Goal: Task Accomplishment & Management: Manage account settings

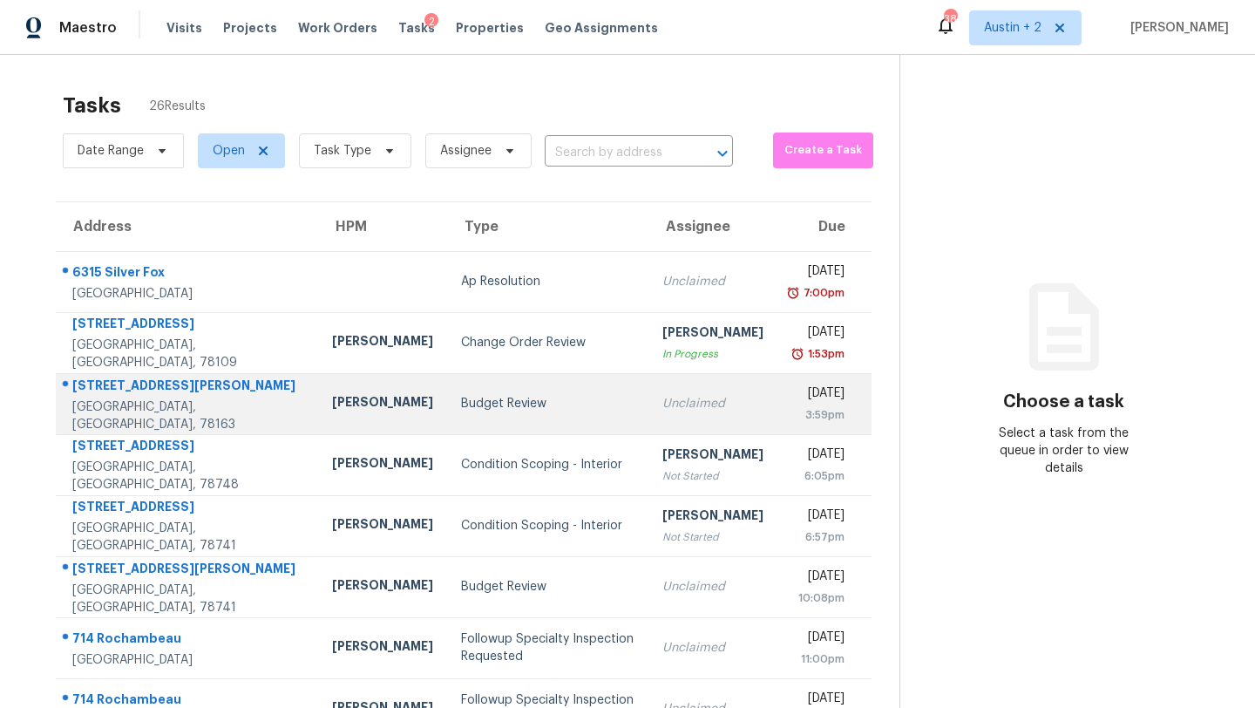
click at [461, 401] on div "Budget Review" at bounding box center [547, 403] width 173 height 17
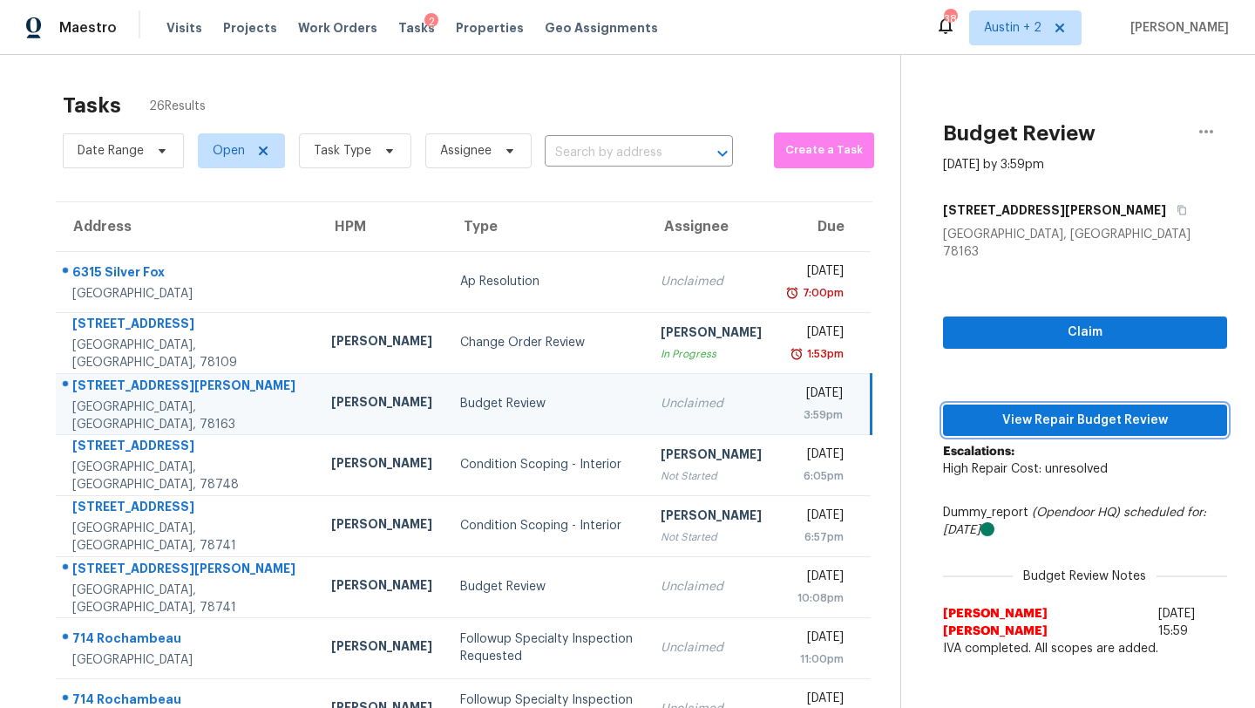
click at [1046, 410] on span "View Repair Budget Review" at bounding box center [1085, 421] width 256 height 22
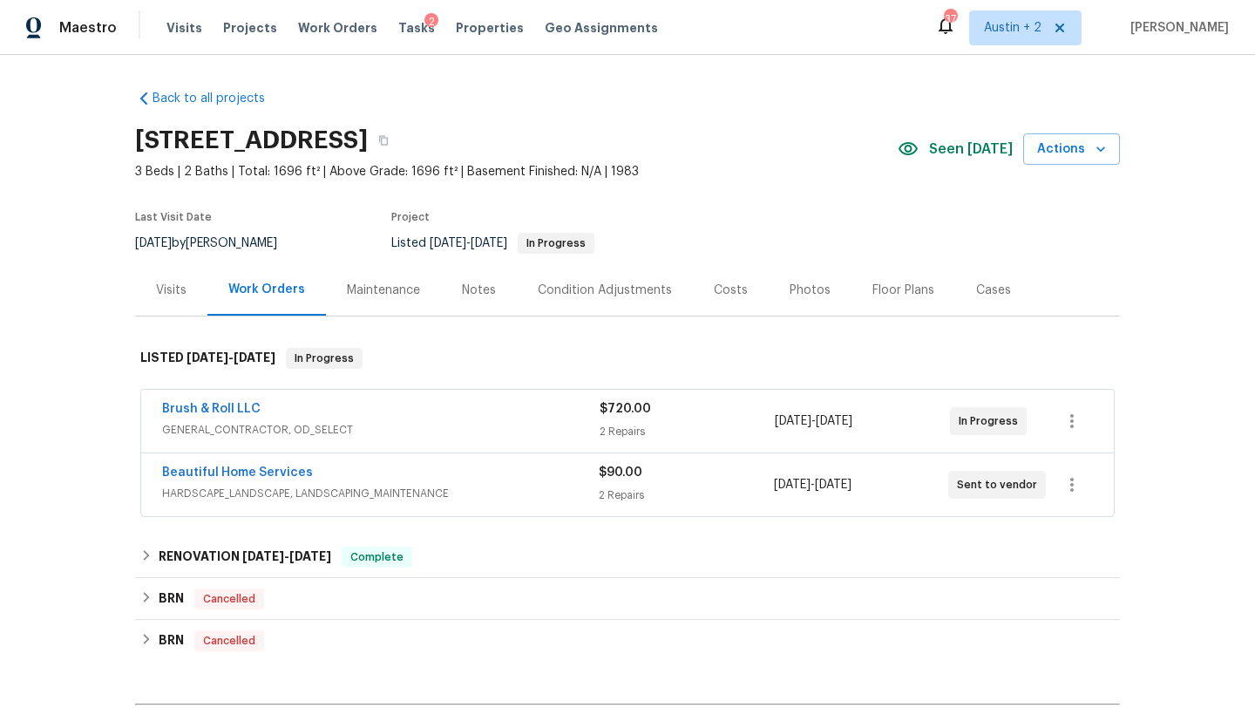
click at [972, 158] on div "Seen [DATE]" at bounding box center [961, 149] width 126 height 21
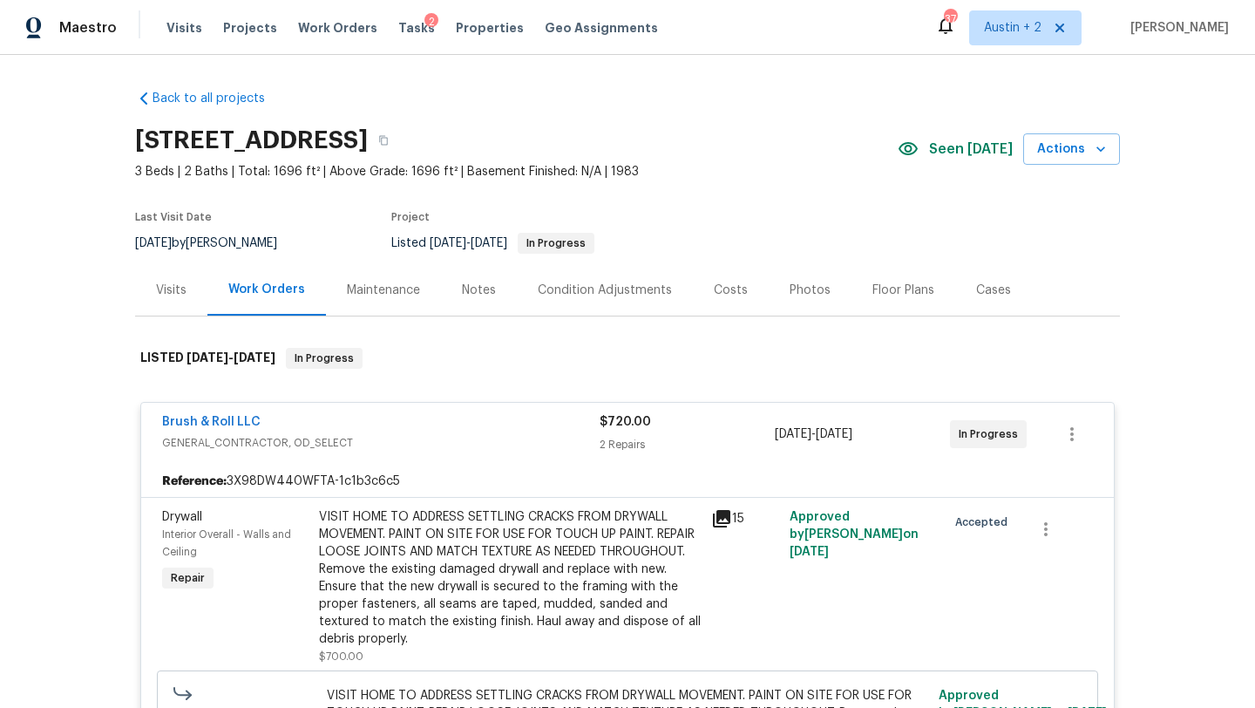
click at [378, 429] on div "Brush & Roll LLC" at bounding box center [381, 423] width 438 height 21
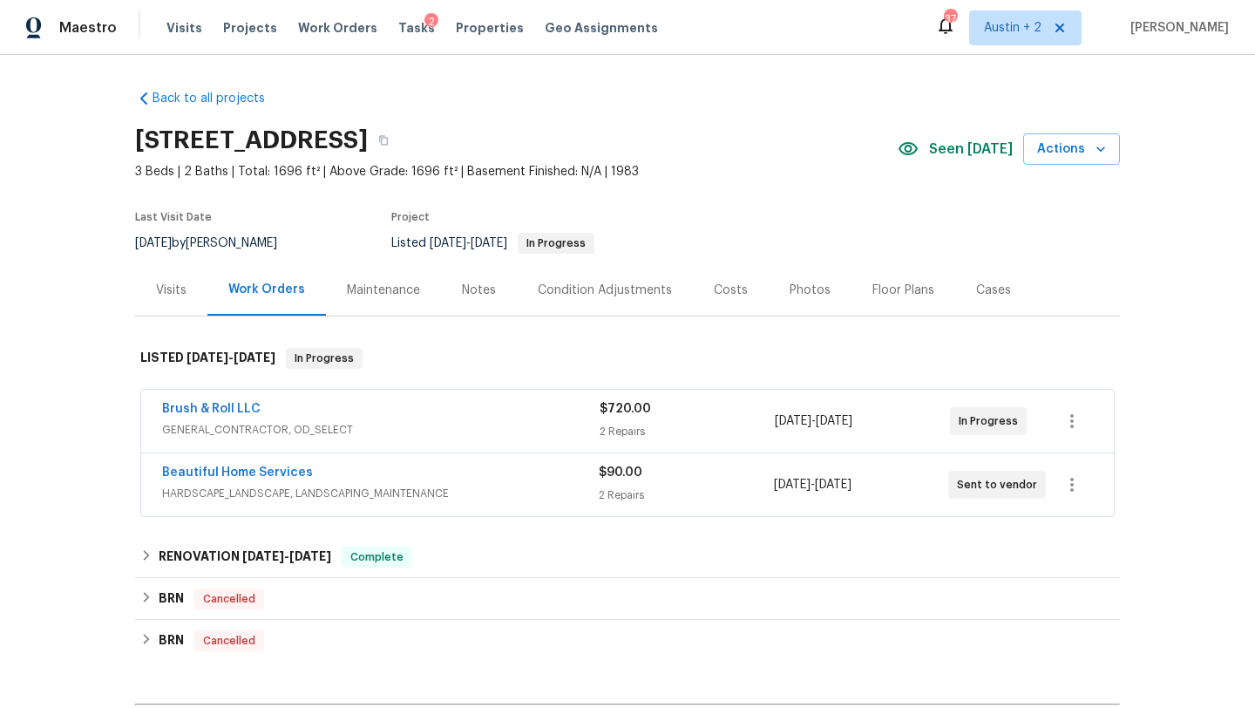
click at [226, 417] on div "Brush & Roll LLC" at bounding box center [381, 410] width 438 height 21
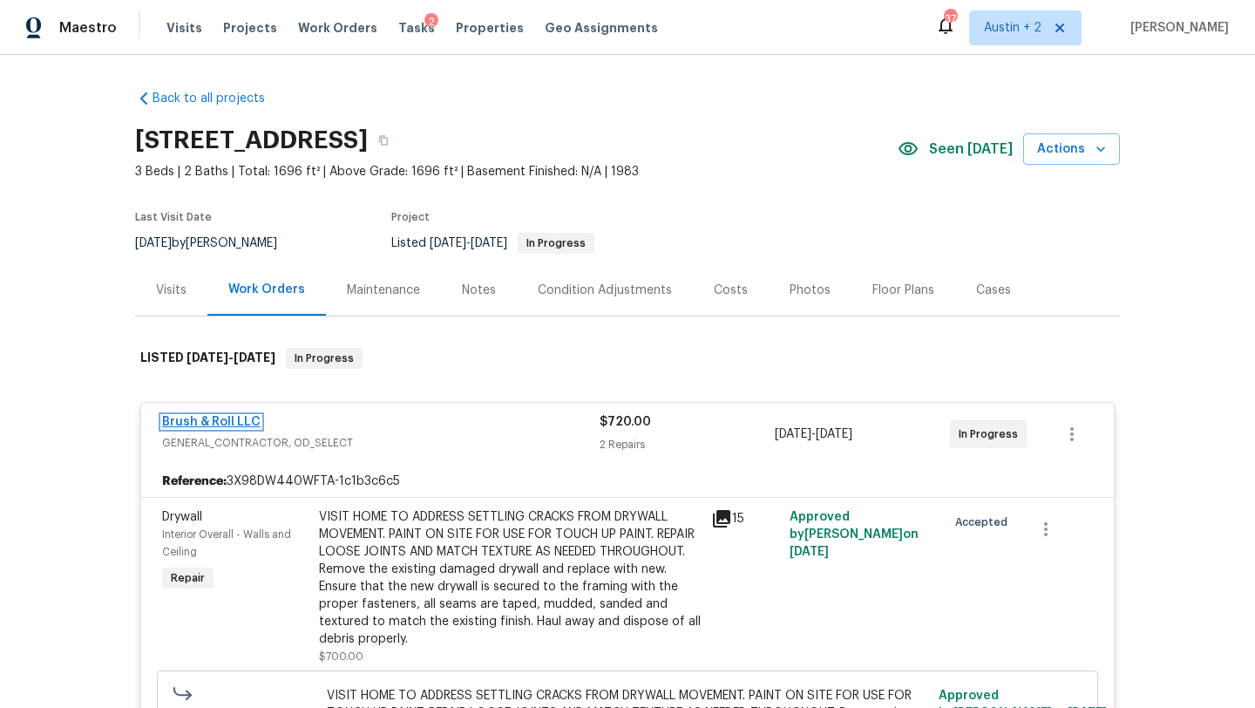
click at [220, 421] on link "Brush & Roll LLC" at bounding box center [211, 422] width 98 height 12
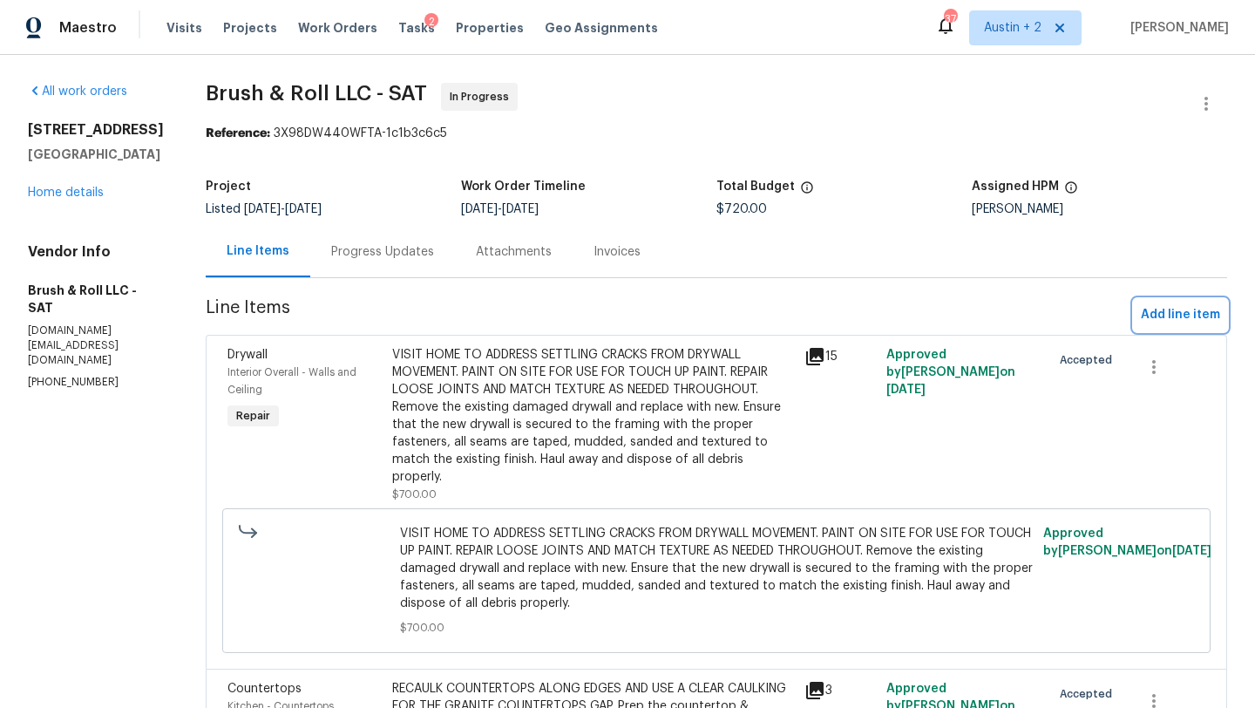
click at [1201, 313] on span "Add line item" at bounding box center [1180, 315] width 79 height 22
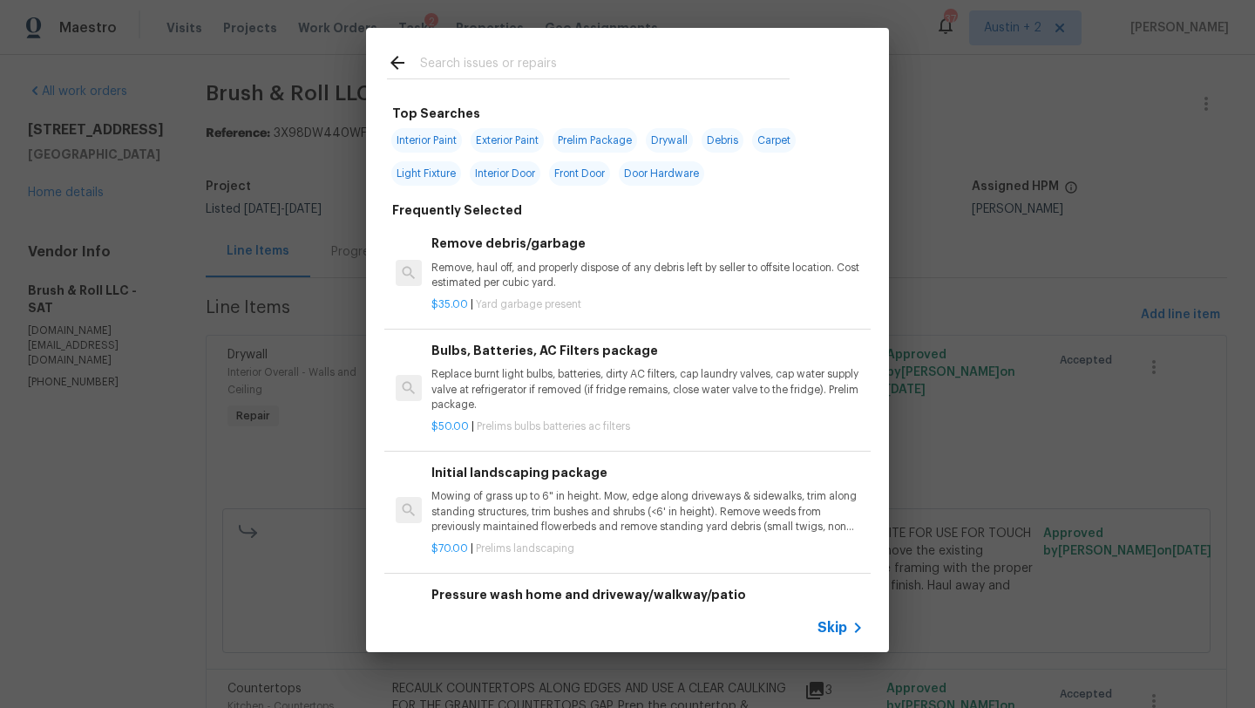
click at [501, 67] on input "text" at bounding box center [605, 65] width 370 height 26
type input "septic"
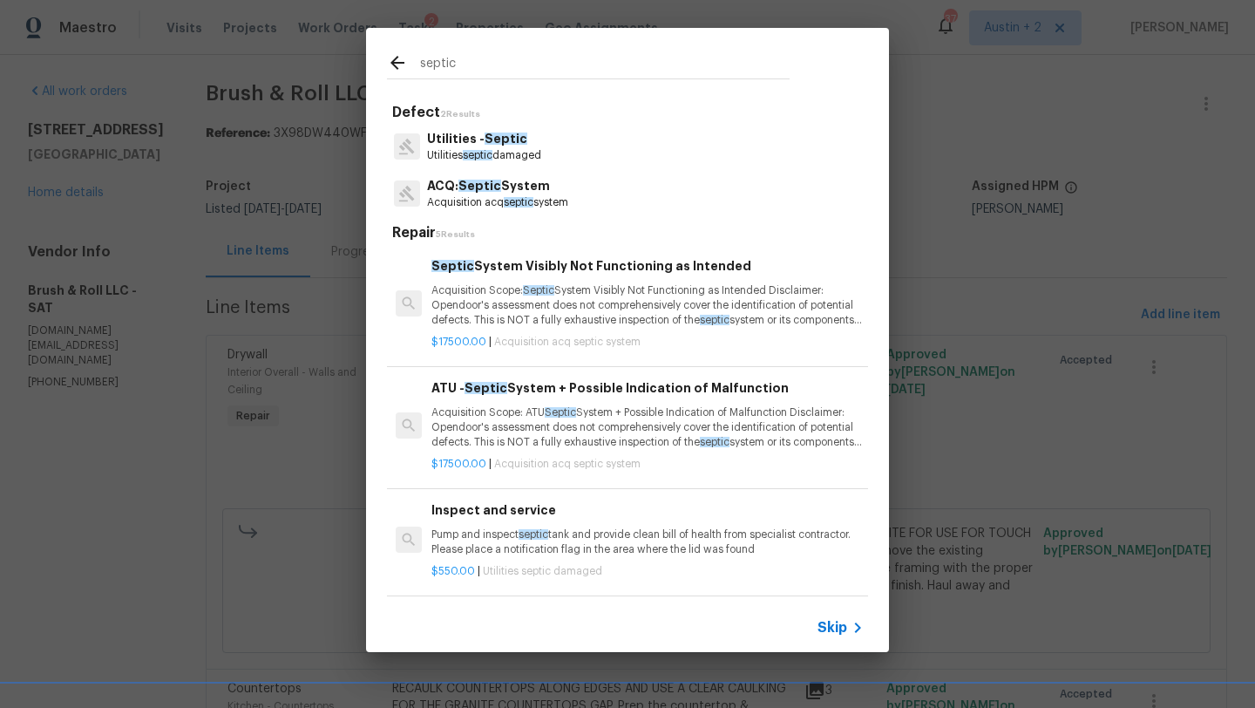
click at [525, 196] on p "Acquisition acq septic system" at bounding box center [497, 202] width 141 height 15
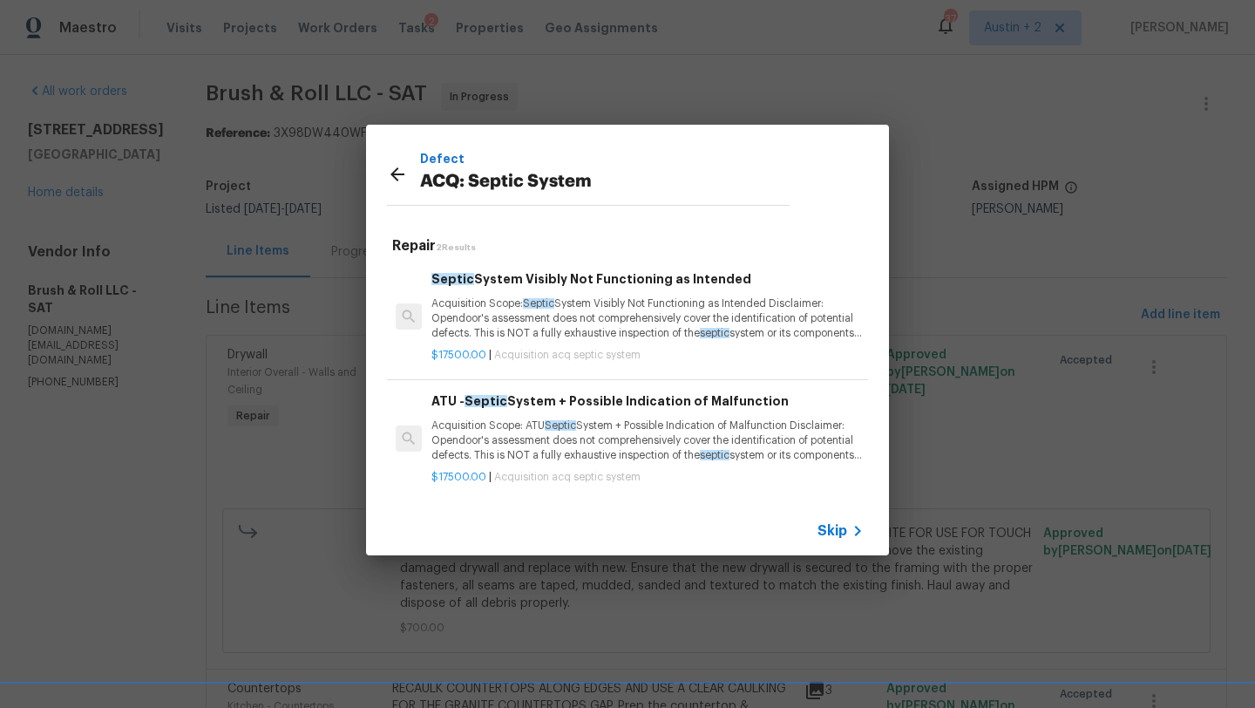
scroll to position [3, 0]
click at [401, 171] on icon at bounding box center [397, 174] width 21 height 21
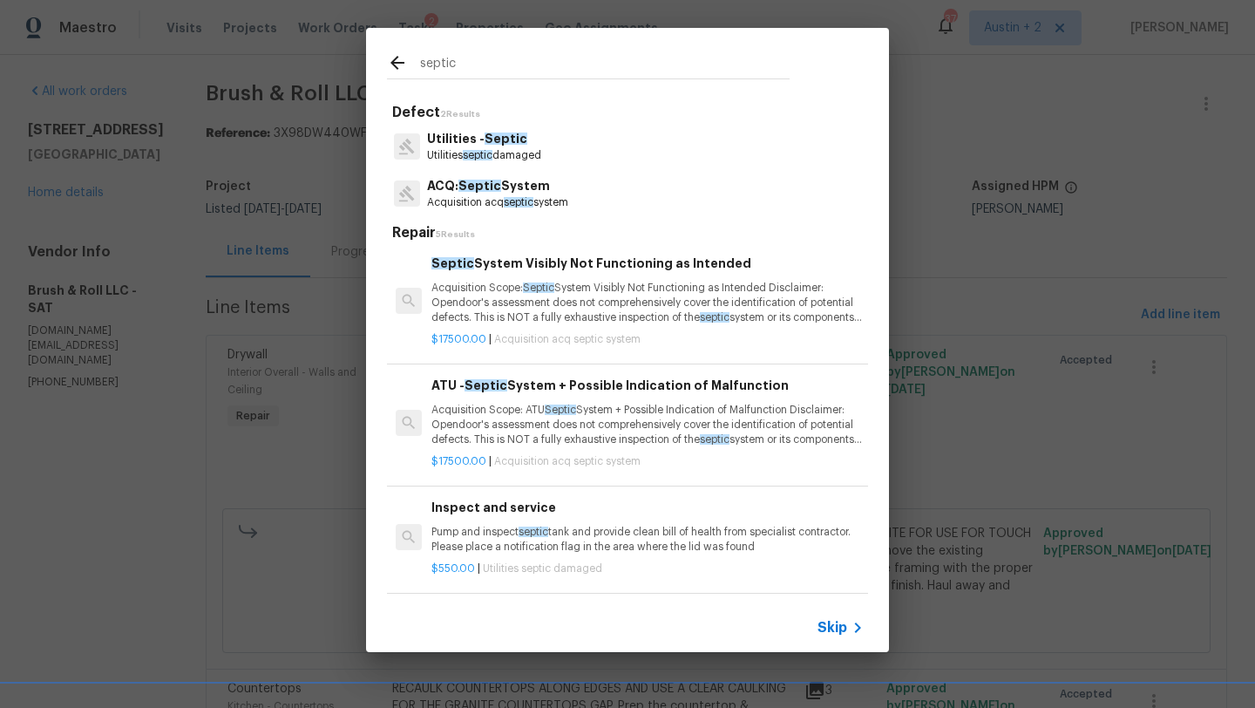
click at [487, 292] on p "Acquisition Scope: Septic System Visibly Not Functioning as Intended Disclaimer…" at bounding box center [647, 303] width 432 height 44
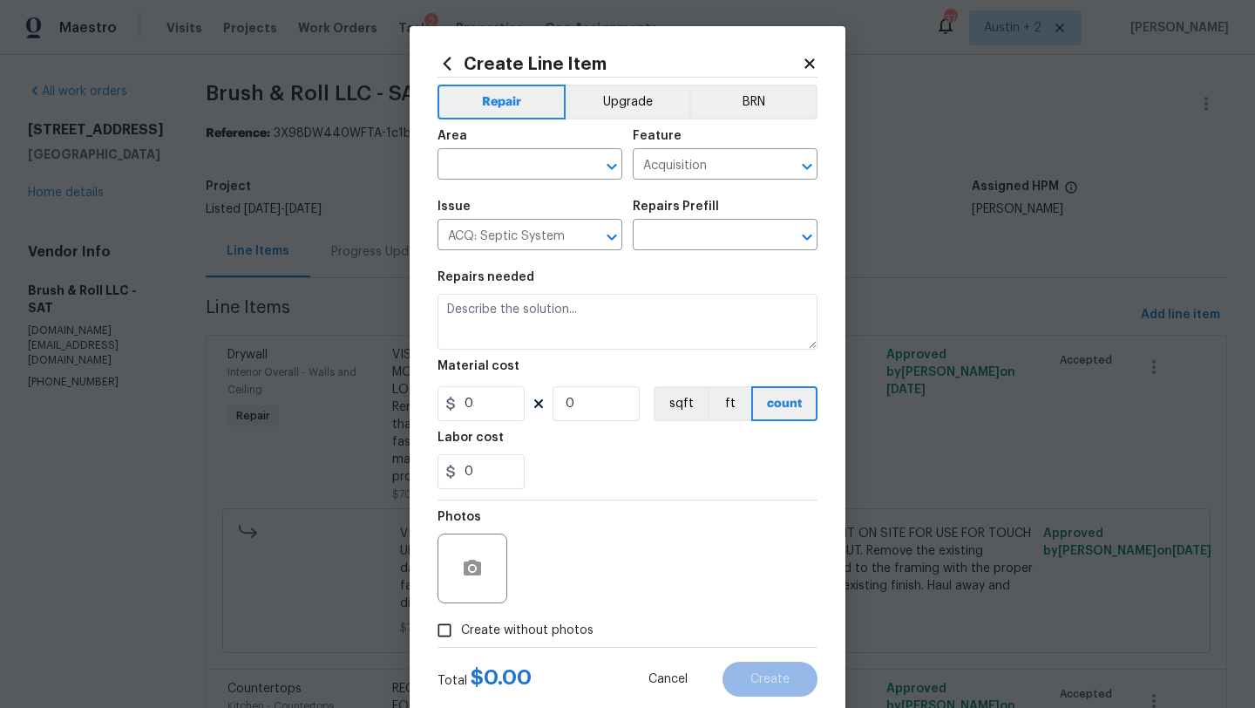
type textarea "Acquisition Scope:Septic System Visibly Not Functioning as Intended Disclaimer:…"
type input "1"
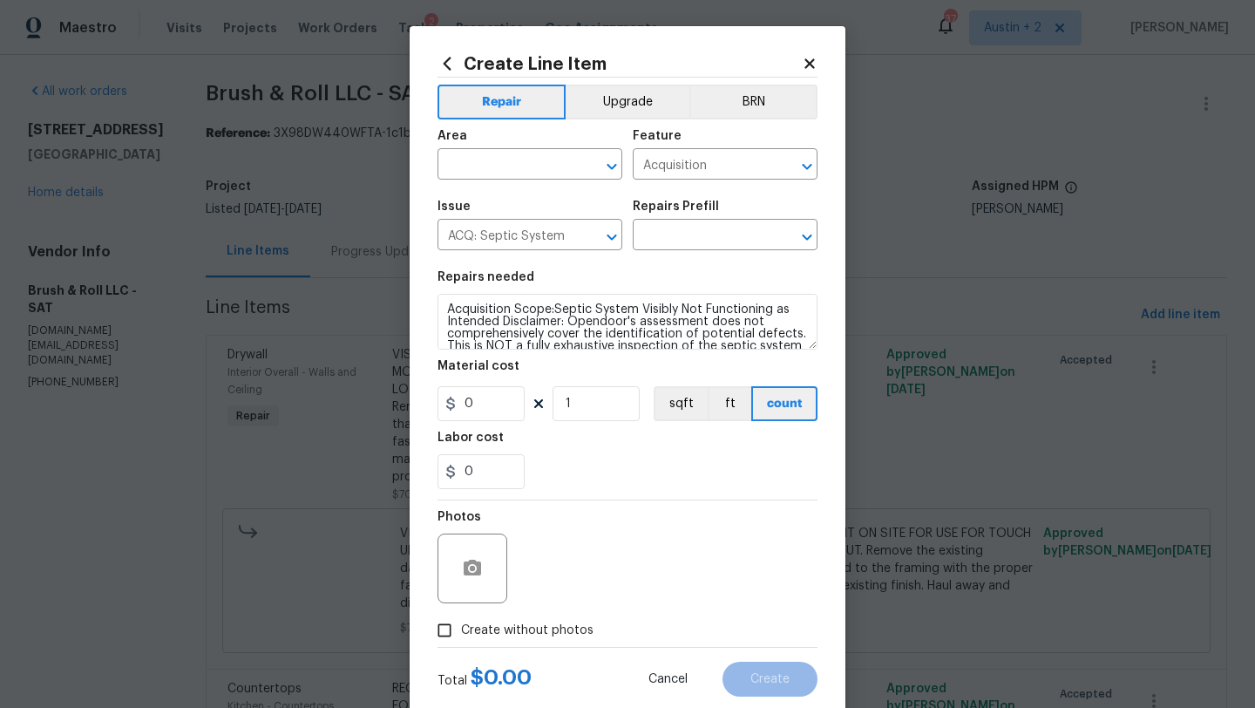
type input "Septic System Visibly Not Functioning as Intended $17,500.00"
type input "17500"
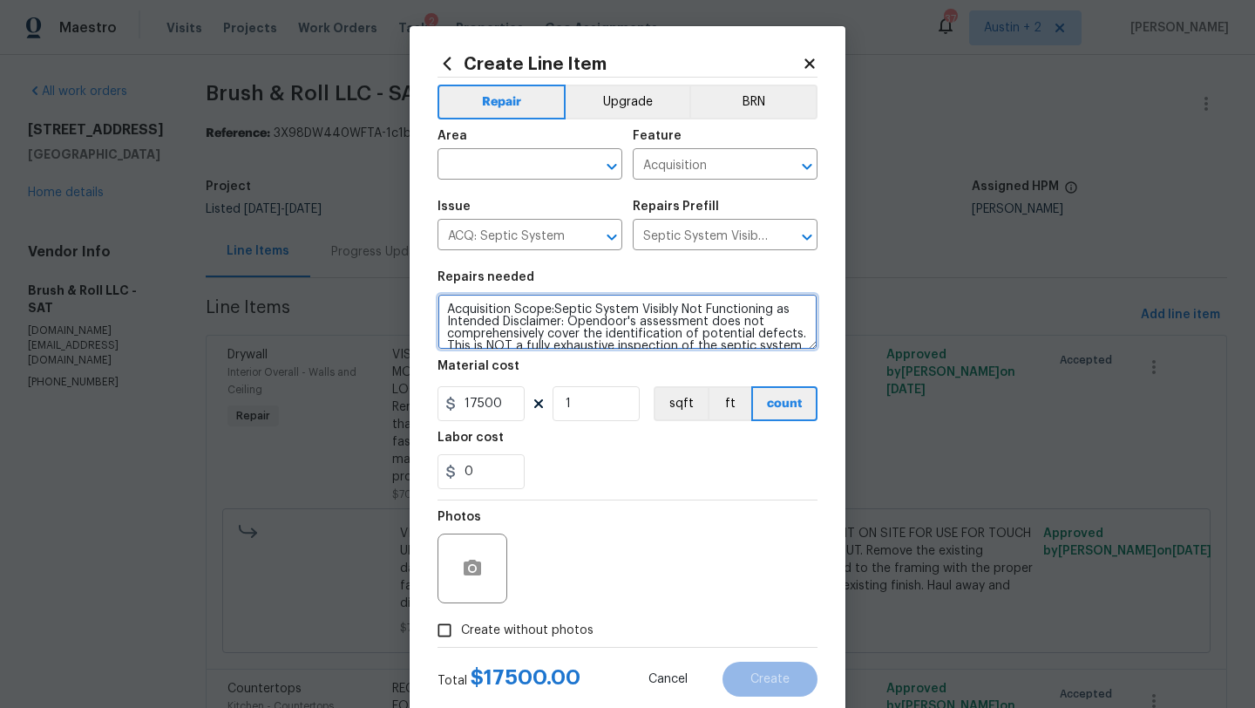
scroll to position [85, 0]
drag, startPoint x: 444, startPoint y: 309, endPoint x: 631, endPoint y: 471, distance: 247.8
click at [631, 471] on section "Repairs needed Acquisition Scope:Septic System Visibly Not Functioning as Inten…" at bounding box center [628, 380] width 380 height 239
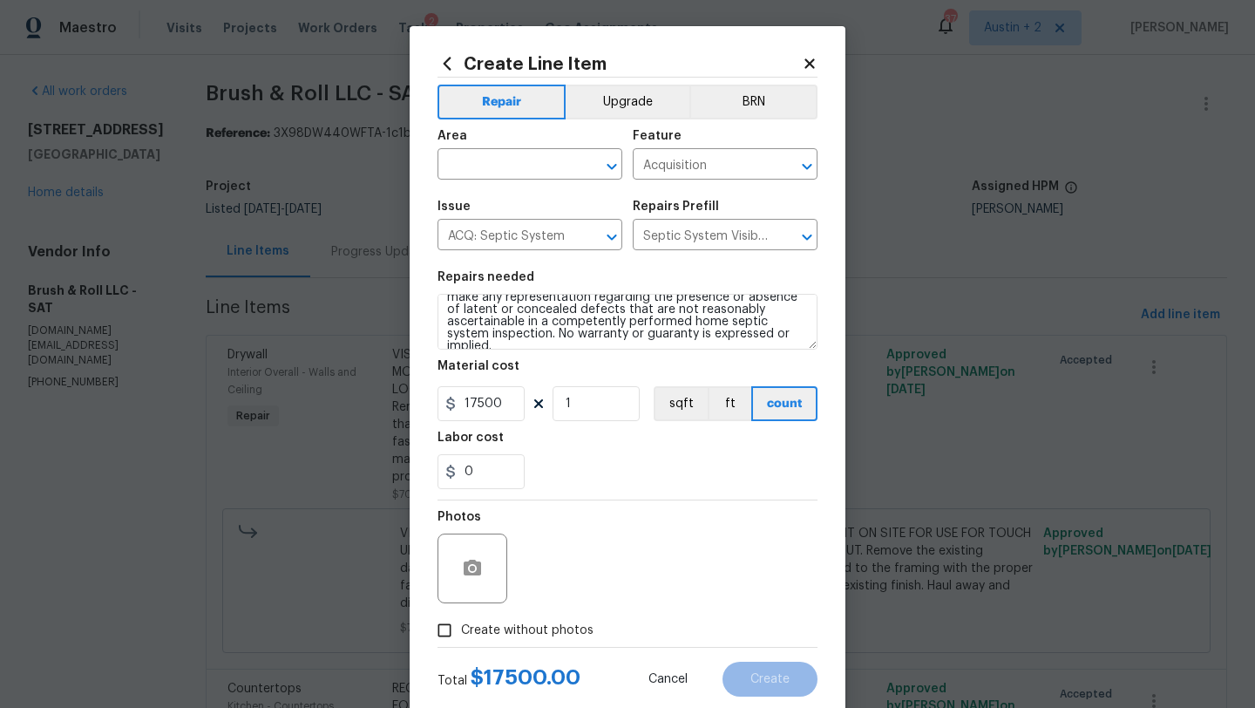
click at [805, 57] on icon at bounding box center [810, 64] width 16 height 16
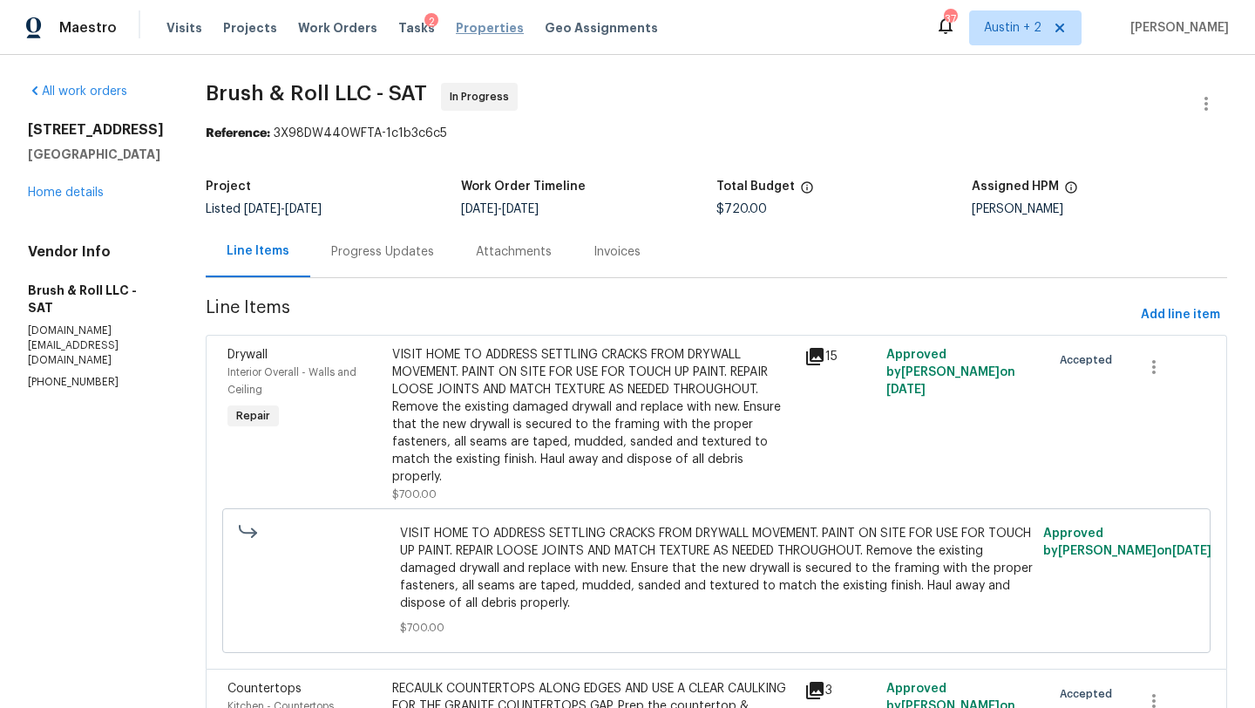
click at [456, 27] on span "Properties" at bounding box center [490, 27] width 68 height 17
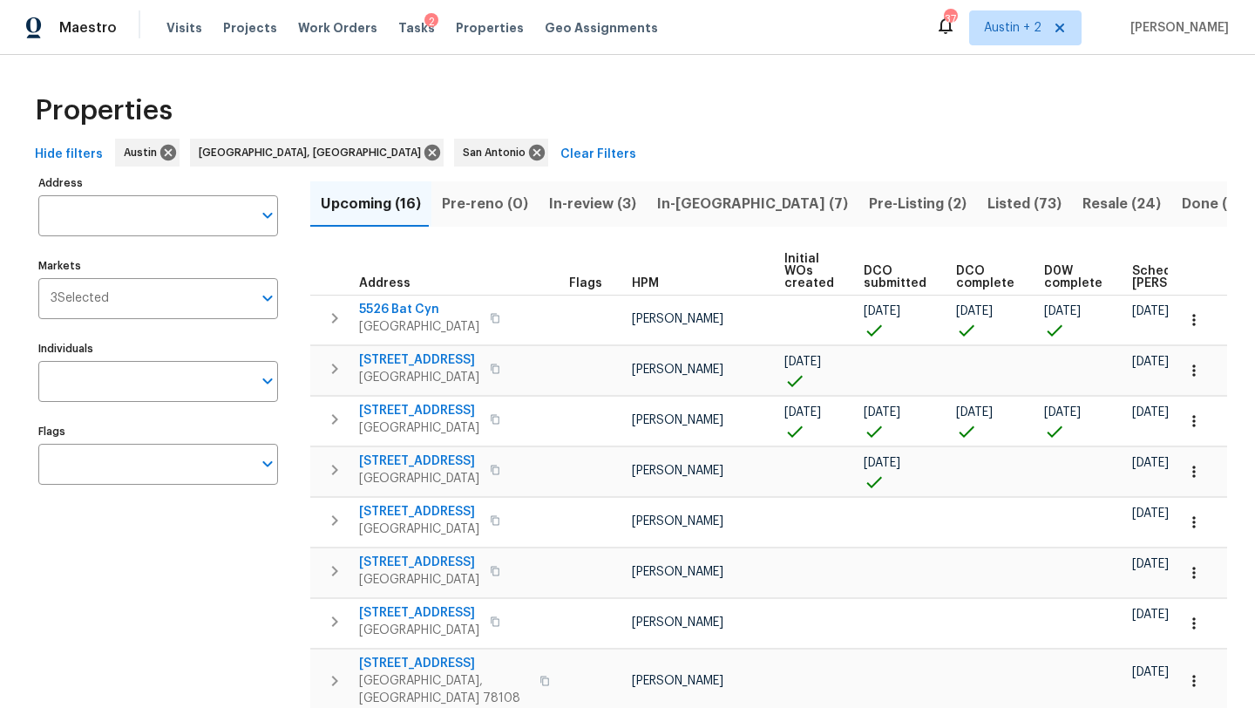
click at [987, 202] on span "Listed (73)" at bounding box center [1024, 204] width 74 height 24
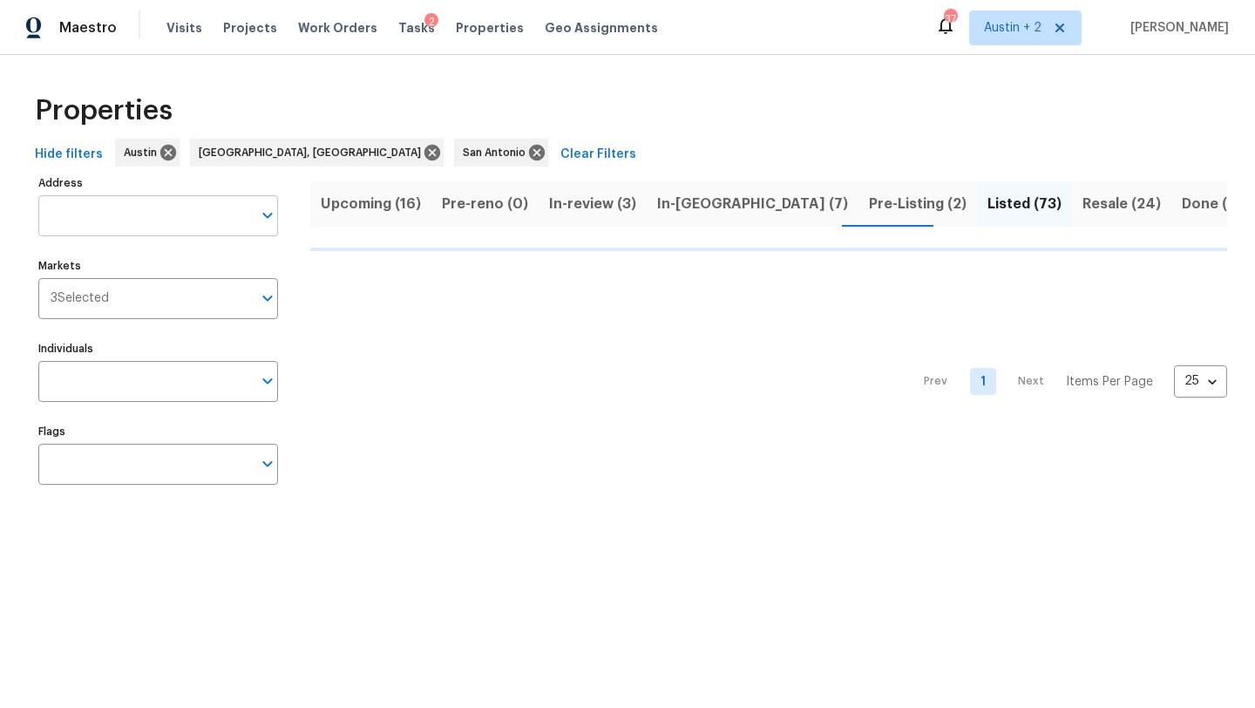
click at [139, 230] on input "Address" at bounding box center [145, 215] width 214 height 41
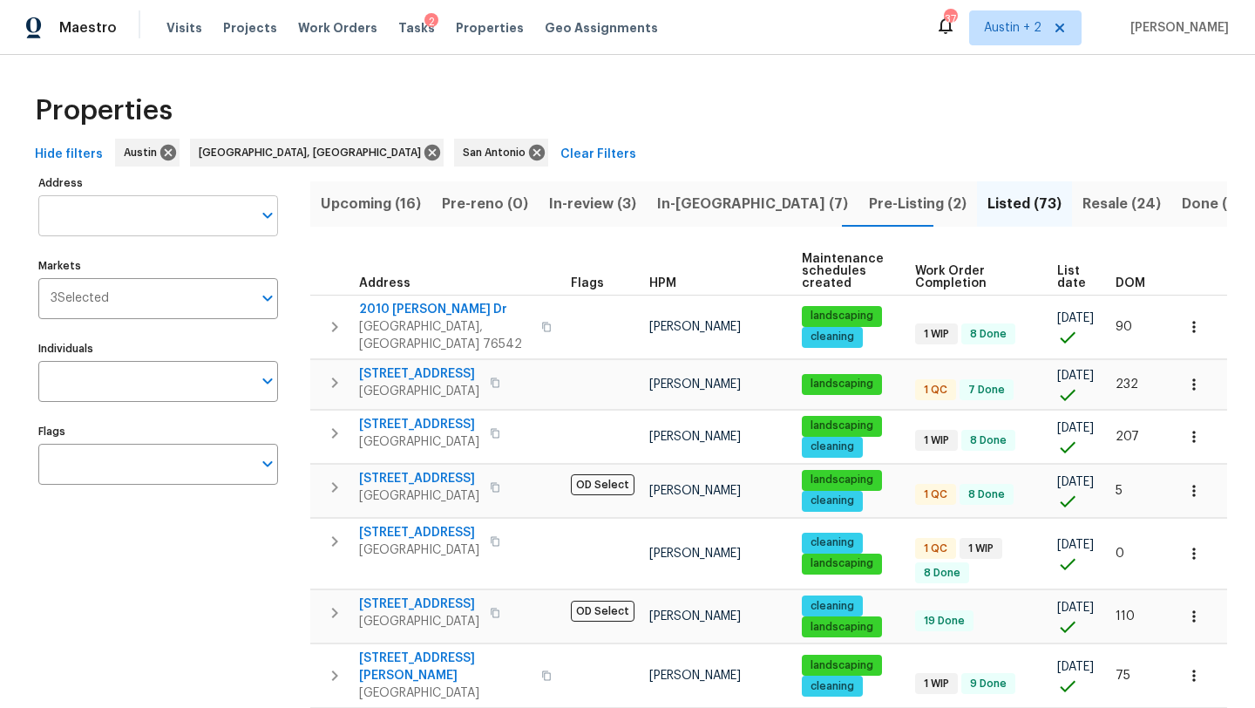
click at [140, 221] on input "Address" at bounding box center [145, 215] width 214 height 41
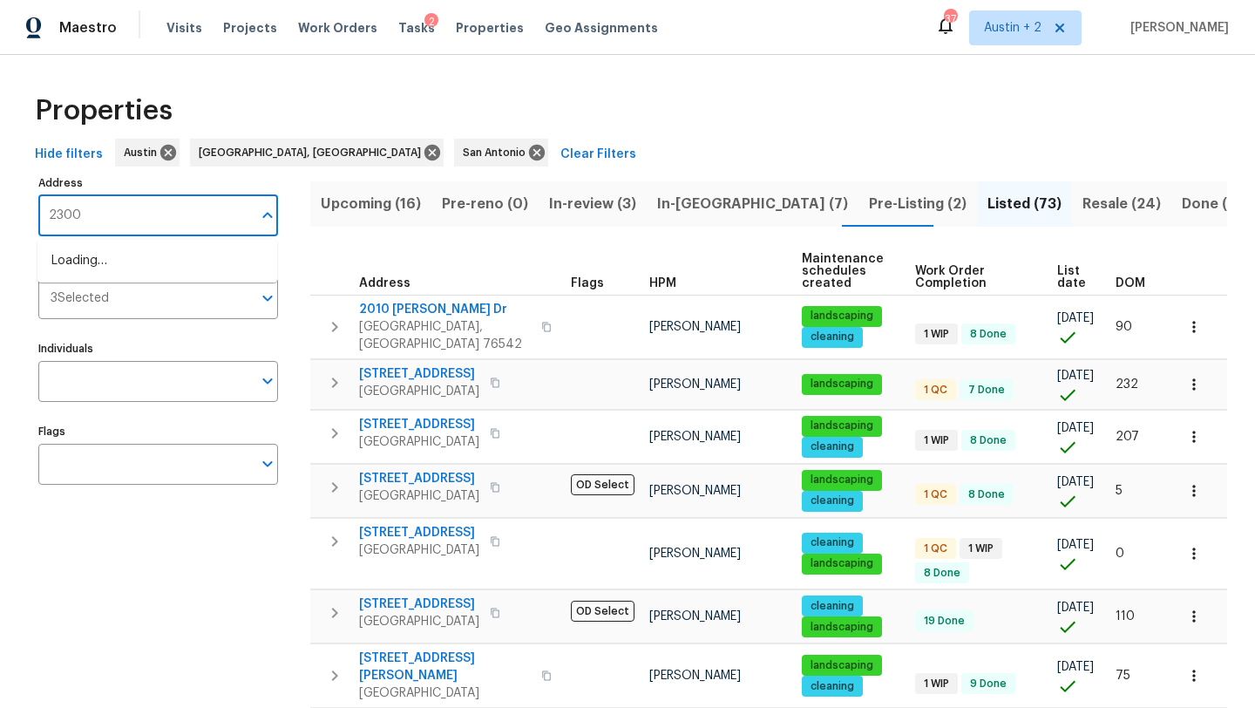
type input "23006"
click at [132, 275] on li "23006 Woodlawn Rdg San Antonio TX 78259" at bounding box center [157, 261] width 240 height 29
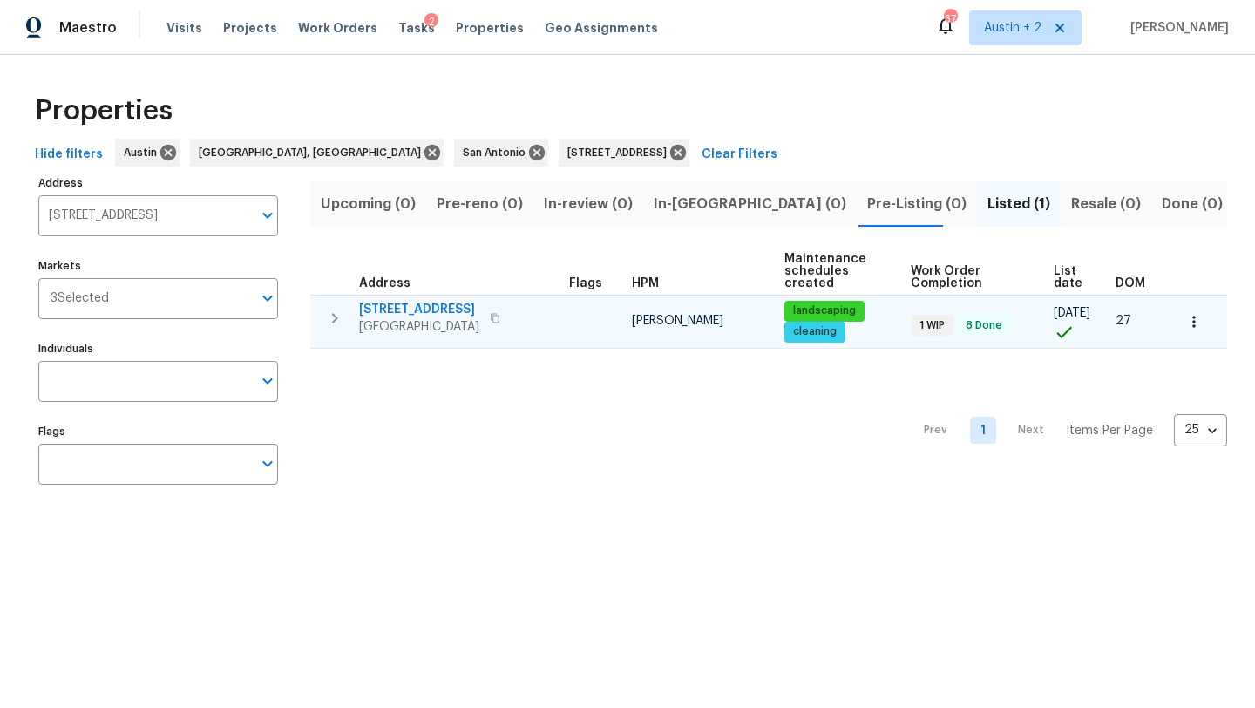
click at [401, 310] on span "23006 Woodlawn Rdg" at bounding box center [419, 309] width 120 height 17
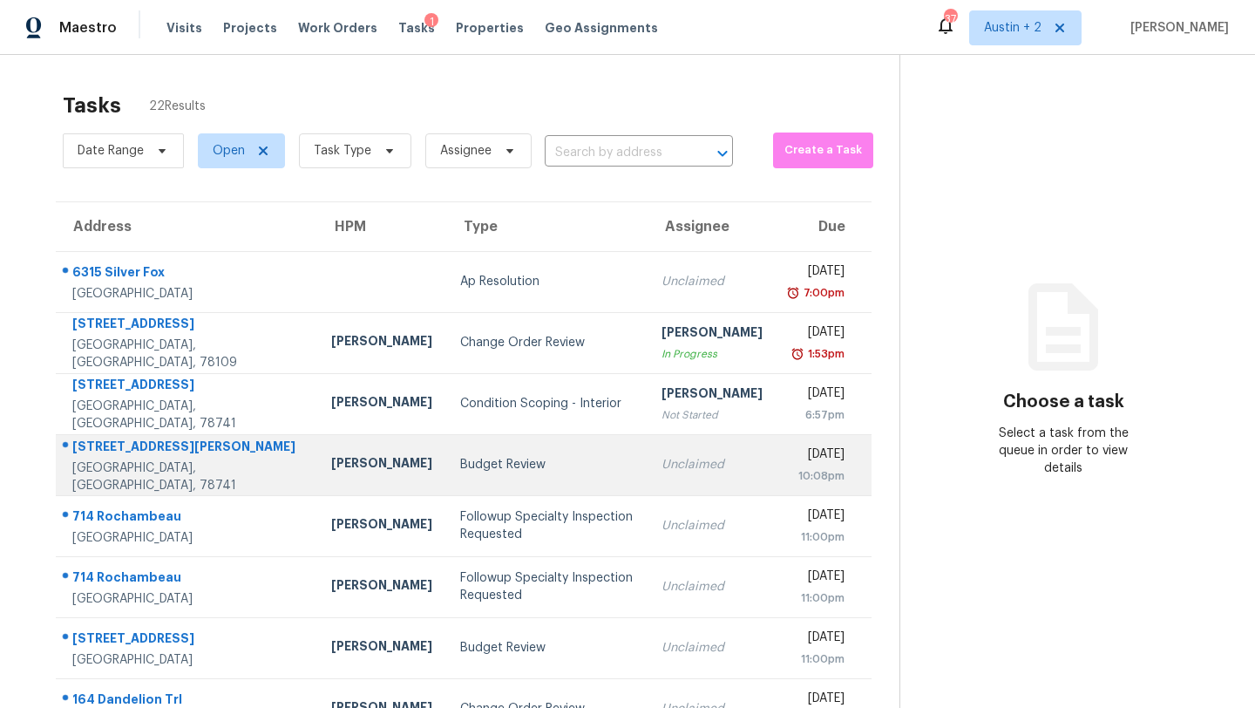
click at [446, 475] on td "Budget Review" at bounding box center [546, 464] width 201 height 61
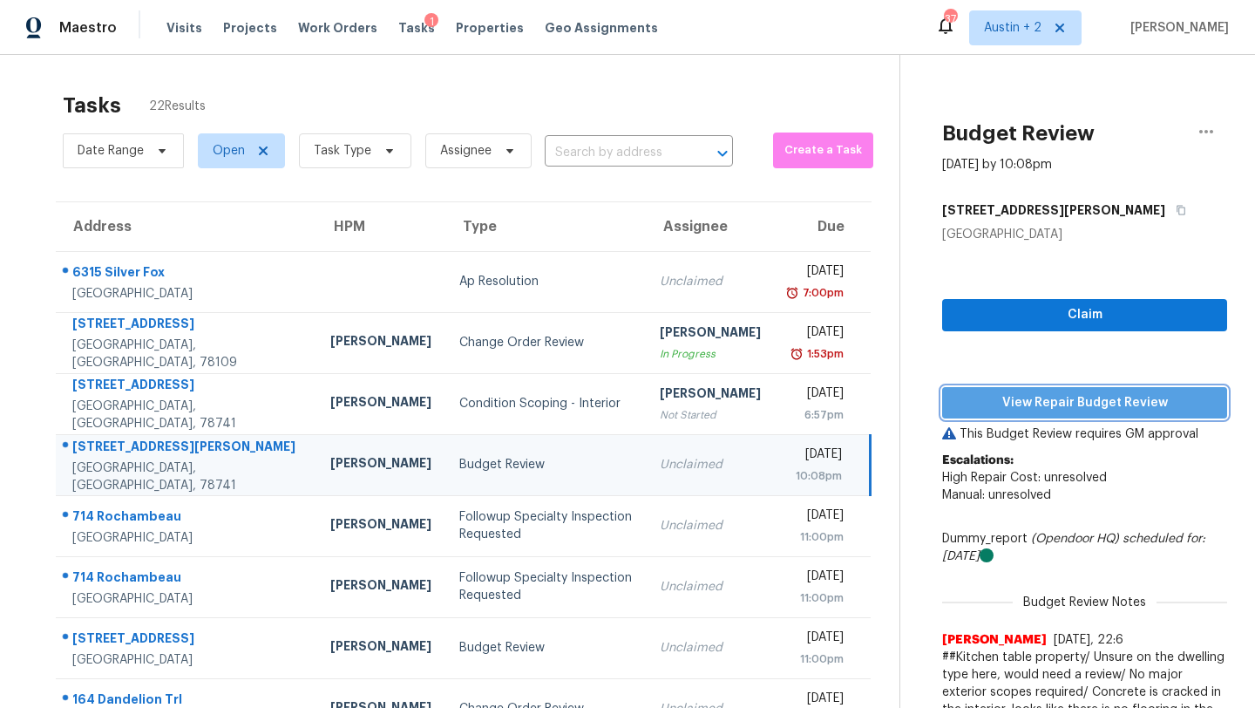
click at [966, 410] on span "View Repair Budget Review" at bounding box center [1084, 403] width 257 height 22
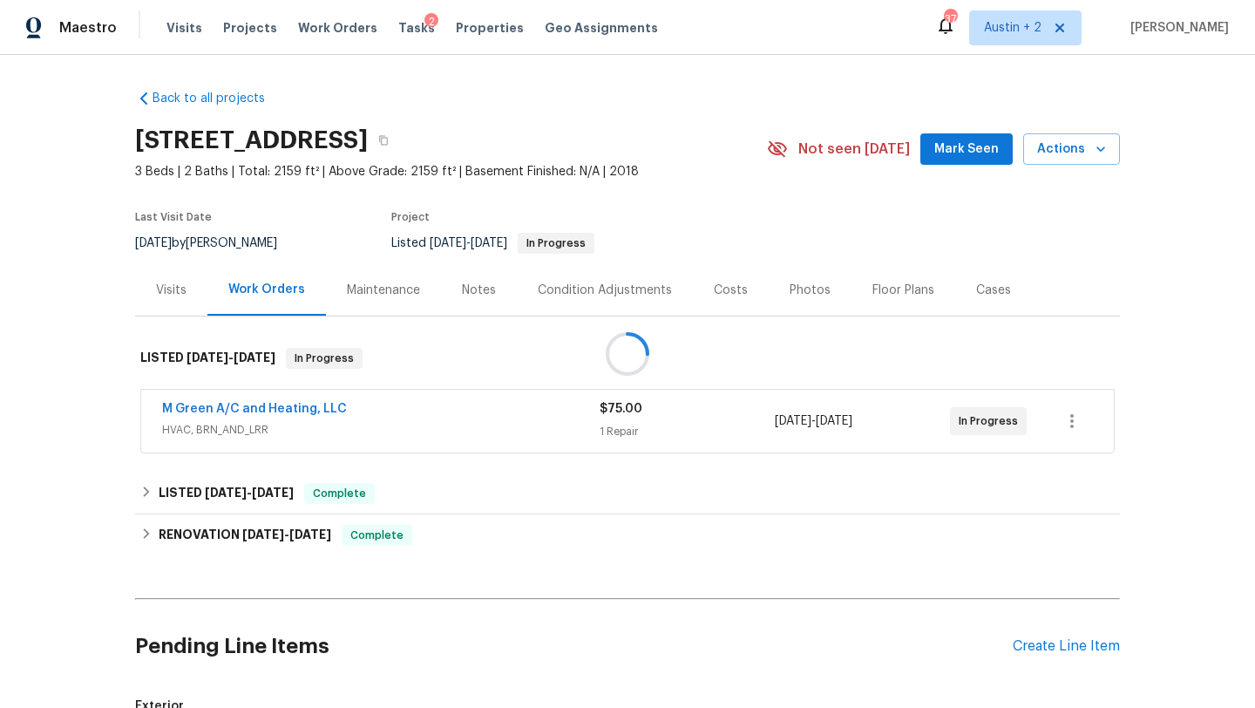
click at [951, 159] on div at bounding box center [627, 354] width 1255 height 708
click at [953, 148] on span "Mark Seen" at bounding box center [966, 150] width 64 height 22
click at [956, 152] on span "Mark Seen" at bounding box center [966, 150] width 64 height 22
click at [457, 404] on div "M Green A/C and Heating, LLC" at bounding box center [381, 410] width 438 height 21
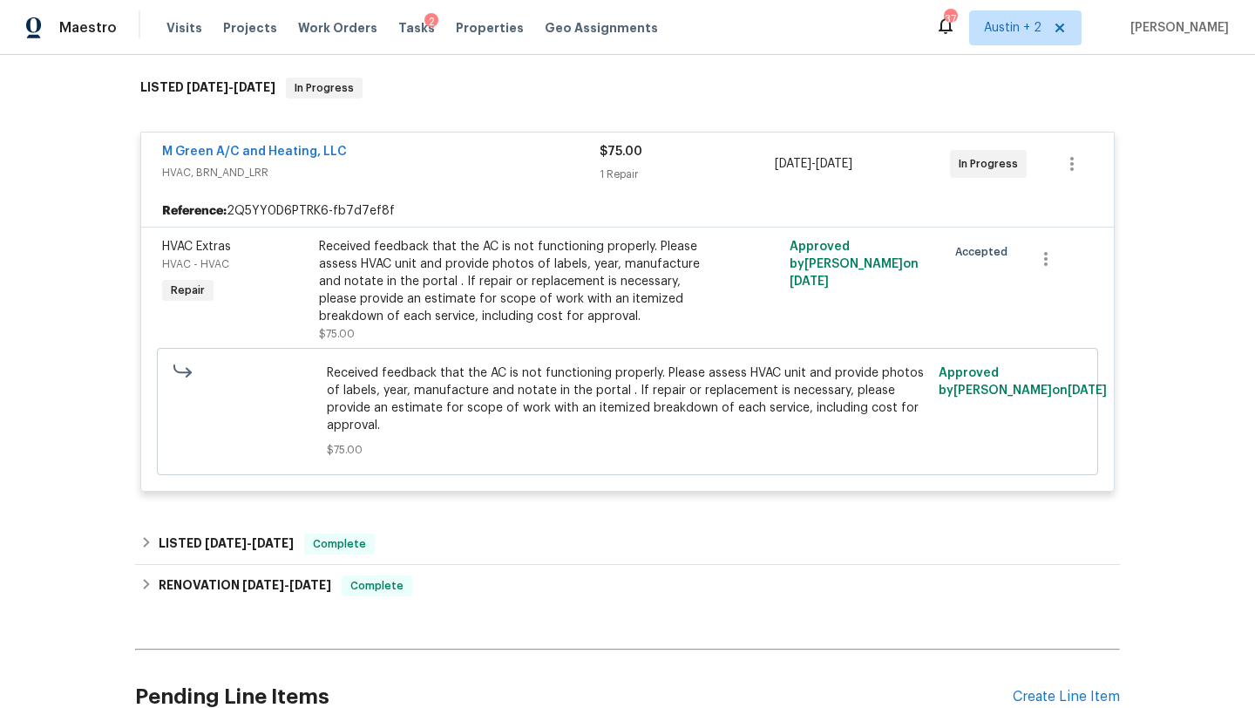
scroll to position [263, 0]
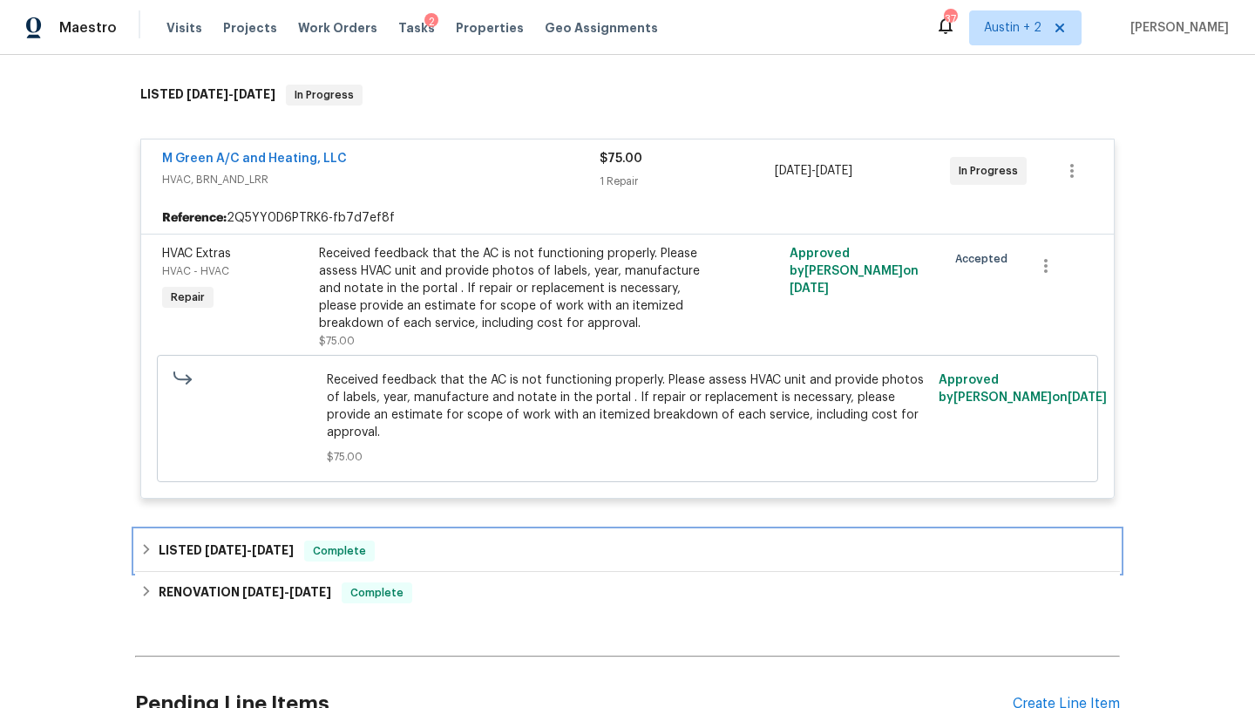
click at [488, 569] on div "LISTED [DATE] - [DATE] Complete" at bounding box center [627, 551] width 985 height 42
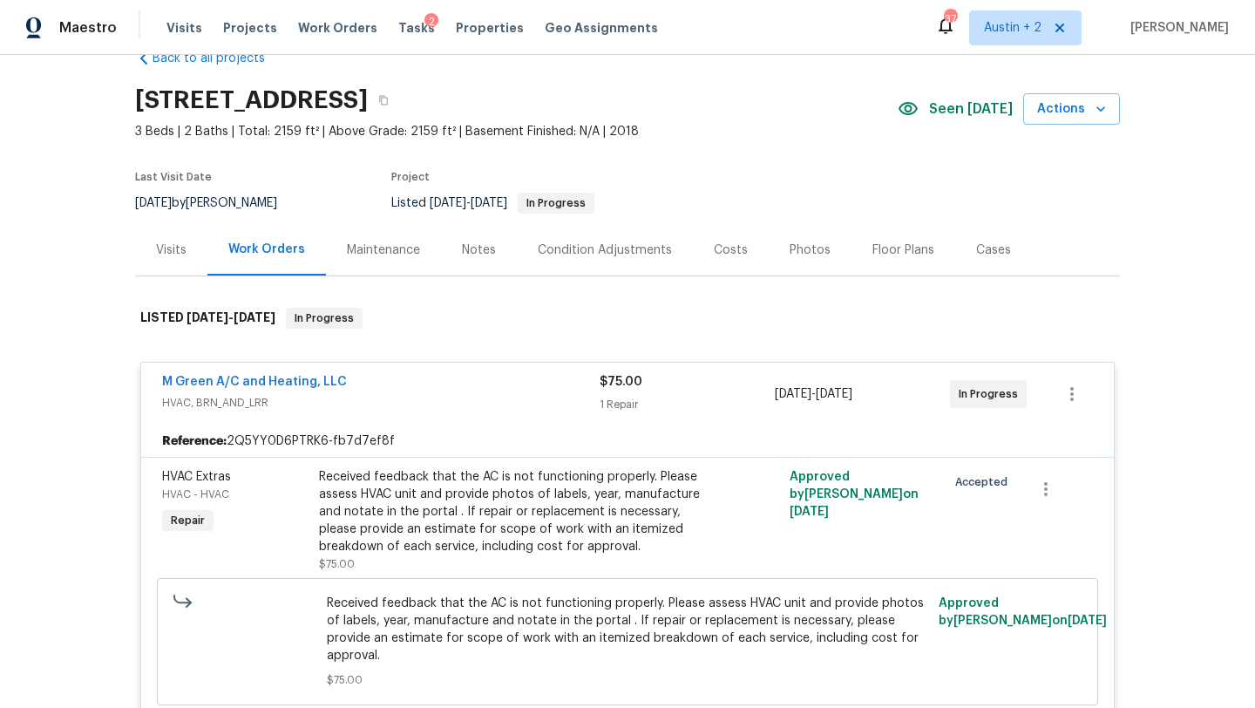
scroll to position [33, 0]
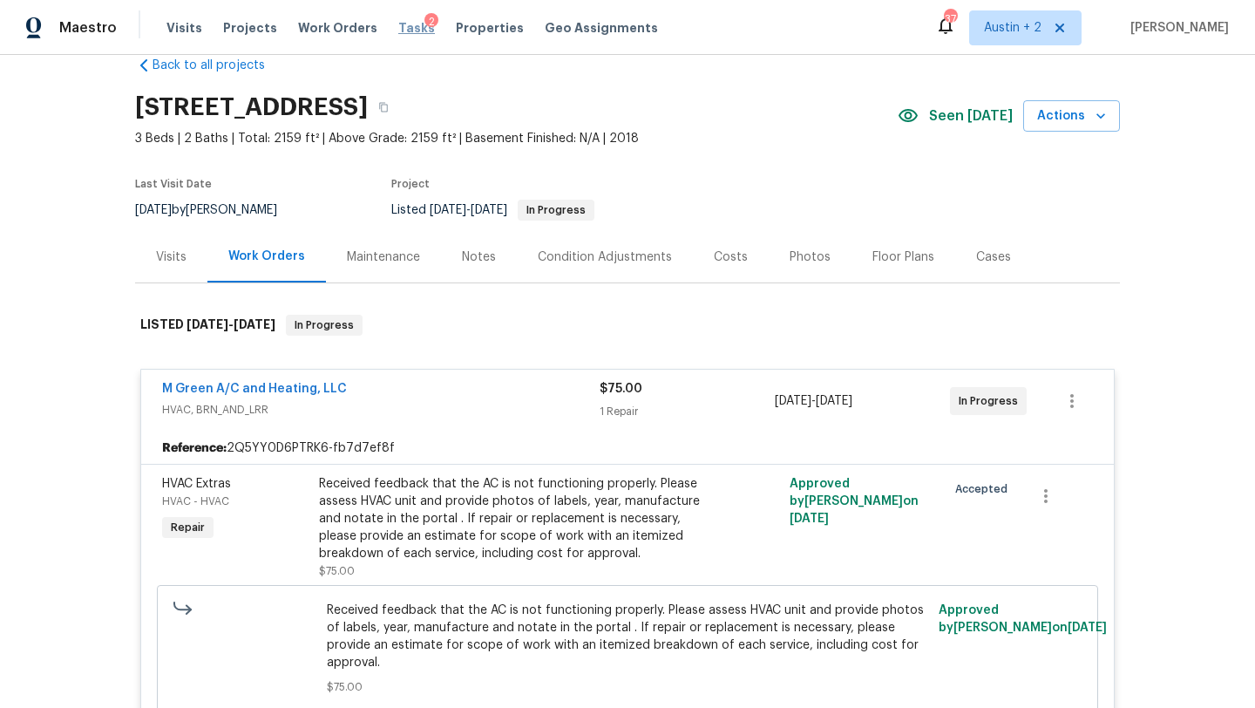
click at [398, 26] on span "Tasks" at bounding box center [416, 28] width 37 height 12
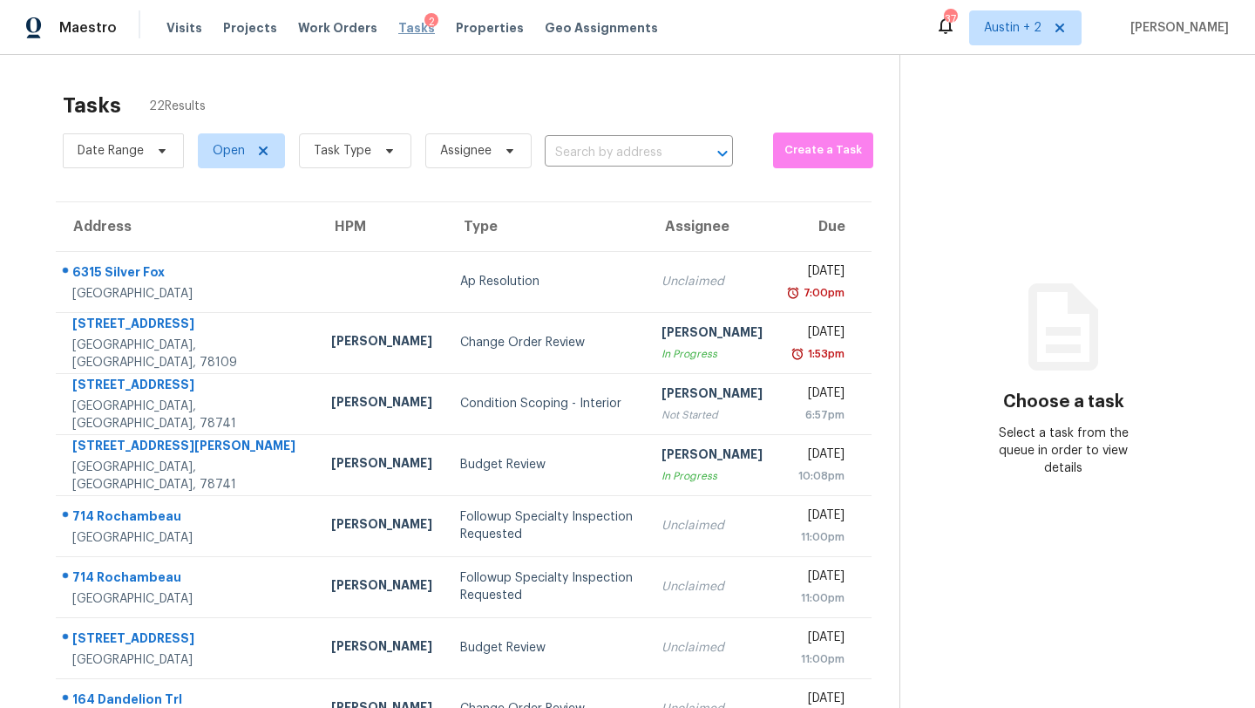
click at [398, 25] on span "Tasks" at bounding box center [416, 28] width 37 height 12
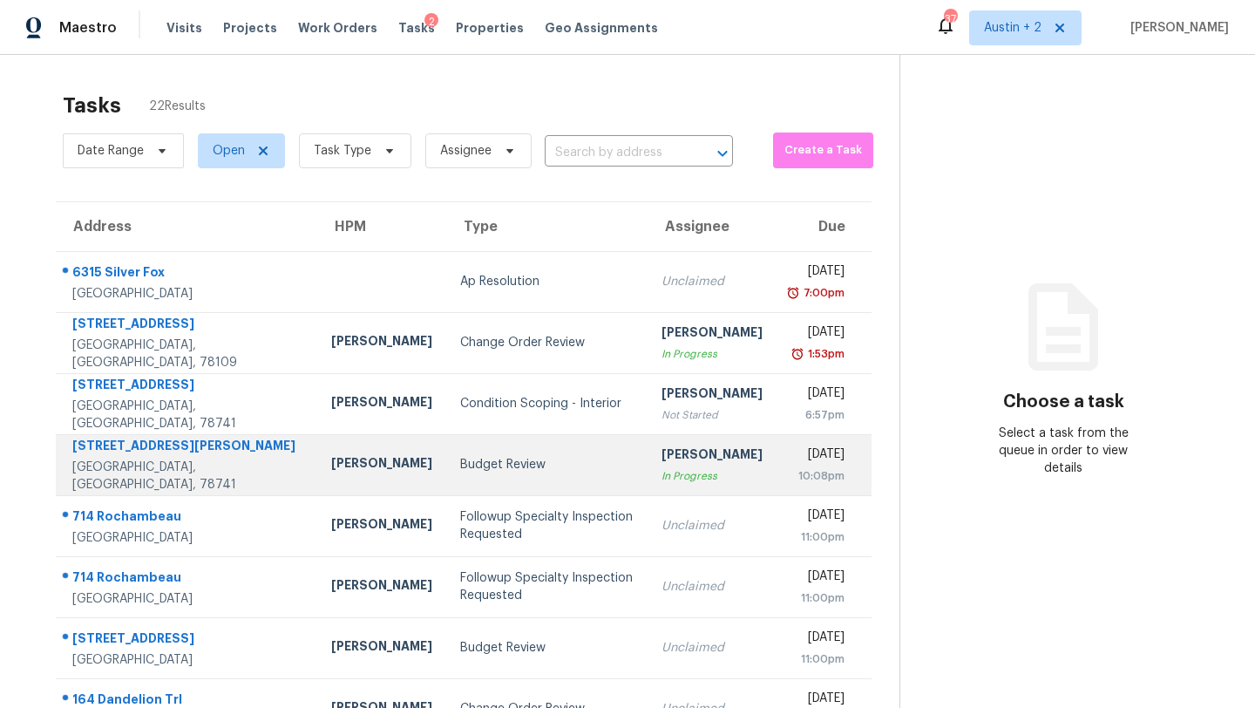
click at [460, 462] on div "Budget Review" at bounding box center [546, 464] width 173 height 17
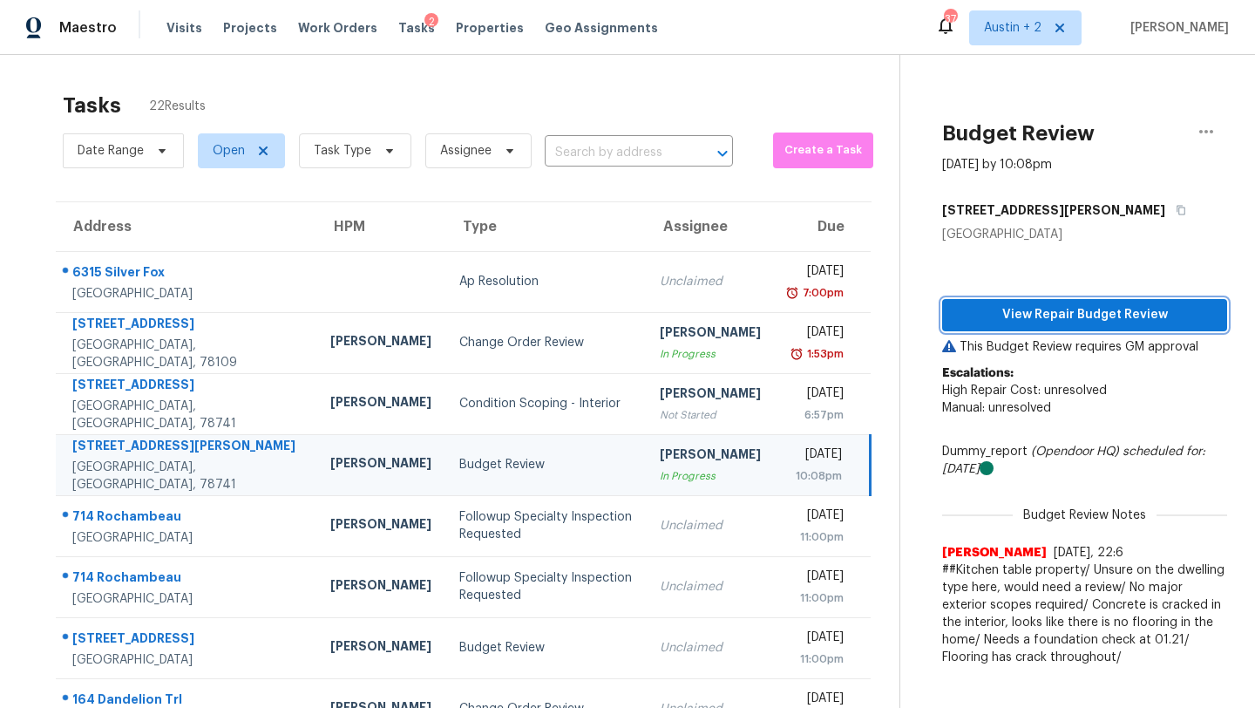
click at [1017, 312] on span "View Repair Budget Review" at bounding box center [1084, 315] width 257 height 22
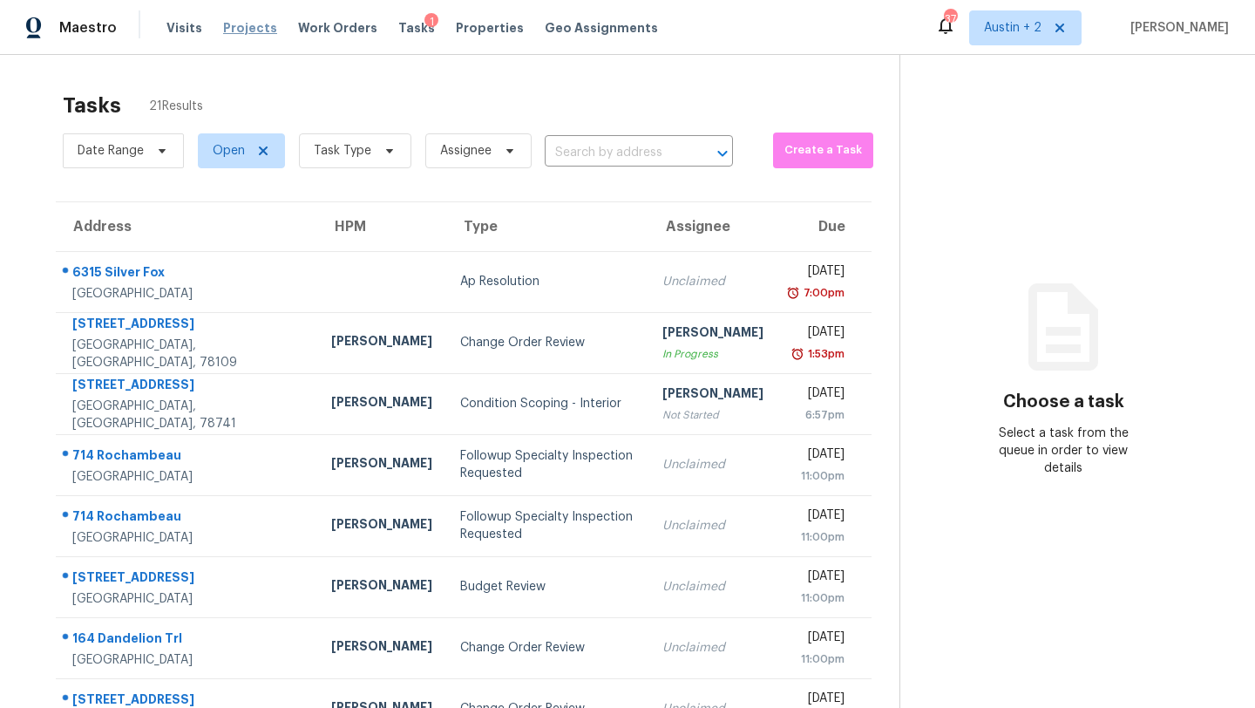
click at [251, 25] on span "Projects" at bounding box center [250, 27] width 54 height 17
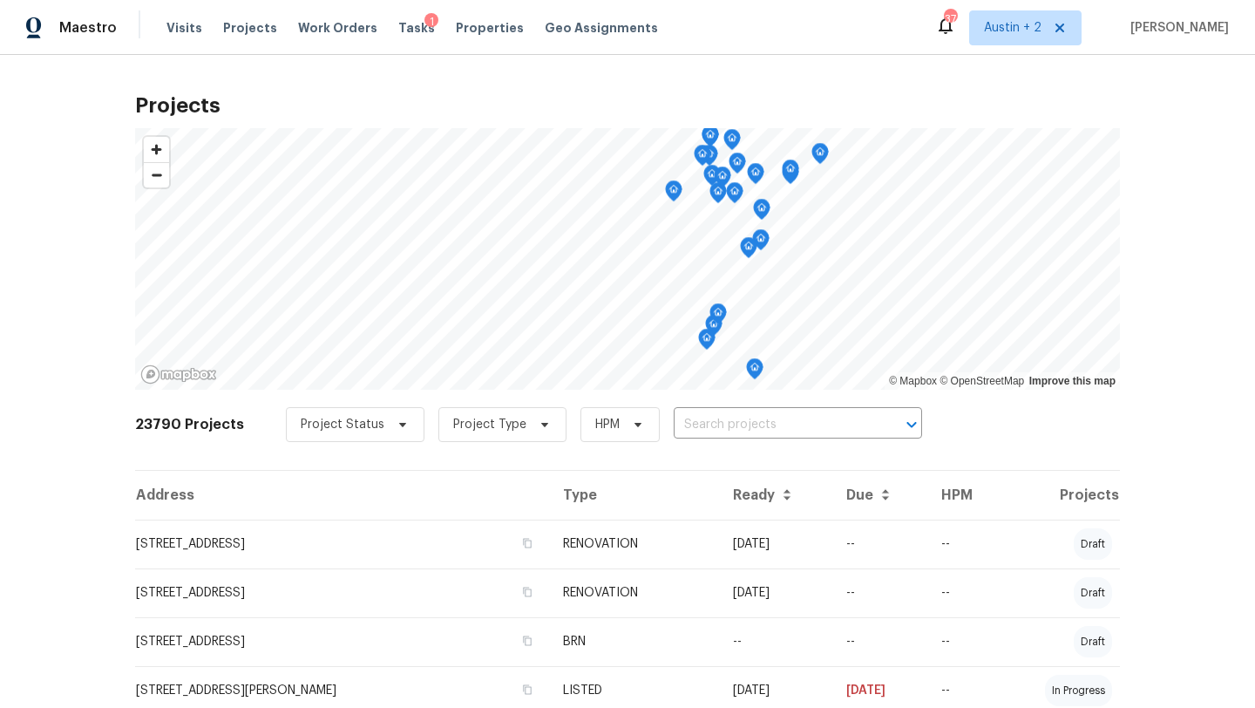
click at [661, 421] on div "Project Status Project Type HPM ​" at bounding box center [604, 424] width 636 height 35
click at [682, 421] on input "text" at bounding box center [774, 424] width 200 height 27
type input "23006 wood"
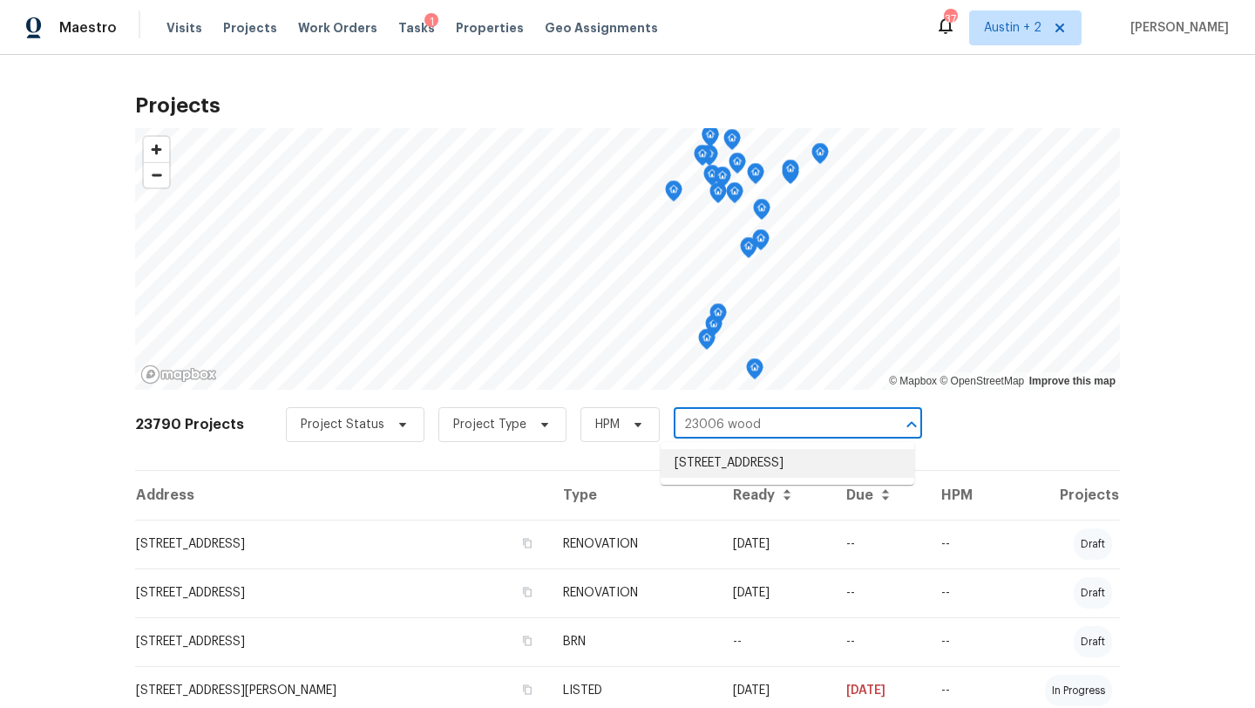
click at [698, 478] on li "[STREET_ADDRESS]" at bounding box center [788, 463] width 254 height 29
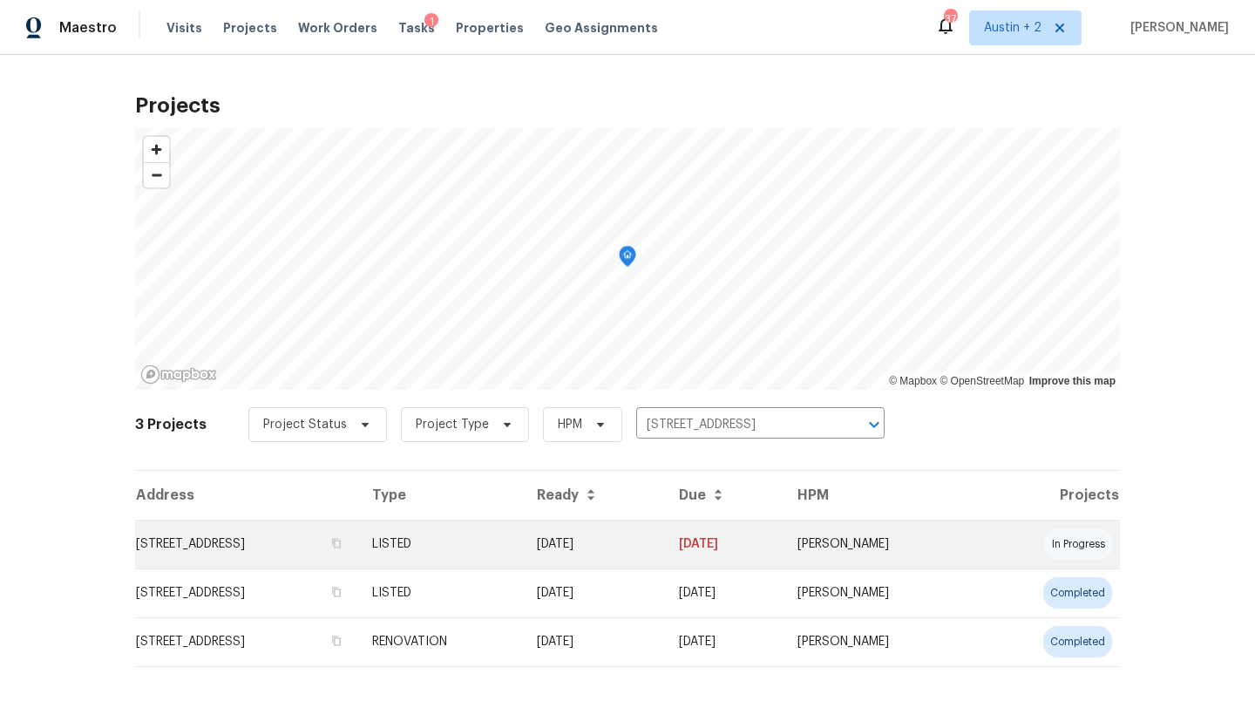
click at [198, 549] on td "[STREET_ADDRESS]" at bounding box center [246, 543] width 223 height 49
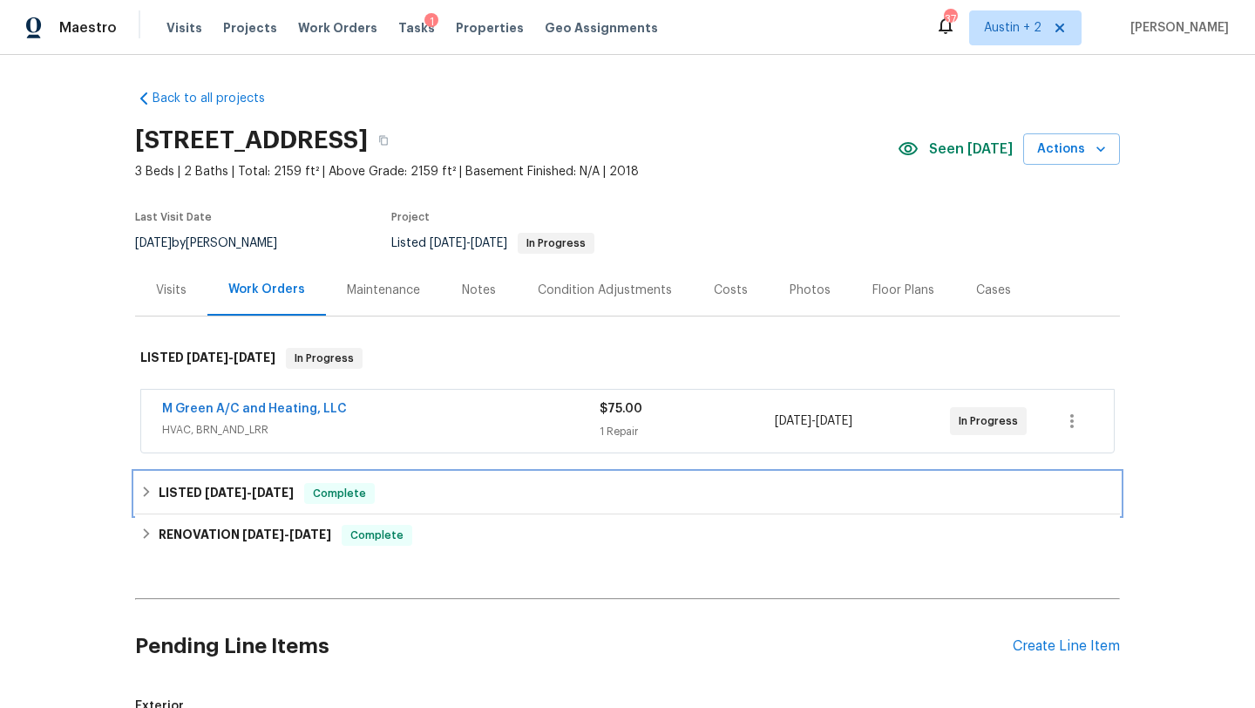
click at [308, 496] on div "LISTED 8/15/25 - 8/16/25 Complete" at bounding box center [627, 493] width 974 height 21
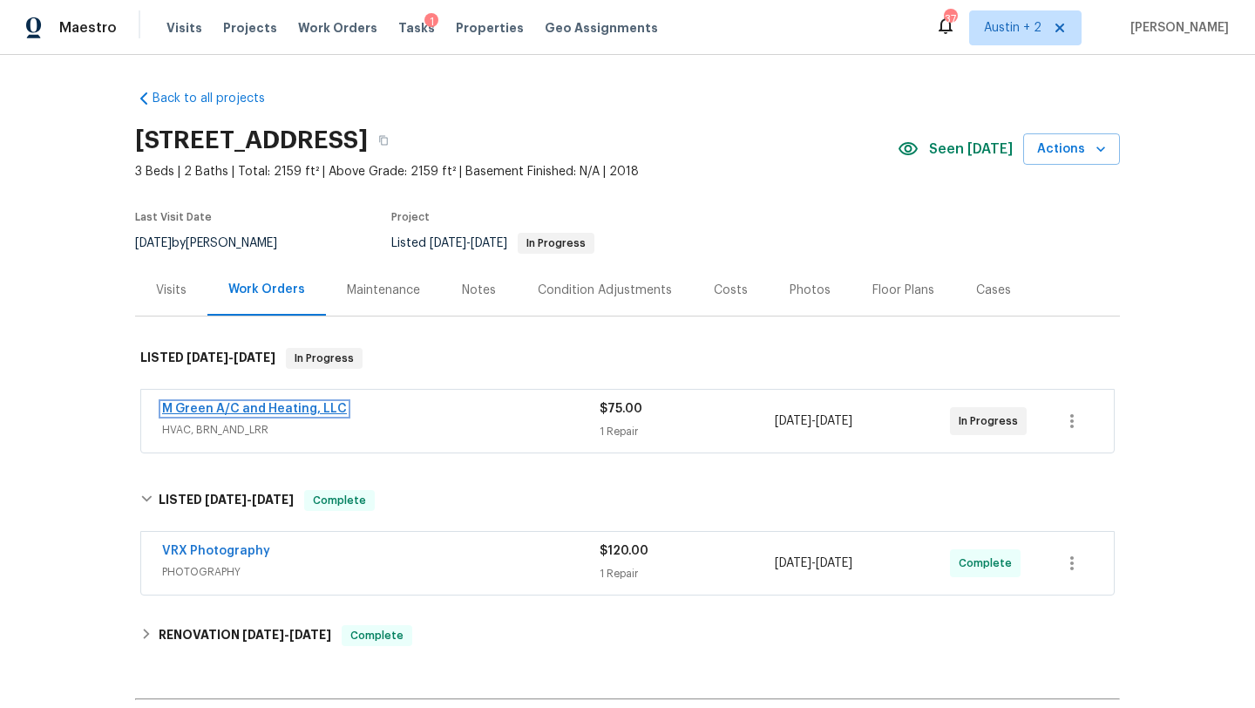
click at [280, 405] on link "M Green A/C and Heating, LLC" at bounding box center [254, 409] width 185 height 12
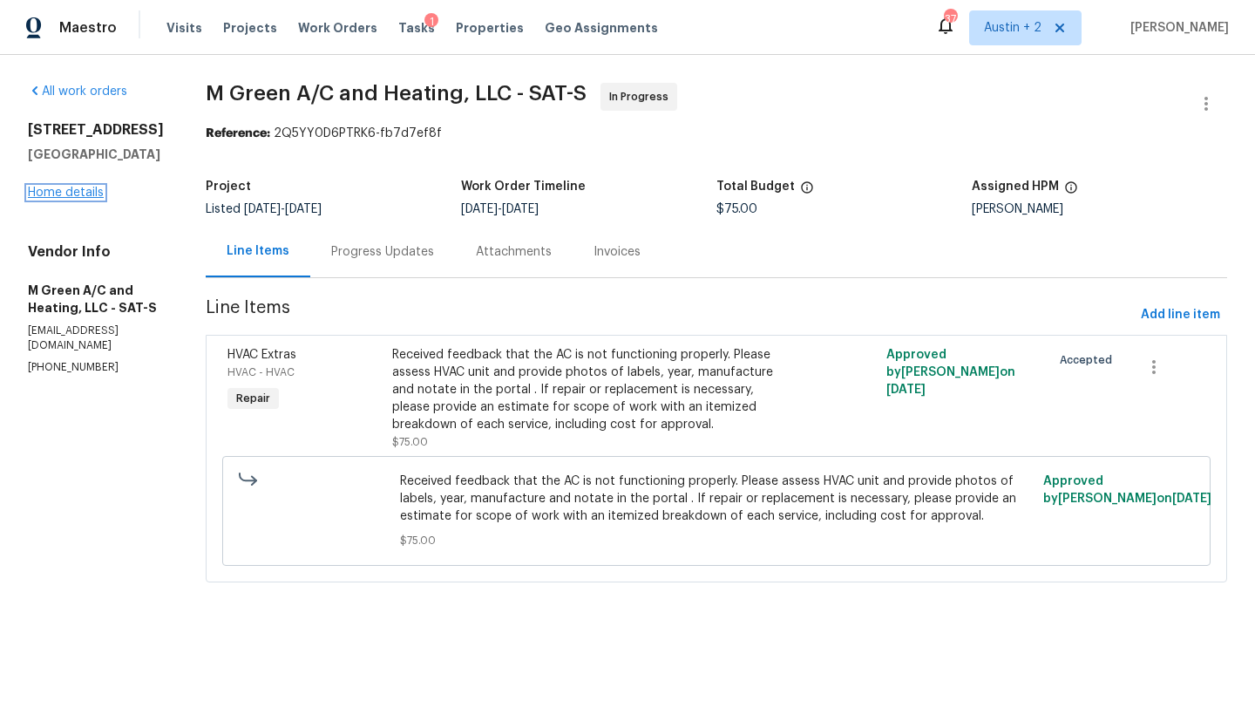
click at [85, 187] on link "Home details" at bounding box center [66, 193] width 76 height 12
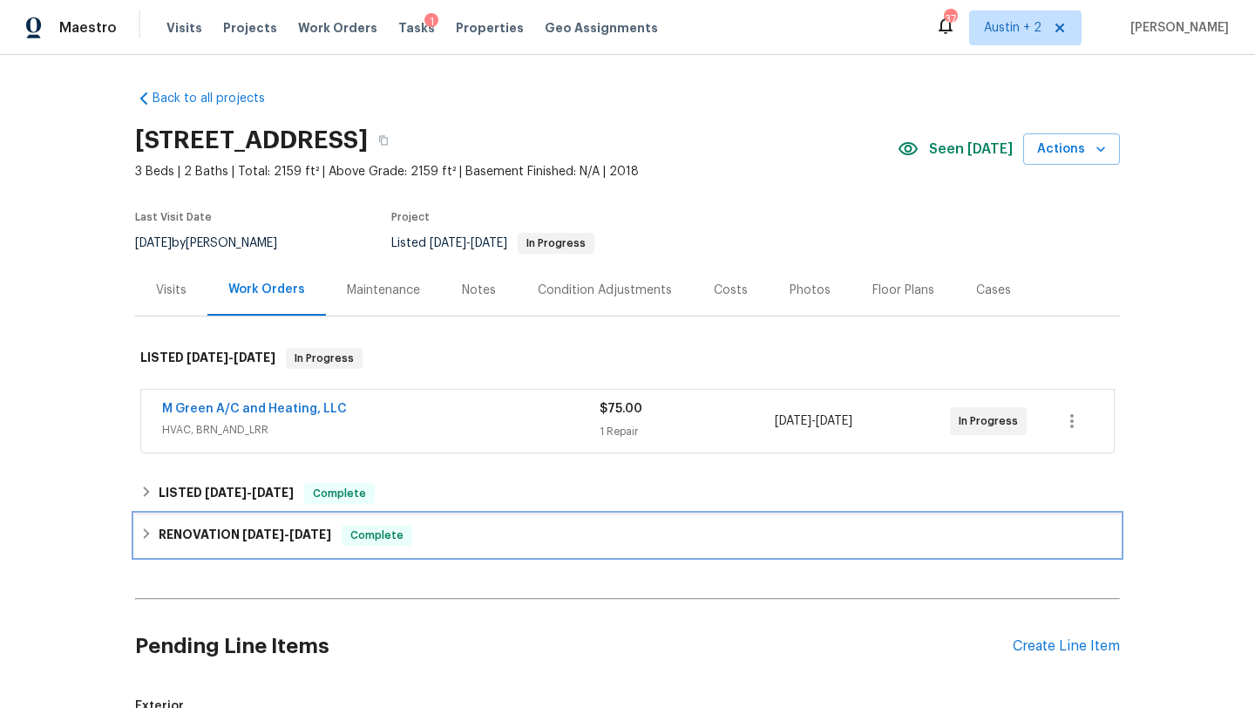
click at [307, 528] on span "[DATE]" at bounding box center [310, 534] width 42 height 12
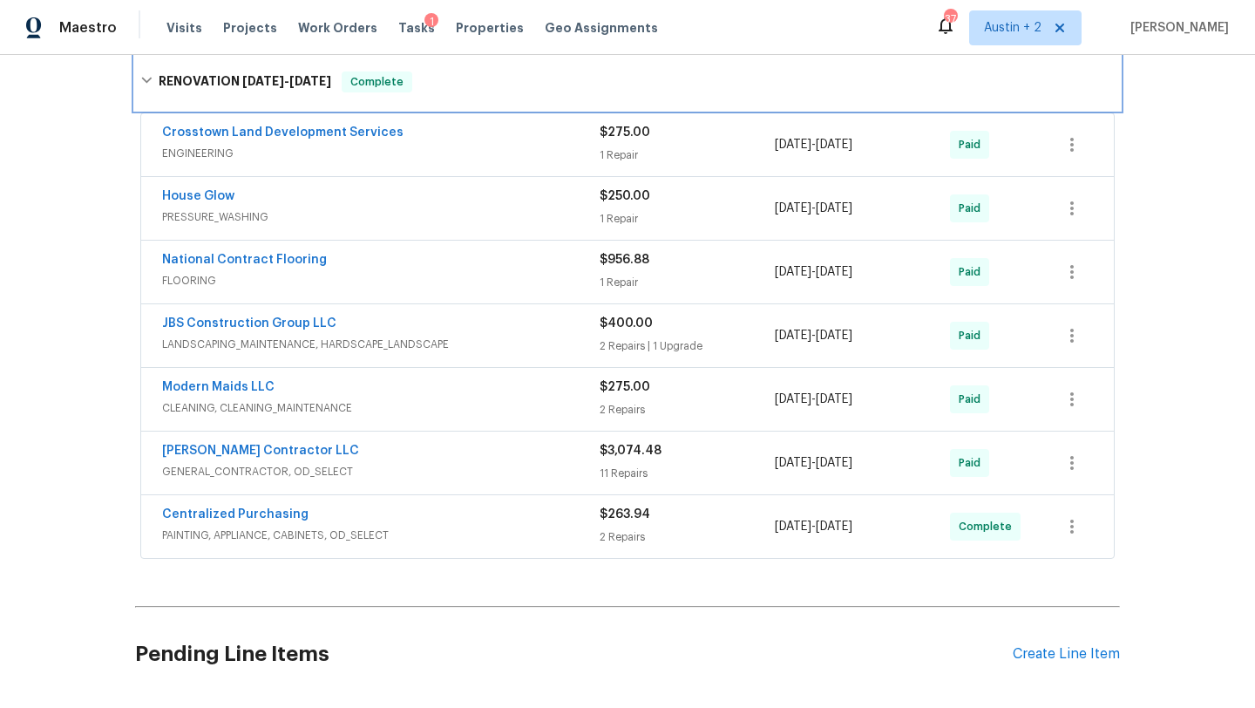
scroll to position [796, 0]
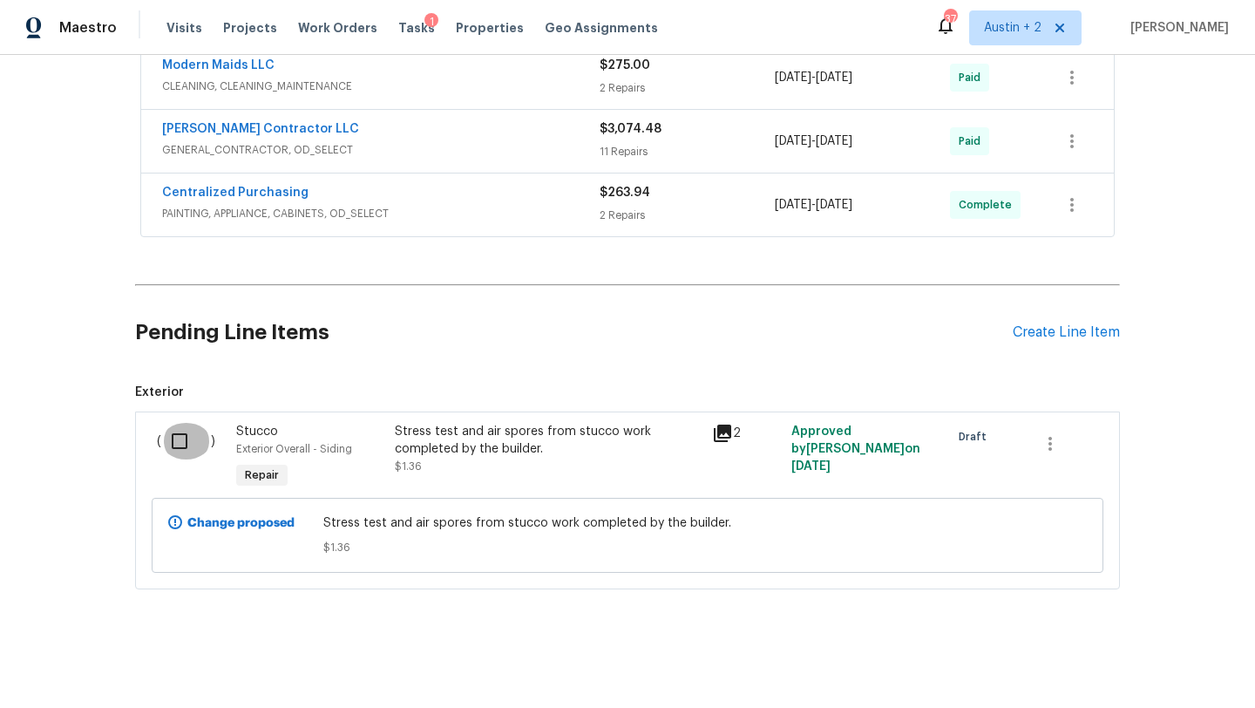
click at [174, 450] on input "checkbox" at bounding box center [186, 441] width 50 height 37
click at [1187, 665] on span "Create Work Order" at bounding box center [1155, 665] width 116 height 22
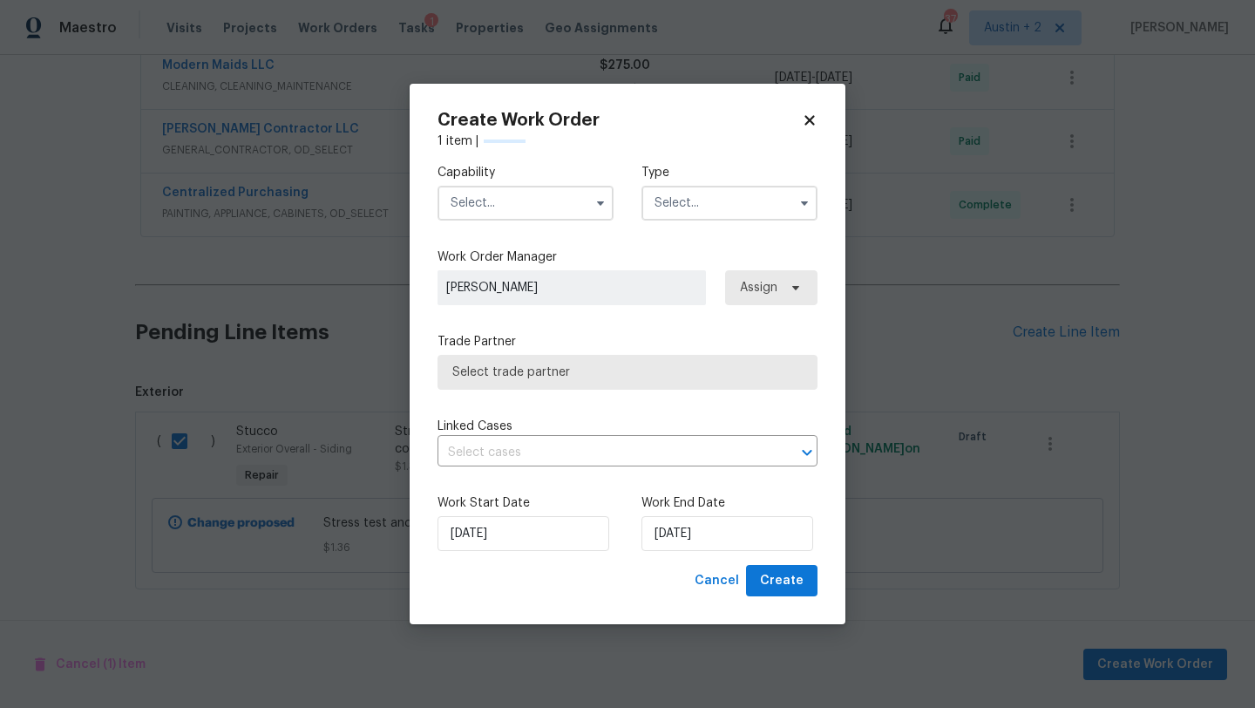
checkbox input "false"
click at [552, 195] on input "text" at bounding box center [526, 203] width 176 height 35
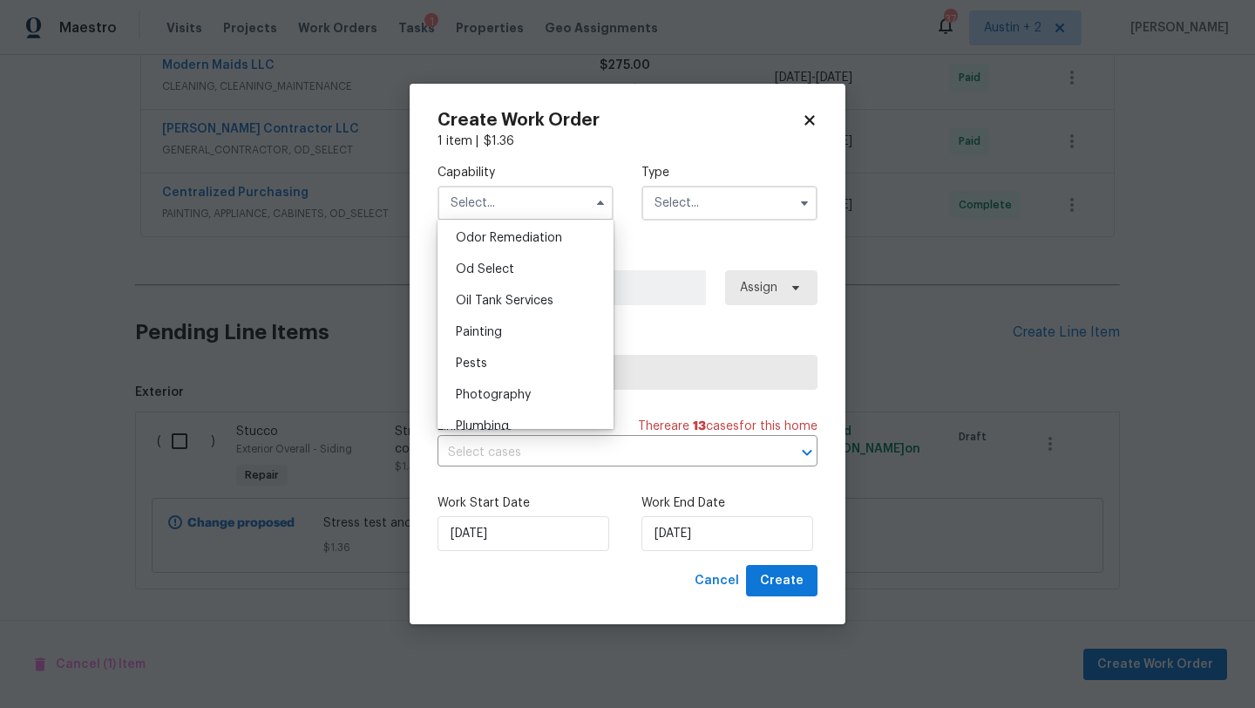
scroll to position [1340, 0]
click at [507, 269] on span "Odor Remediation" at bounding box center [509, 269] width 106 height 12
type input "Odor Remediation"
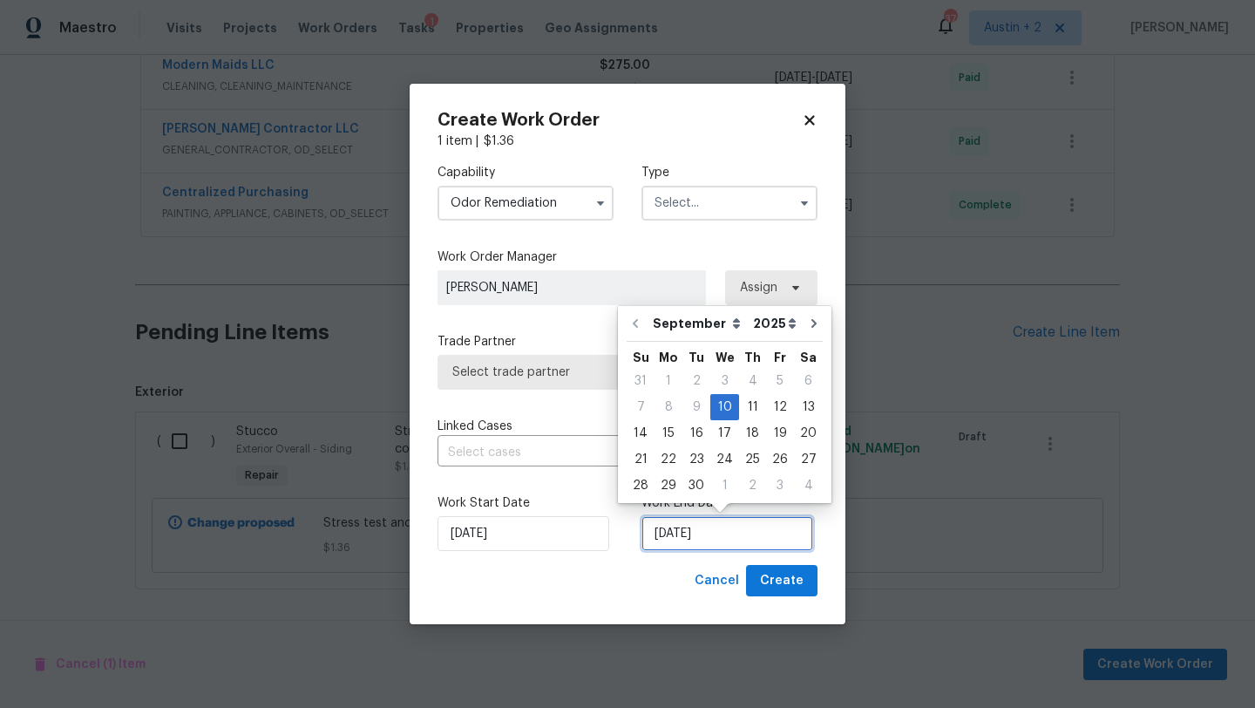
click at [718, 542] on input "[DATE]" at bounding box center [727, 533] width 172 height 35
click at [722, 433] on div "17" at bounding box center [724, 433] width 29 height 24
type input "9/17/2025"
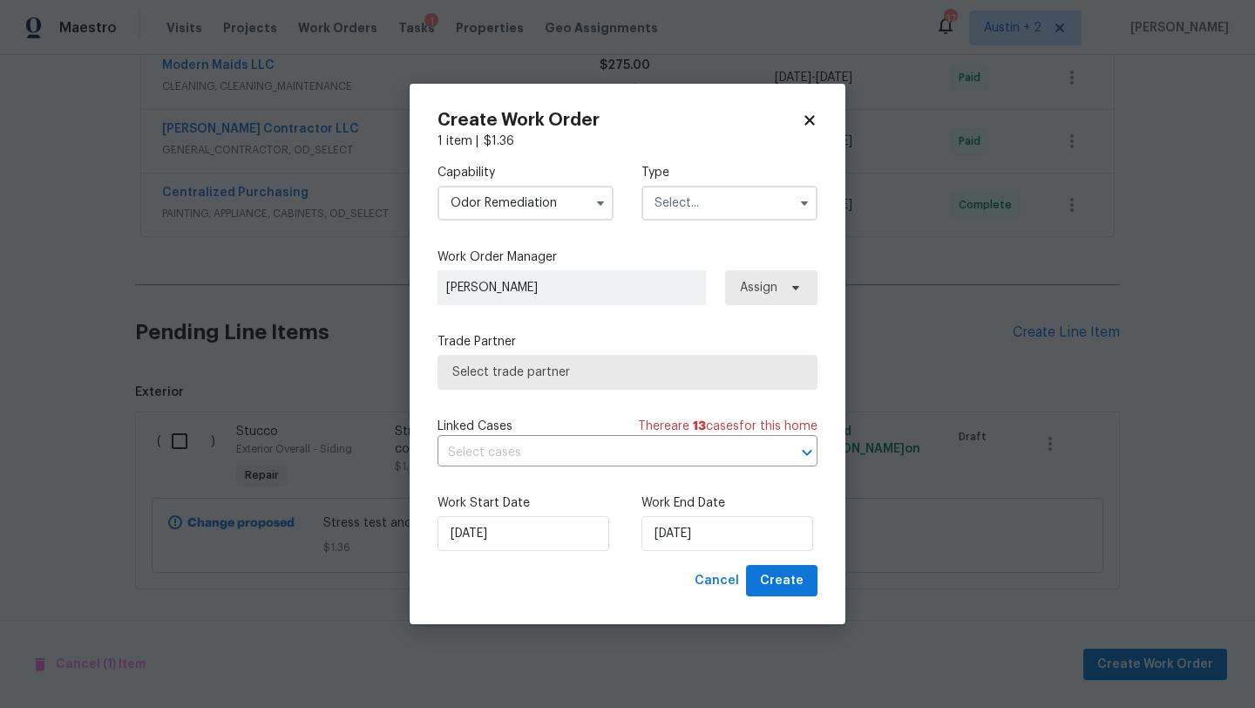
click at [693, 205] on input "text" at bounding box center [729, 203] width 176 height 35
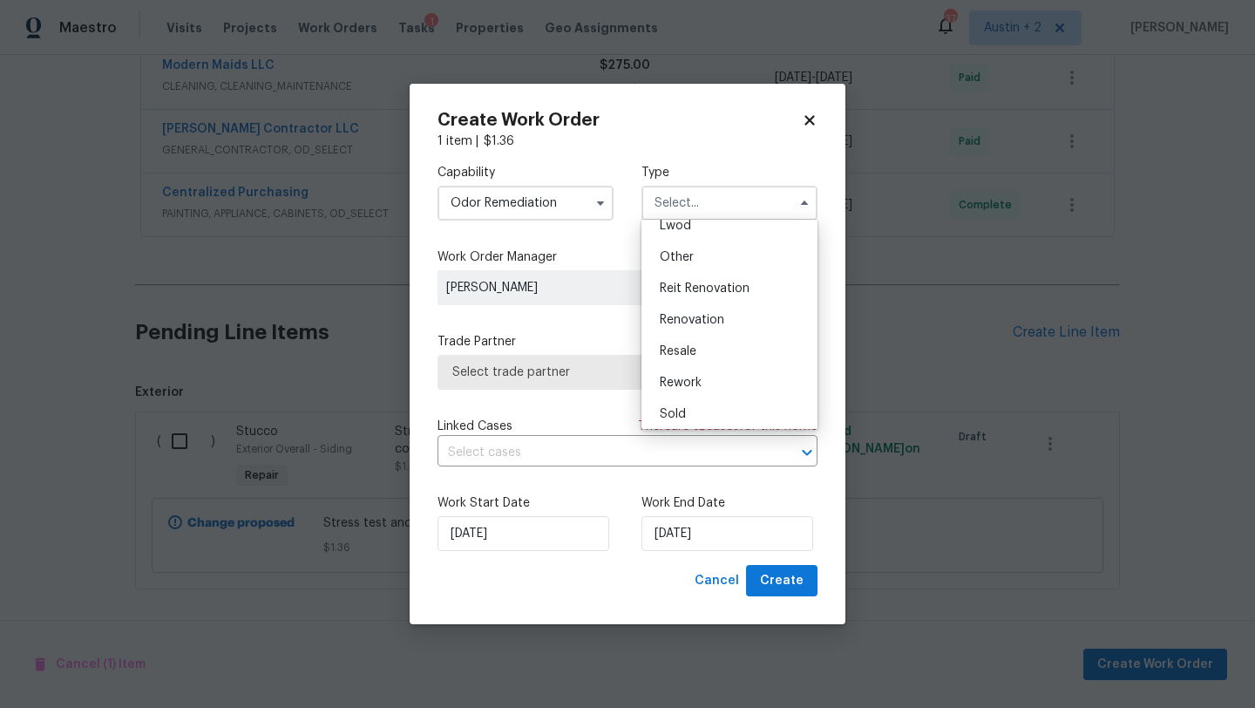
scroll to position [205, 0]
click at [703, 317] on span "Renovation" at bounding box center [692, 317] width 64 height 12
type input "Renovation"
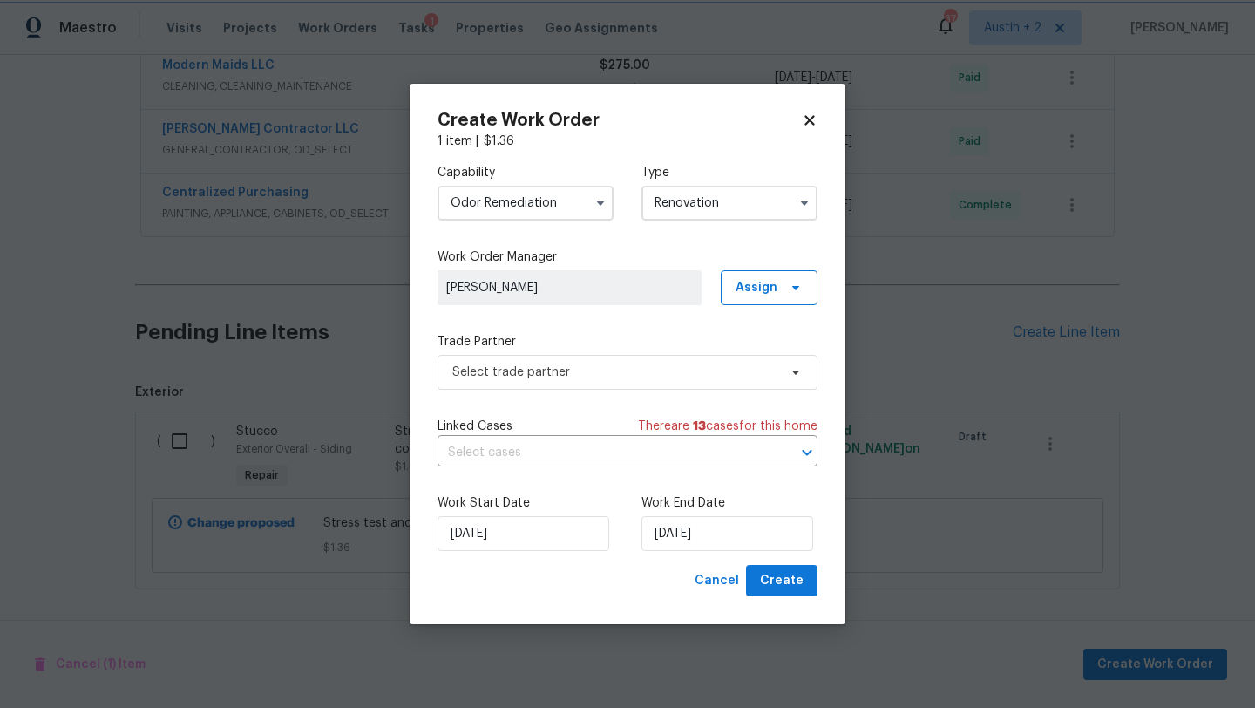
scroll to position [0, 0]
click at [675, 365] on span "Select trade partner" at bounding box center [614, 371] width 325 height 17
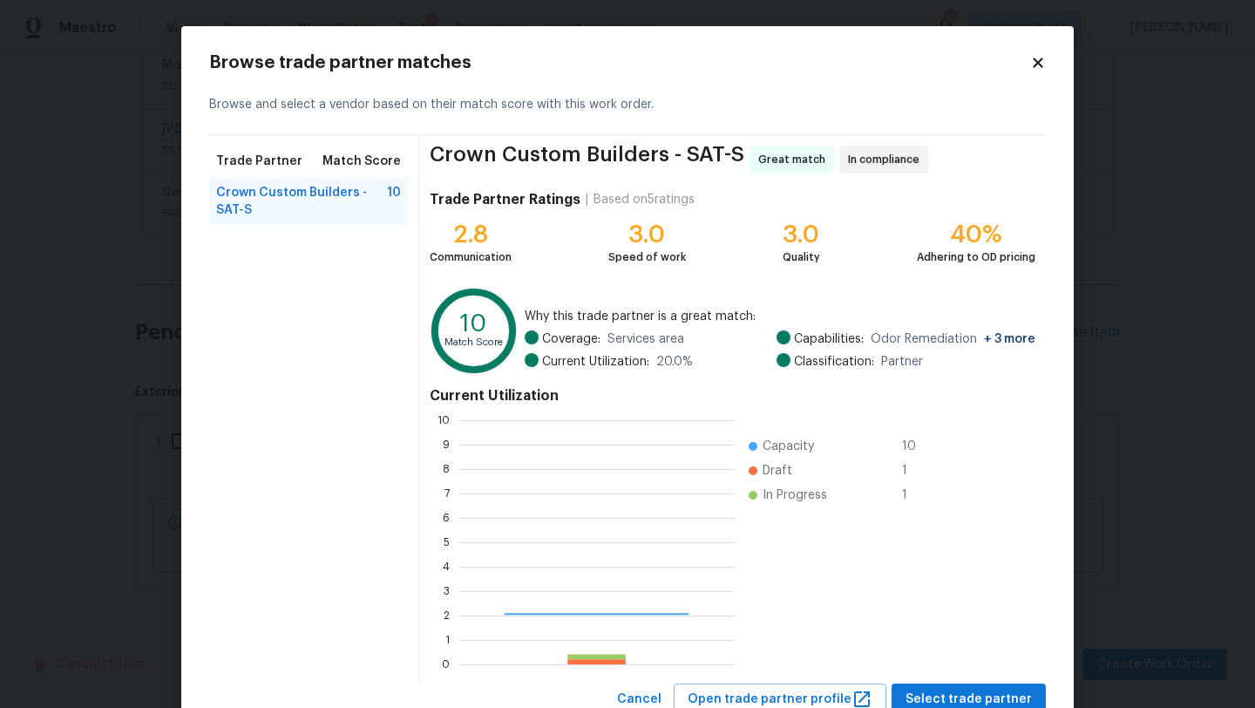
scroll to position [244, 276]
click at [935, 685] on button "Select trade partner" at bounding box center [969, 699] width 154 height 32
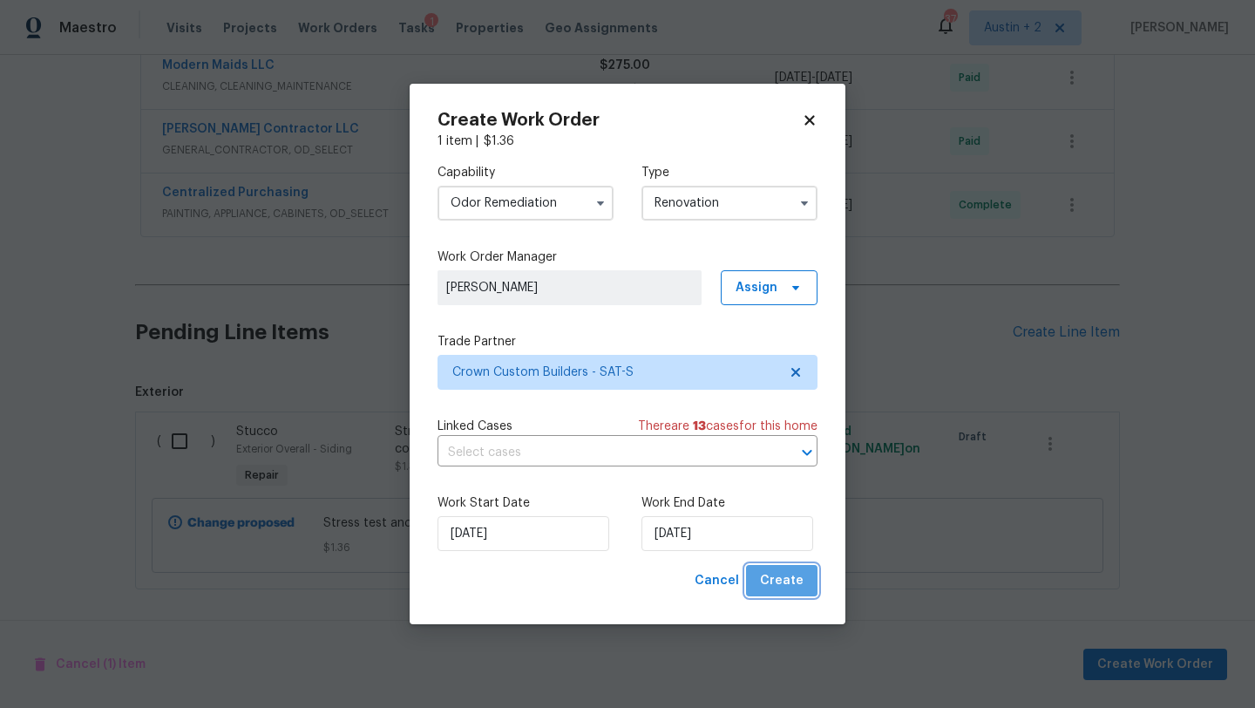
click at [788, 590] on span "Create" at bounding box center [782, 581] width 44 height 22
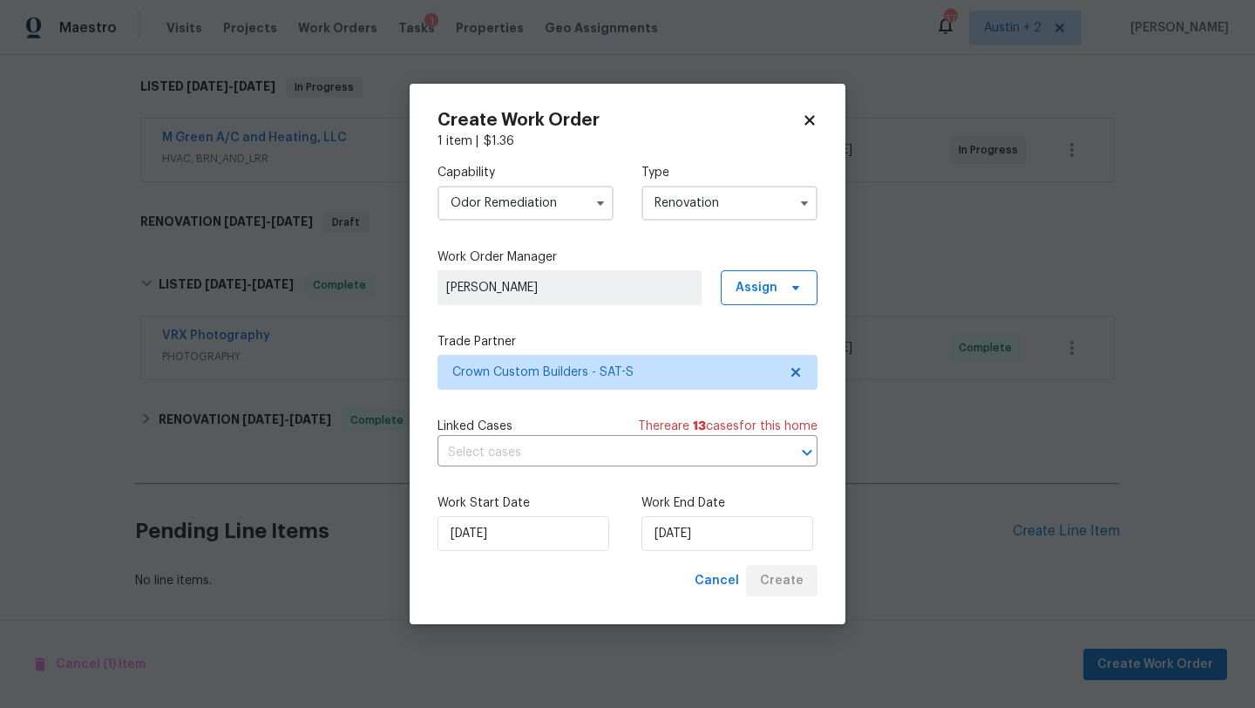
scroll to position [271, 0]
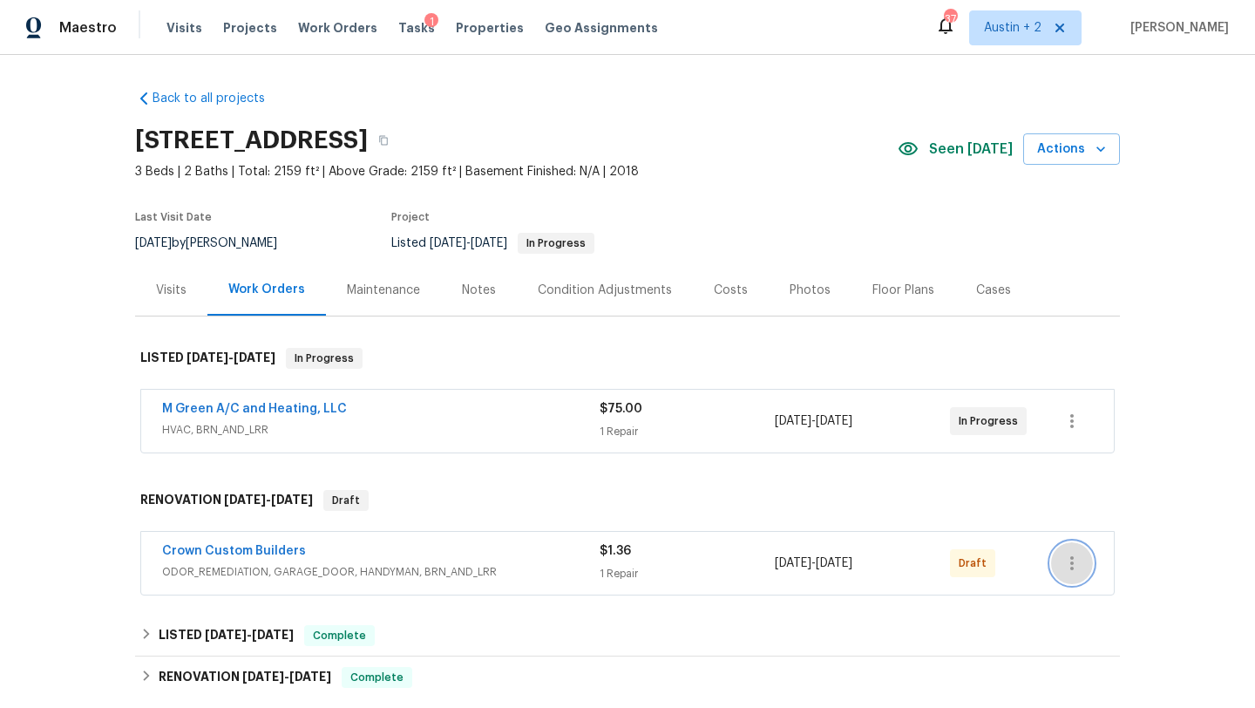
click at [1072, 562] on icon "button" at bounding box center [1071, 563] width 3 height 14
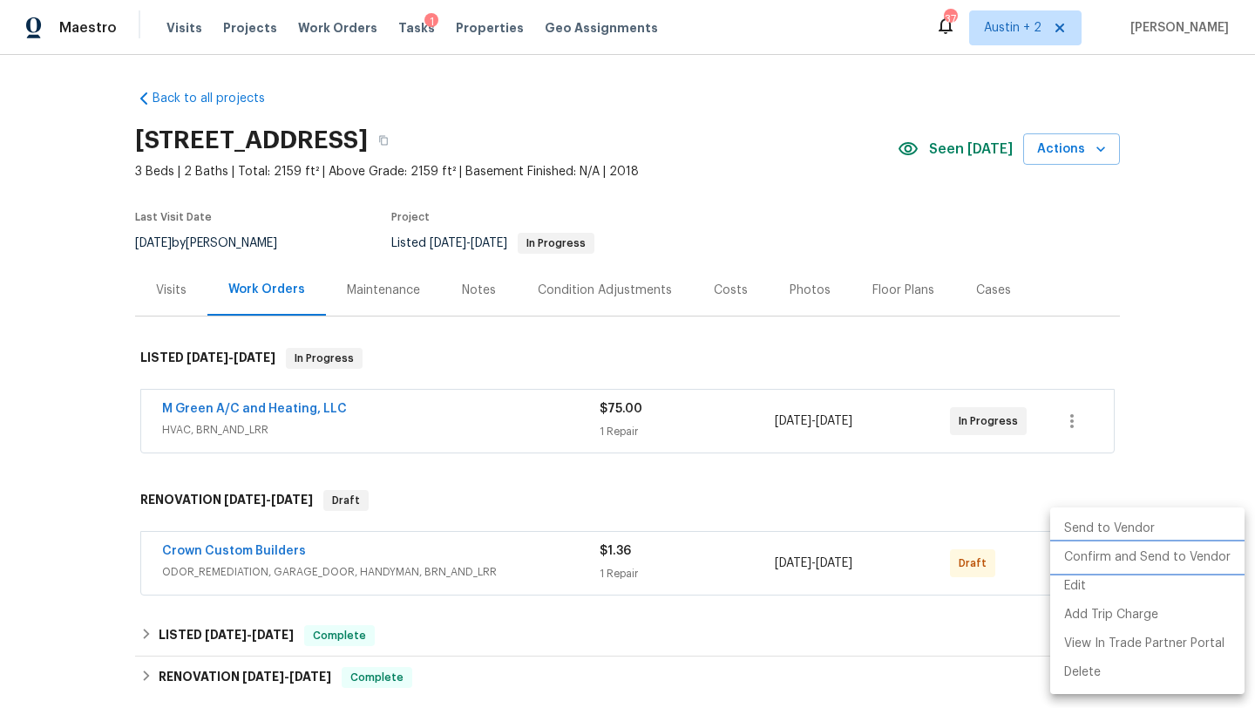
click at [1096, 559] on li "Confirm and Send to Vendor" at bounding box center [1147, 557] width 194 height 29
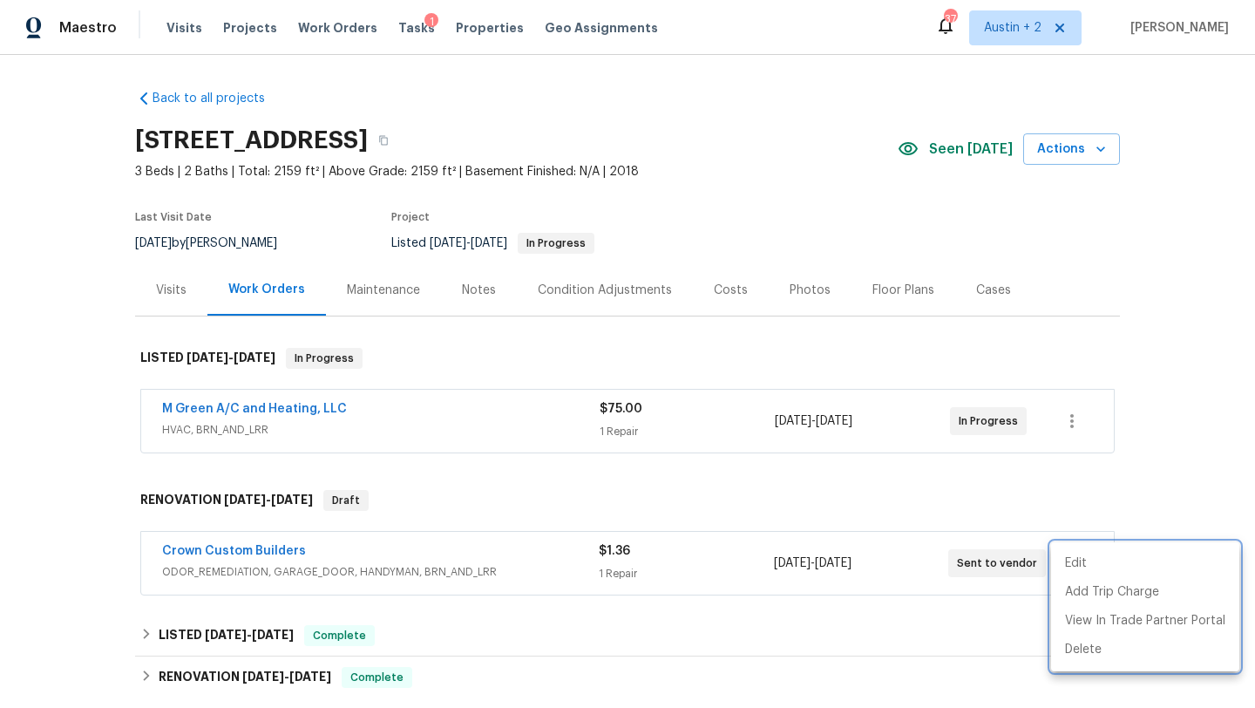
click at [696, 140] on div at bounding box center [627, 354] width 1255 height 708
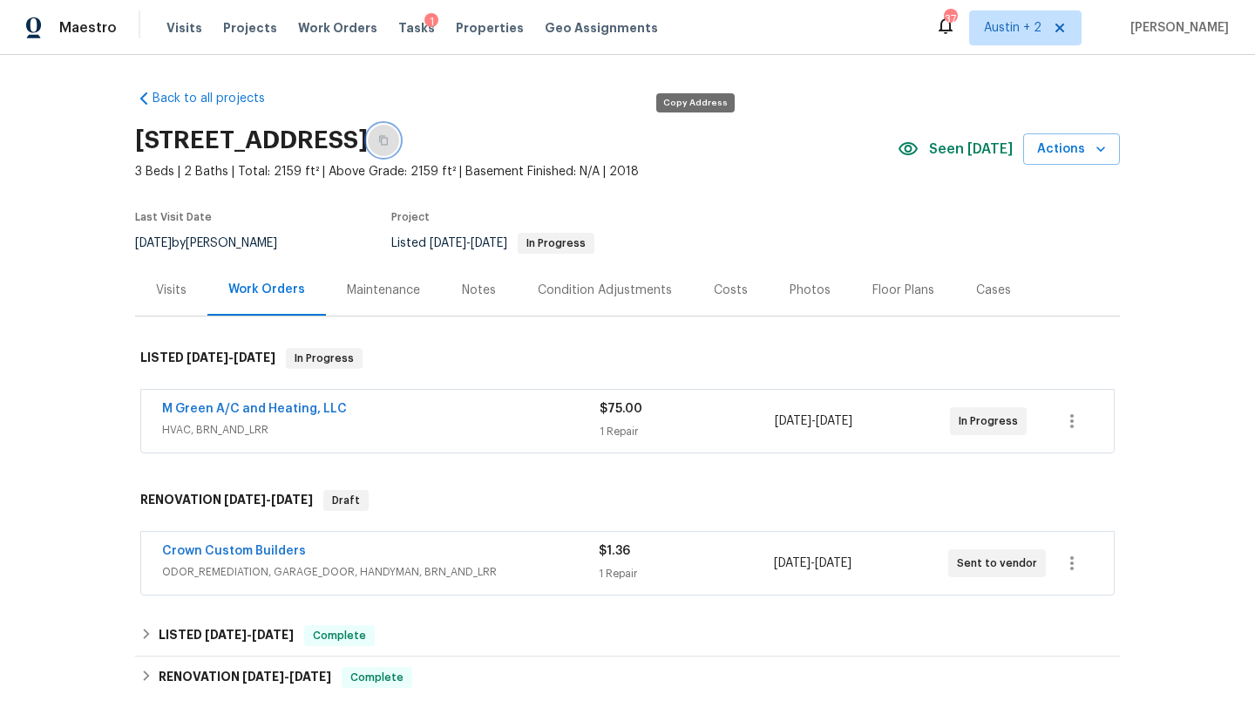
click at [389, 140] on icon "button" at bounding box center [383, 140] width 10 height 10
click at [398, 28] on span "Tasks" at bounding box center [416, 28] width 37 height 12
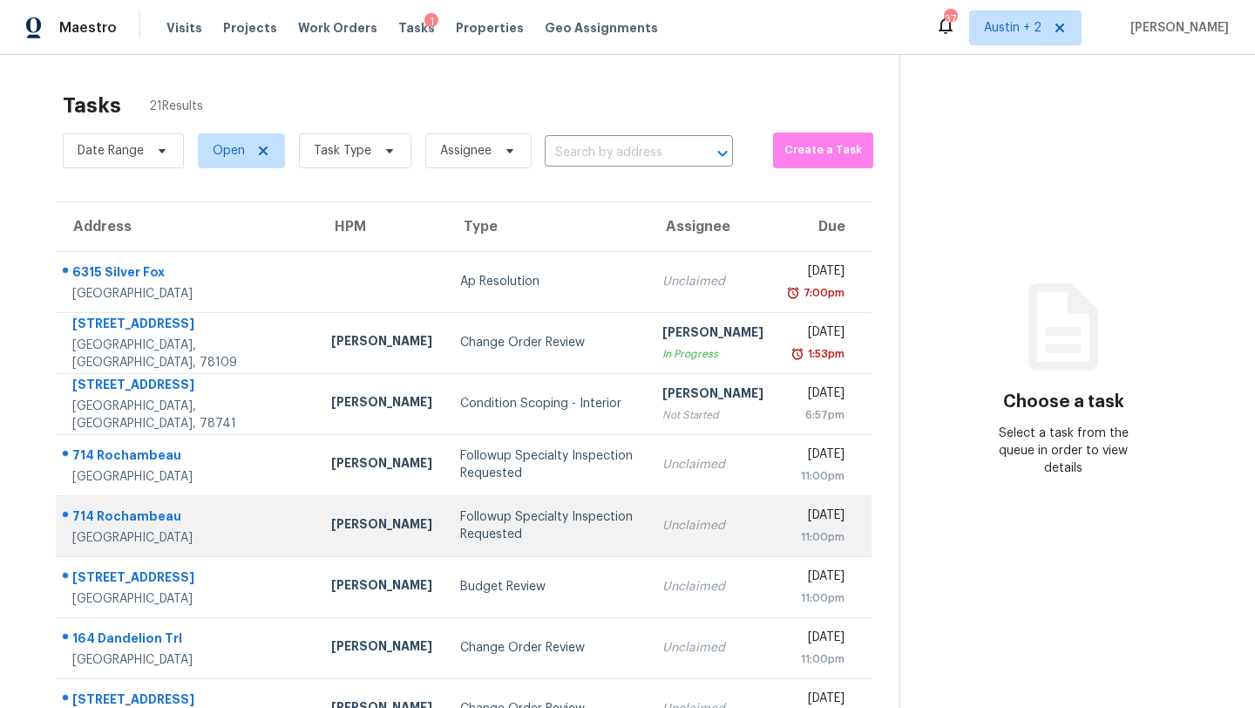
scroll to position [200, 0]
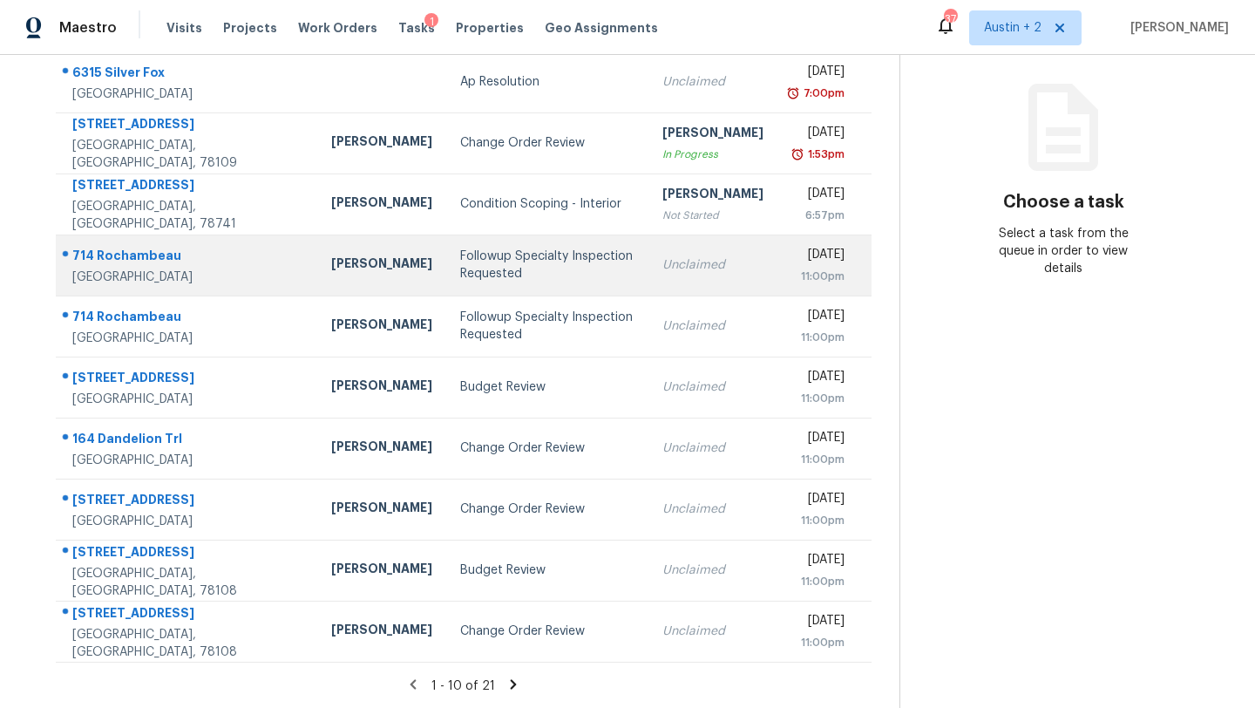
click at [478, 261] on div "Followup Specialty Inspection Requested" at bounding box center [547, 265] width 174 height 35
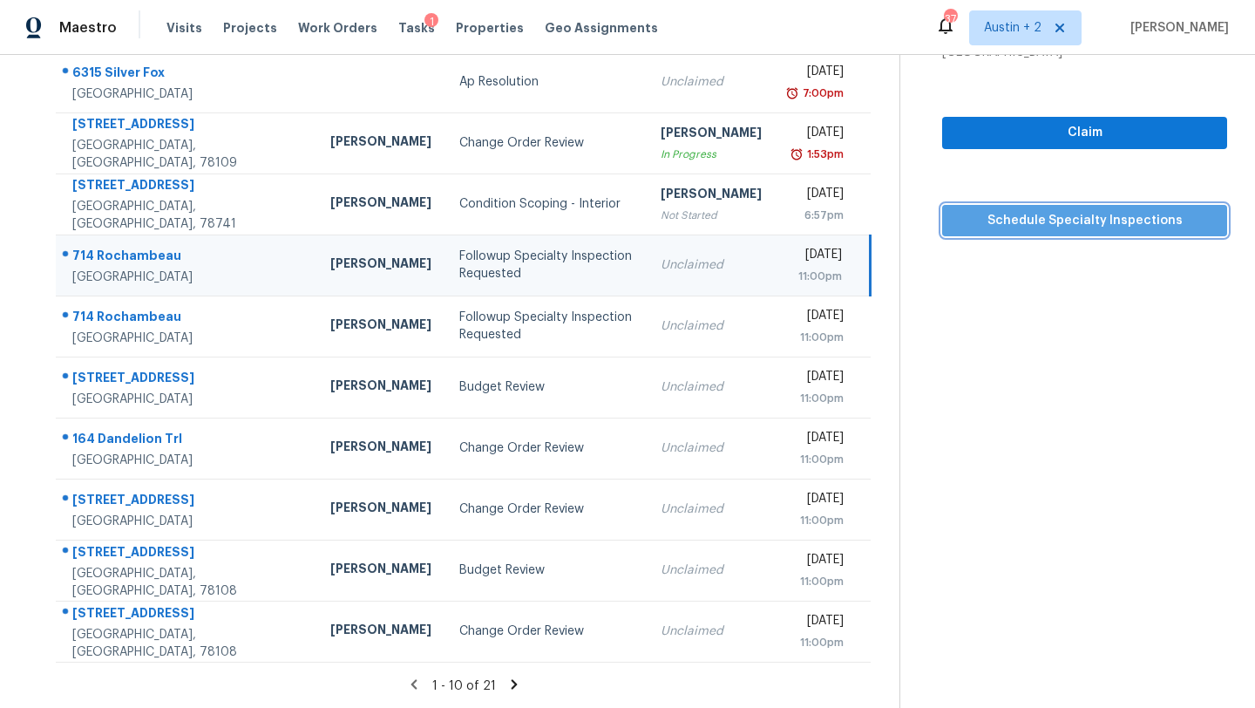
click at [984, 216] on span "Schedule Specialty Inspections" at bounding box center [1084, 221] width 257 height 22
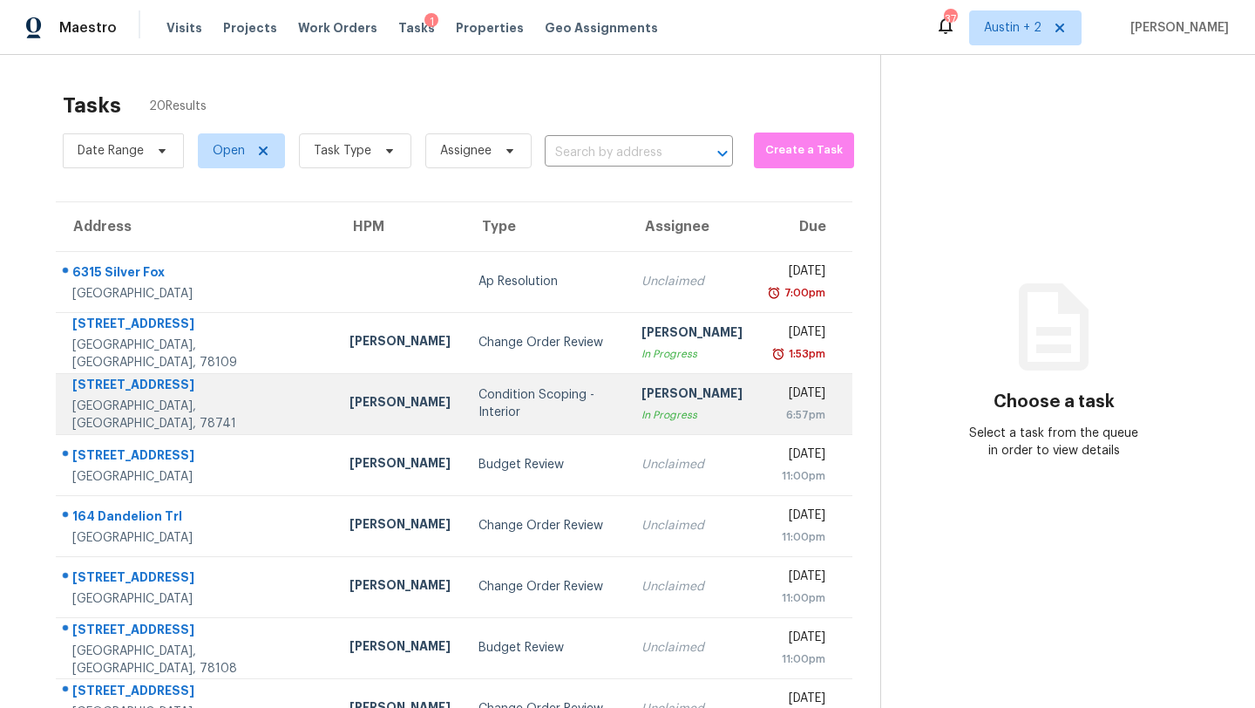
scroll to position [200, 0]
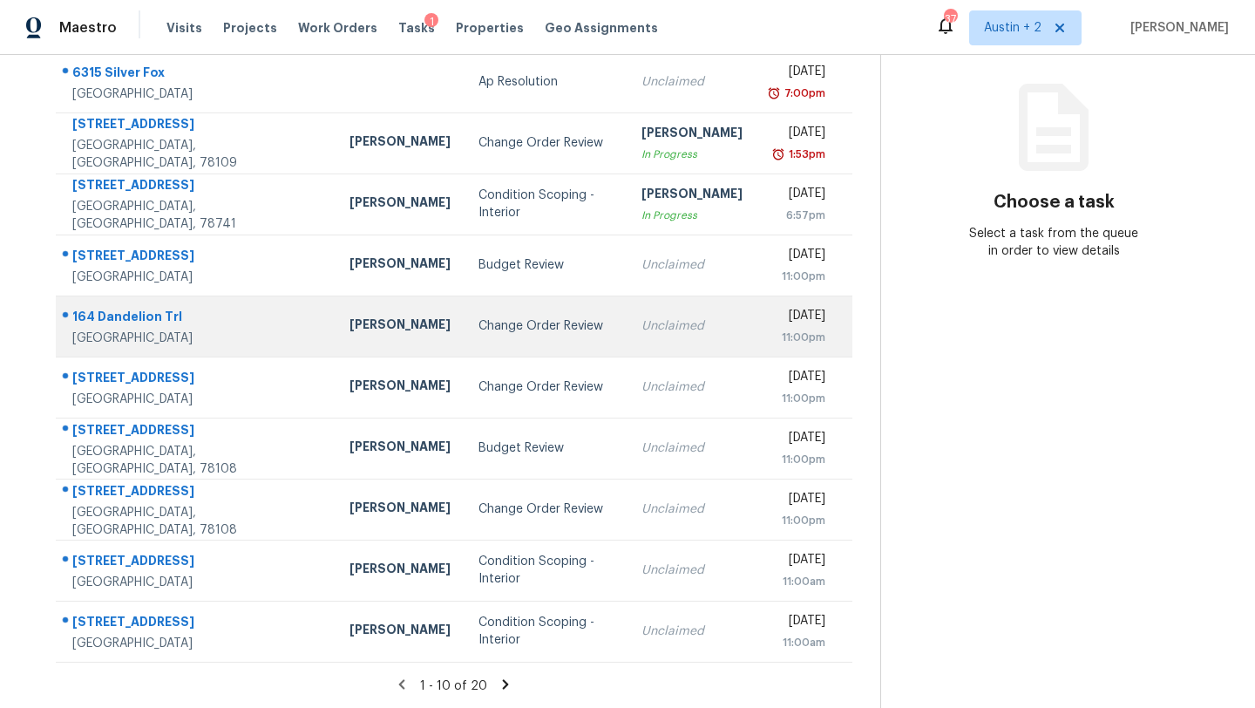
click at [478, 330] on div "Change Order Review" at bounding box center [545, 325] width 135 height 17
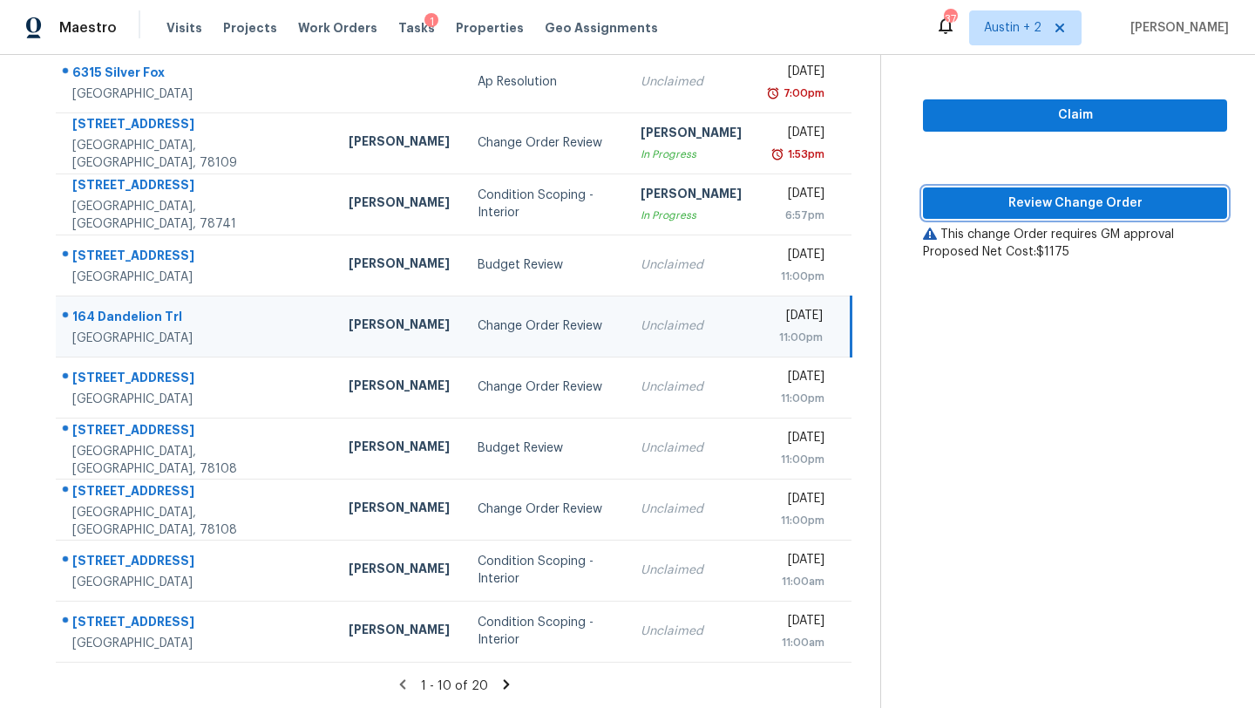
click at [1043, 210] on span "Review Change Order" at bounding box center [1075, 204] width 276 height 22
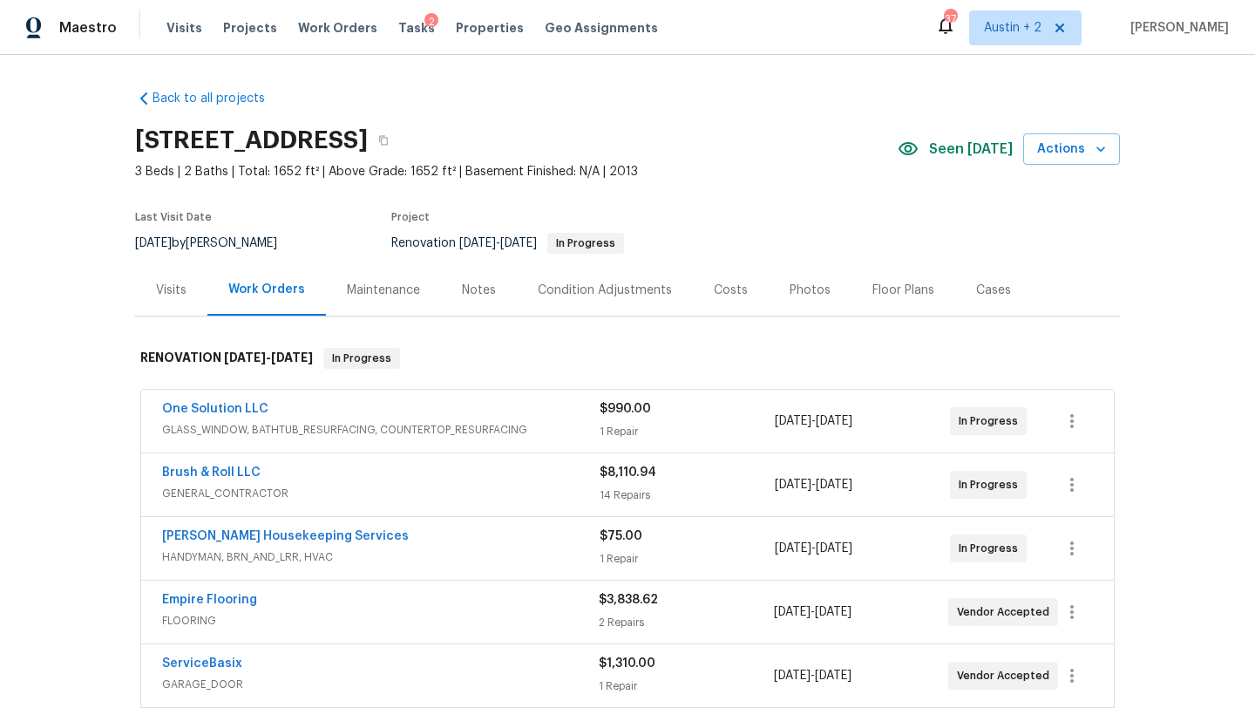
click at [981, 152] on span "Seen today" at bounding box center [971, 148] width 84 height 17
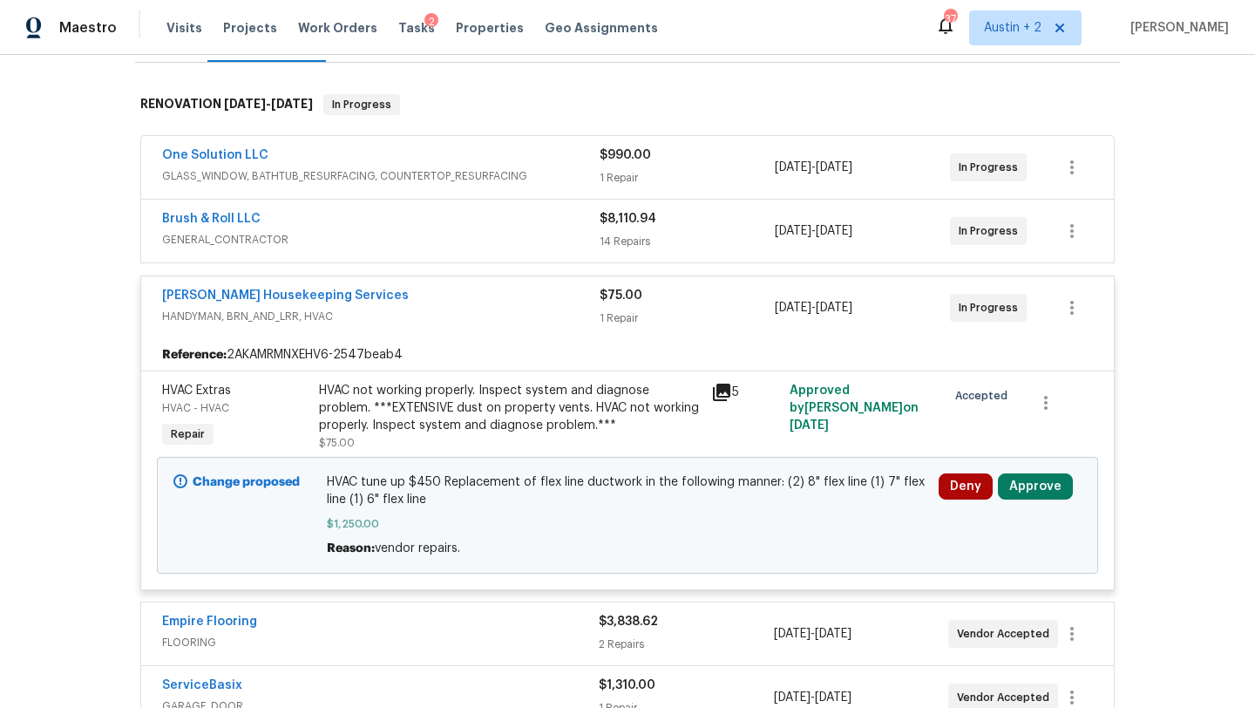
scroll to position [435, 0]
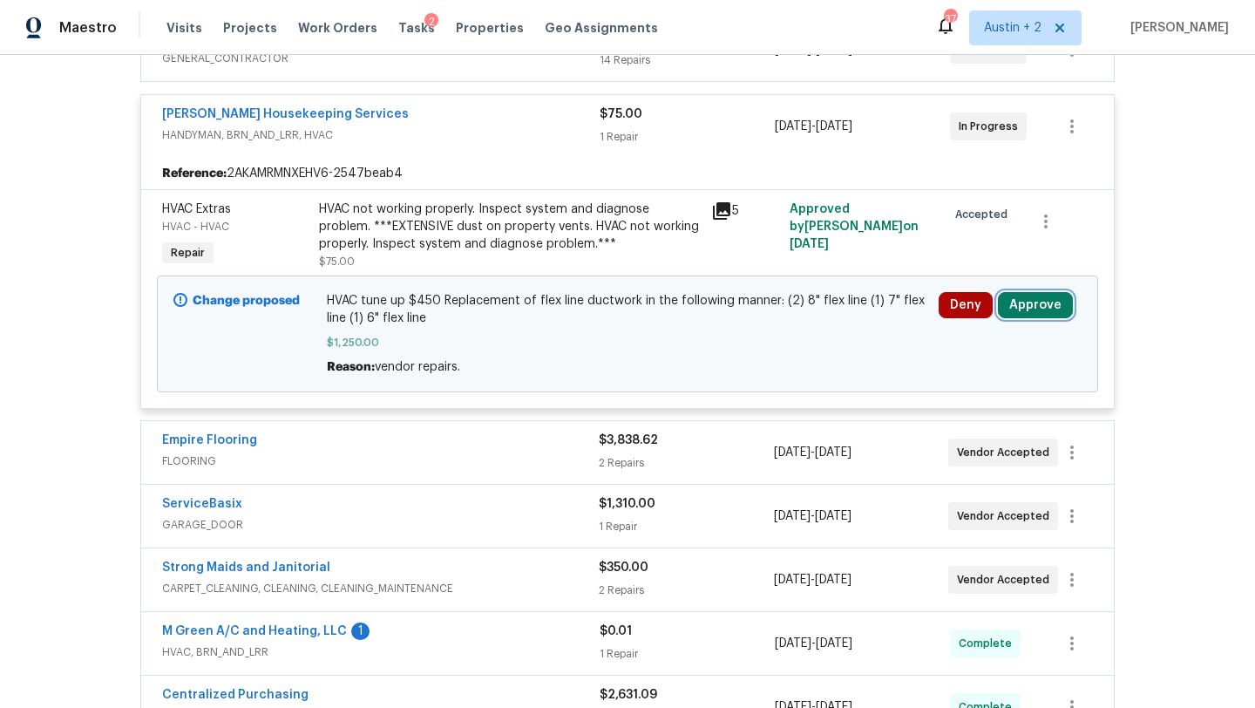
click at [1041, 309] on button "Approve" at bounding box center [1035, 305] width 75 height 26
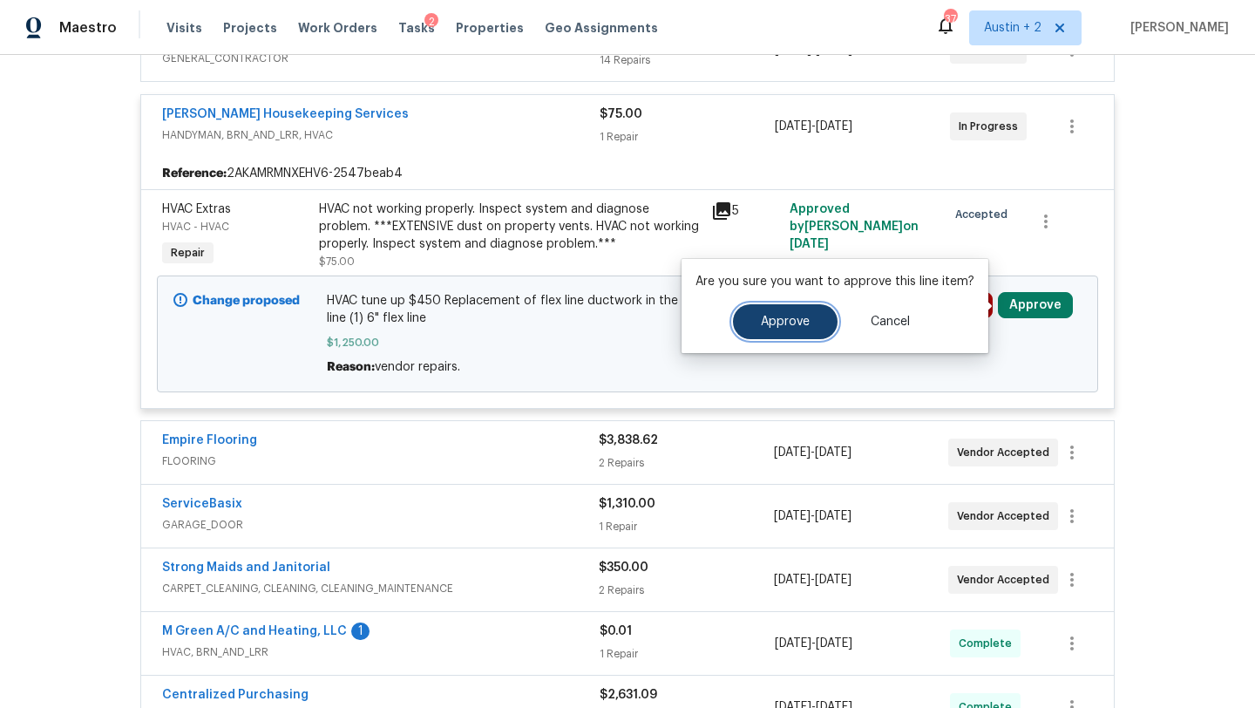
click at [802, 315] on span "Approve" at bounding box center [785, 321] width 49 height 13
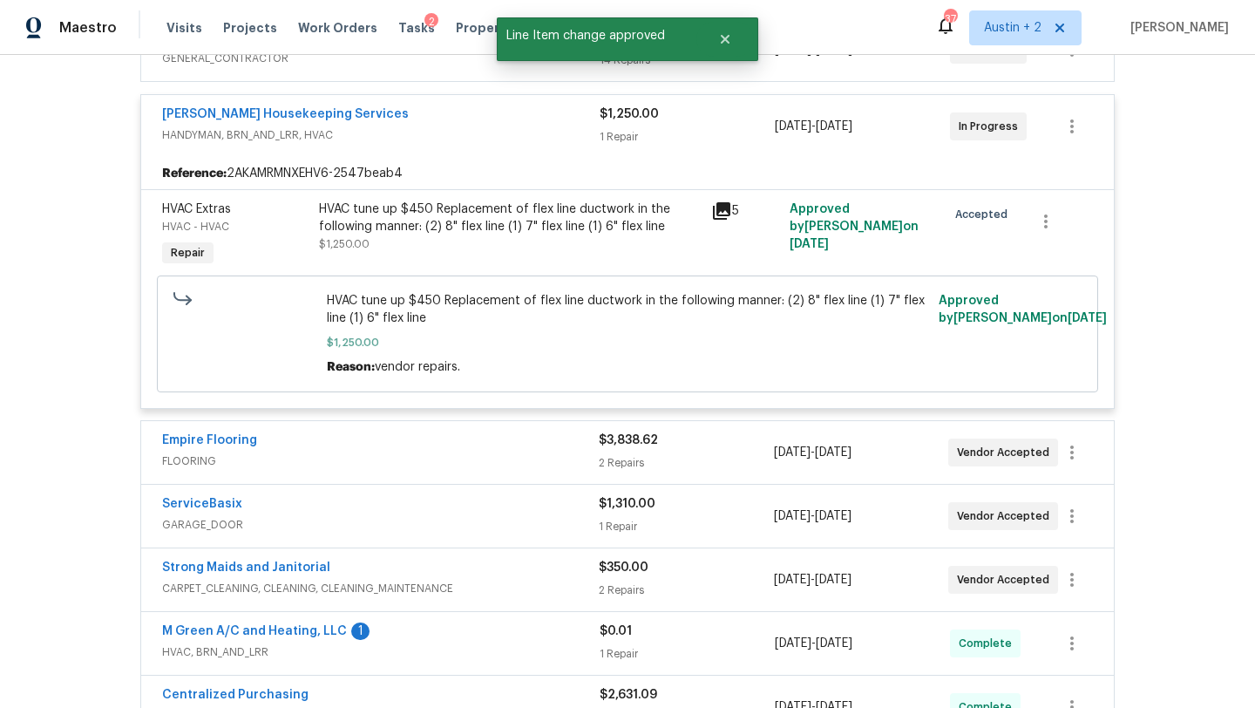
scroll to position [866, 0]
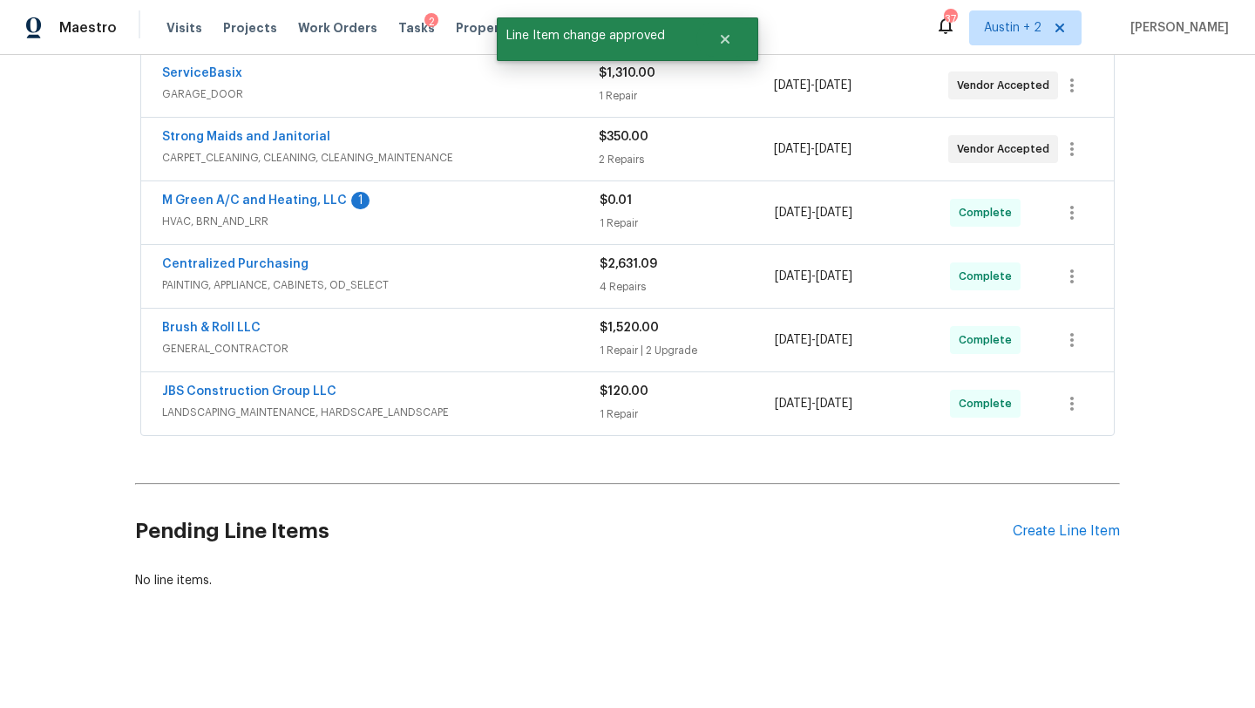
click at [661, 205] on div "$0.01" at bounding box center [687, 200] width 175 height 17
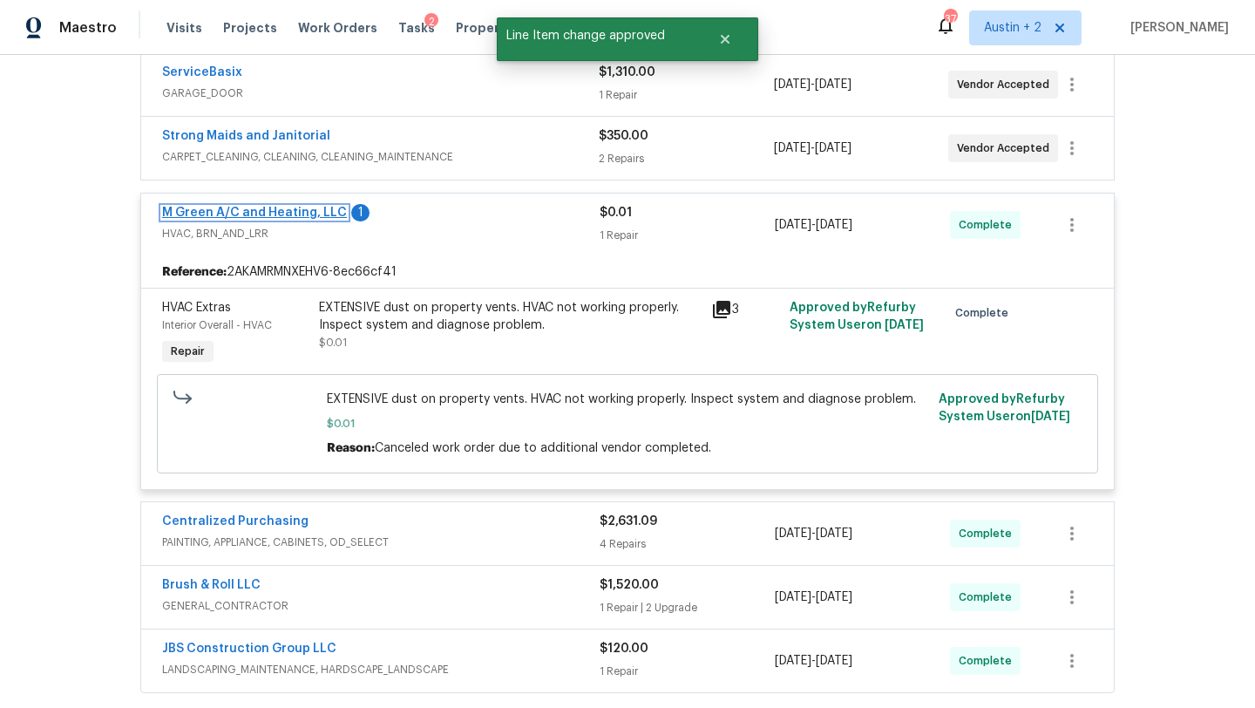
click at [254, 210] on link "M Green A/C and Heating, LLC" at bounding box center [254, 213] width 185 height 12
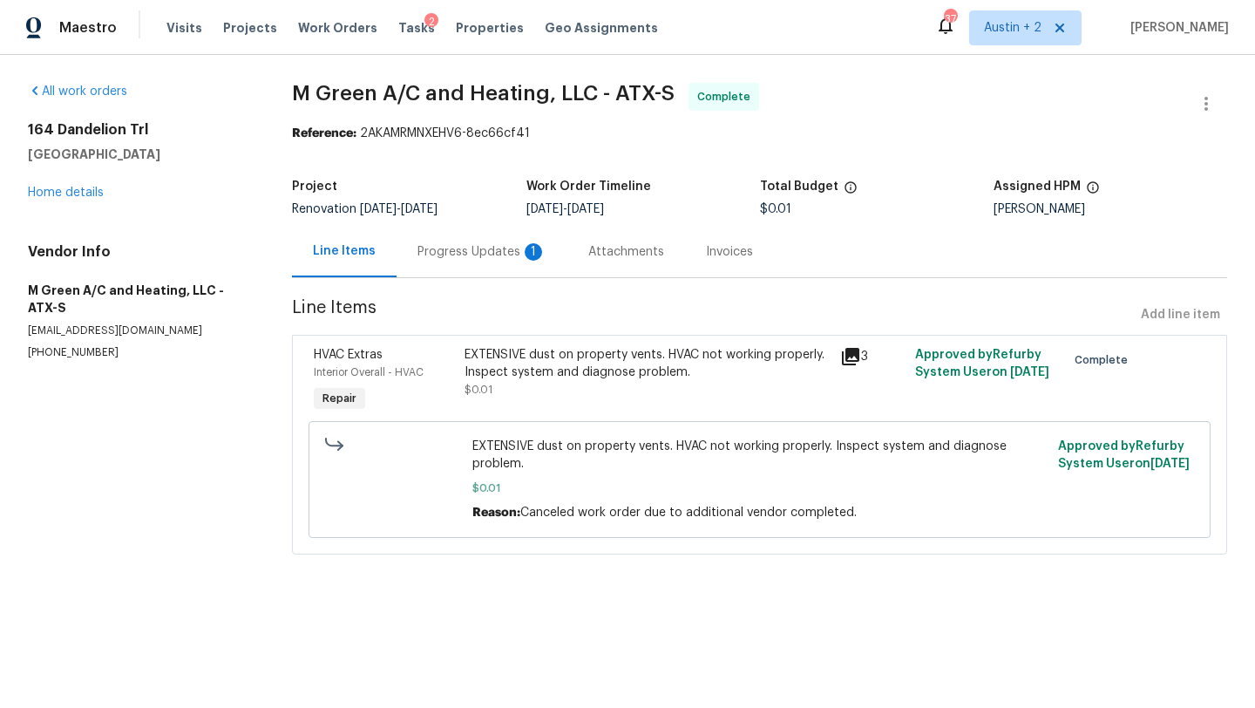
click at [432, 254] on div "Progress Updates 1" at bounding box center [481, 251] width 129 height 17
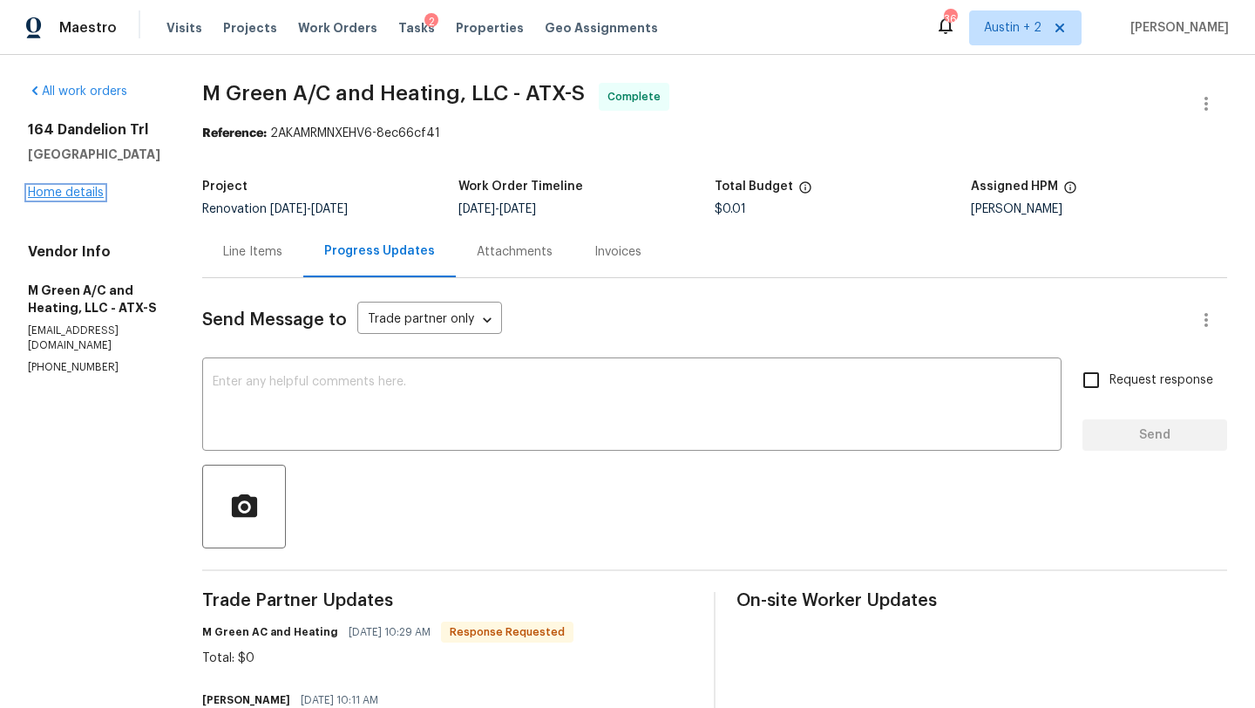
click at [98, 196] on link "Home details" at bounding box center [66, 193] width 76 height 12
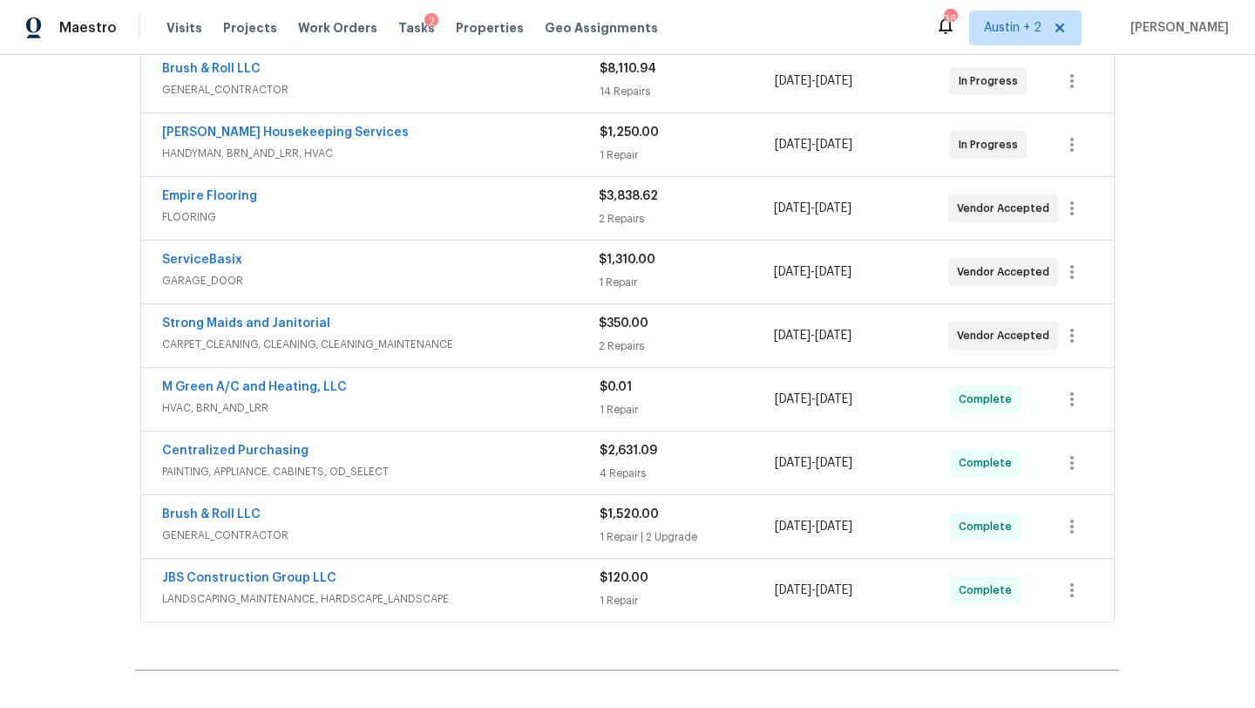
scroll to position [462, 0]
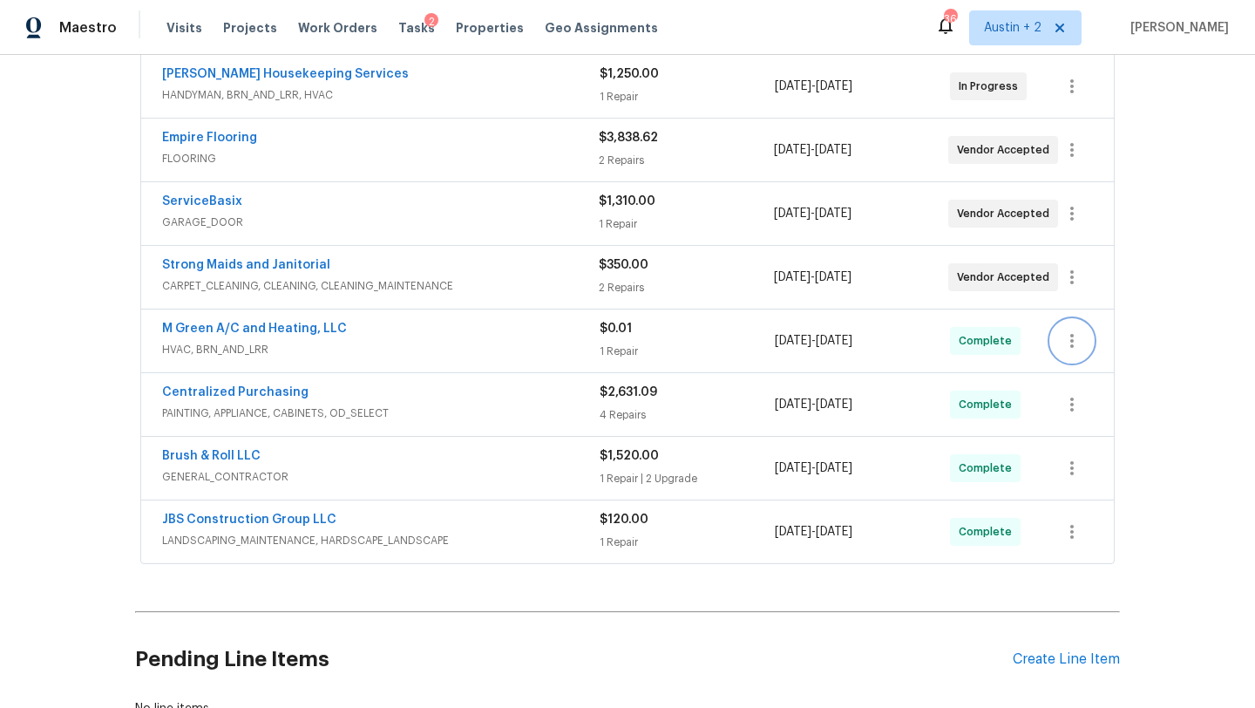
click at [1074, 335] on icon "button" at bounding box center [1072, 340] width 21 height 21
click at [1071, 336] on li "Edit" at bounding box center [1145, 341] width 188 height 29
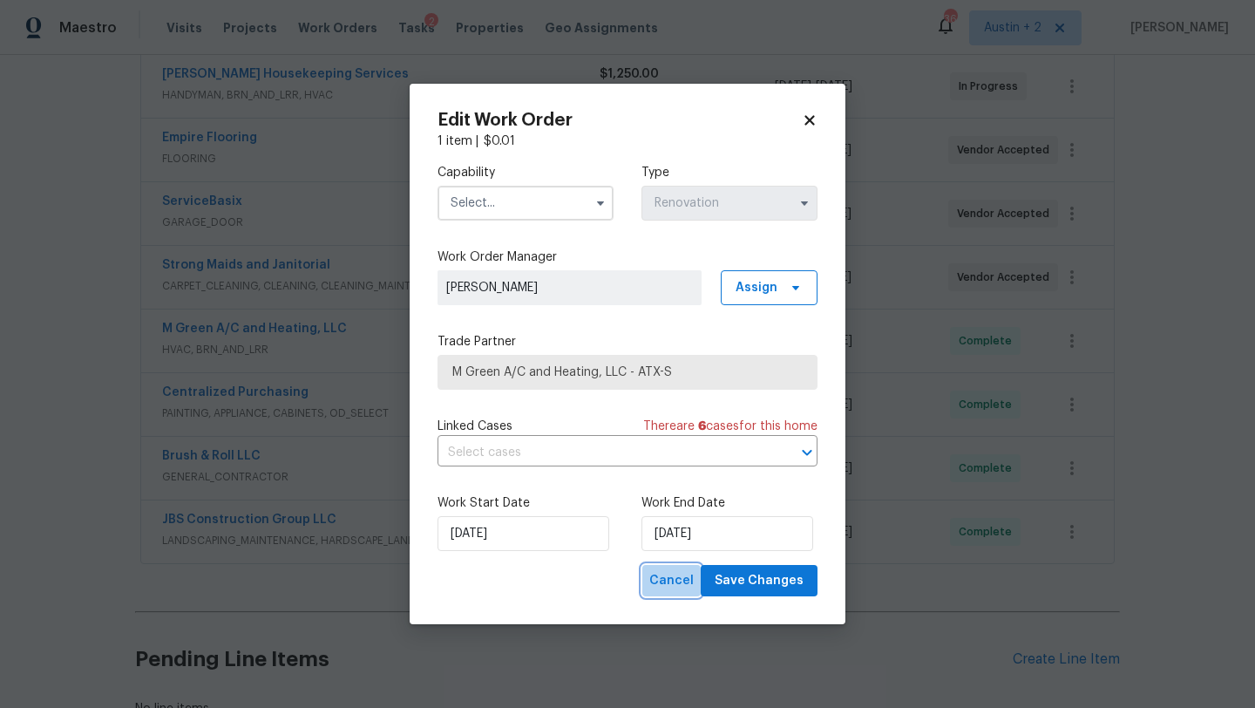
click at [675, 582] on span "Cancel" at bounding box center [671, 581] width 44 height 22
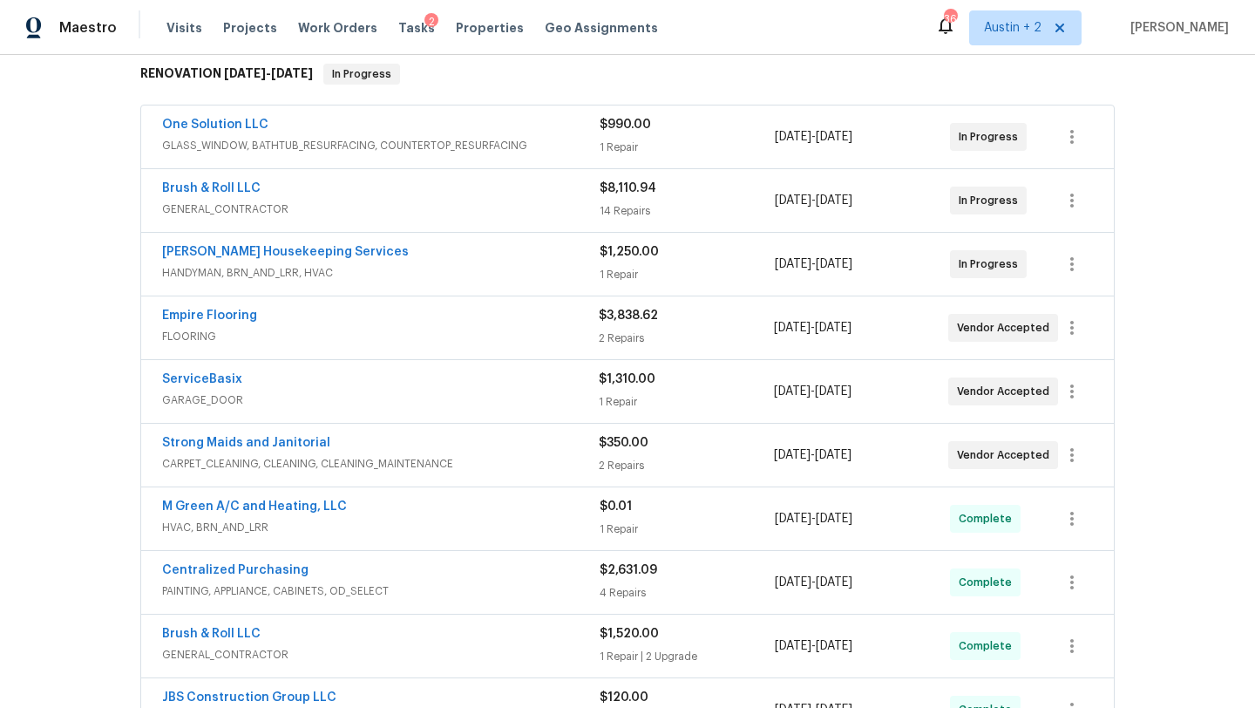
scroll to position [285, 0]
click at [301, 502] on link "M Green A/C and Heating, LLC" at bounding box center [254, 505] width 185 height 12
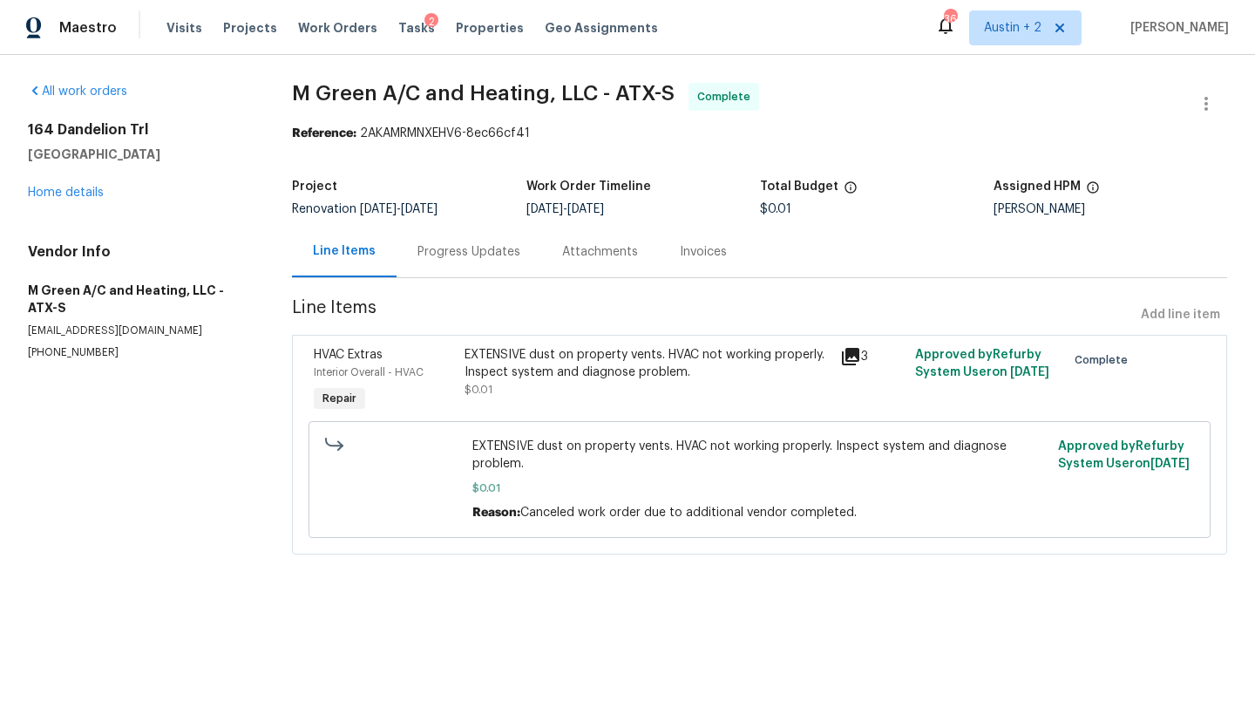
click at [1185, 311] on div "Line Items Add line item" at bounding box center [759, 315] width 935 height 32
click at [642, 354] on div "EXTENSIVE dust on property vents. HVAC not working properly. Inspect system and…" at bounding box center [647, 363] width 365 height 35
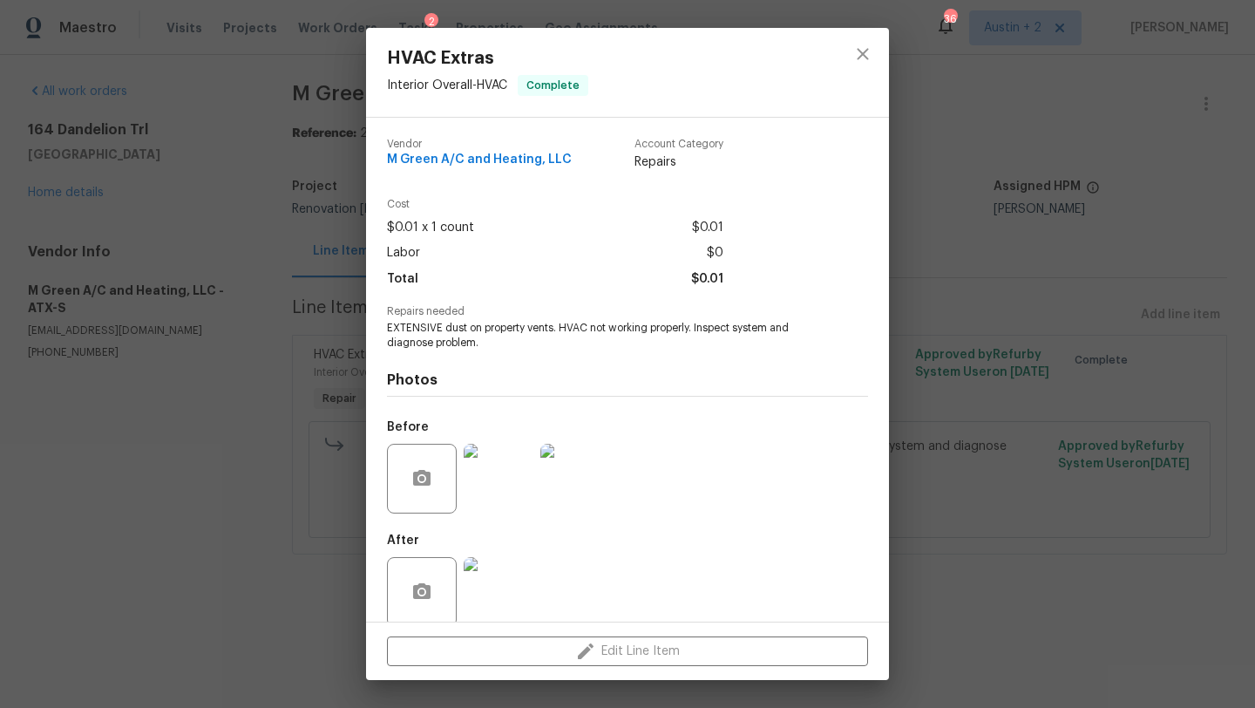
scroll to position [23, 0]
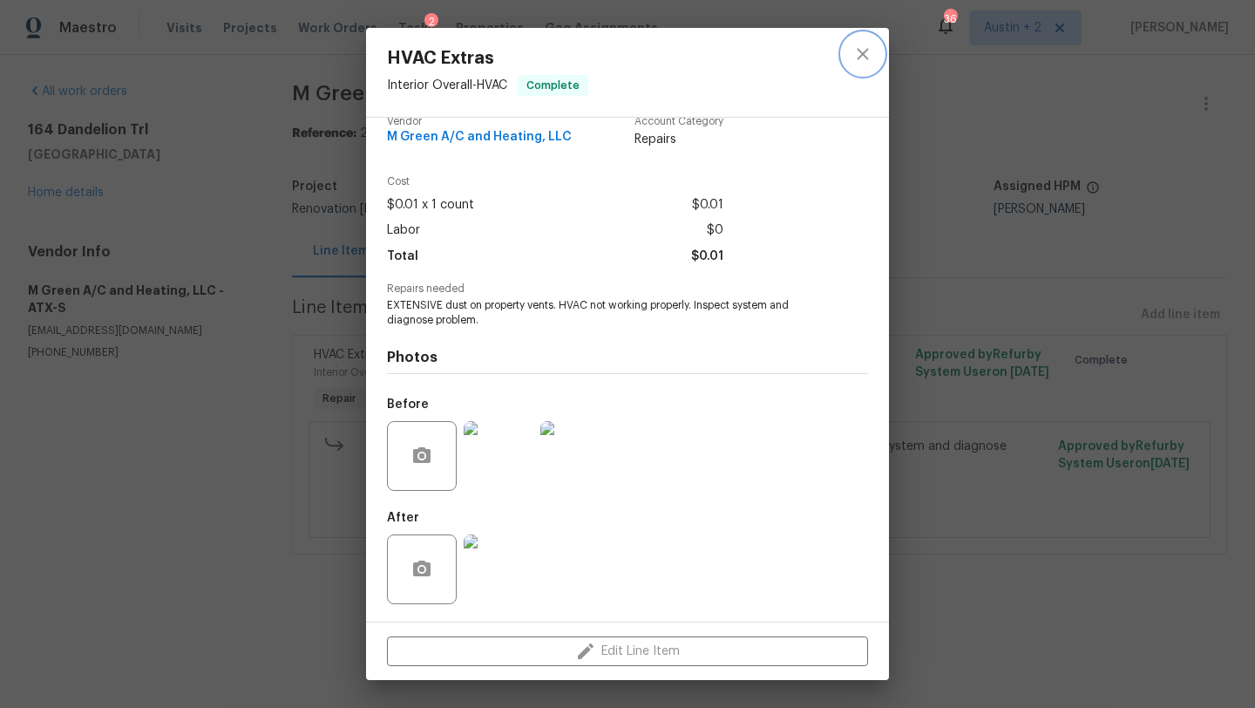
click at [865, 57] on icon "close" at bounding box center [862, 54] width 21 height 21
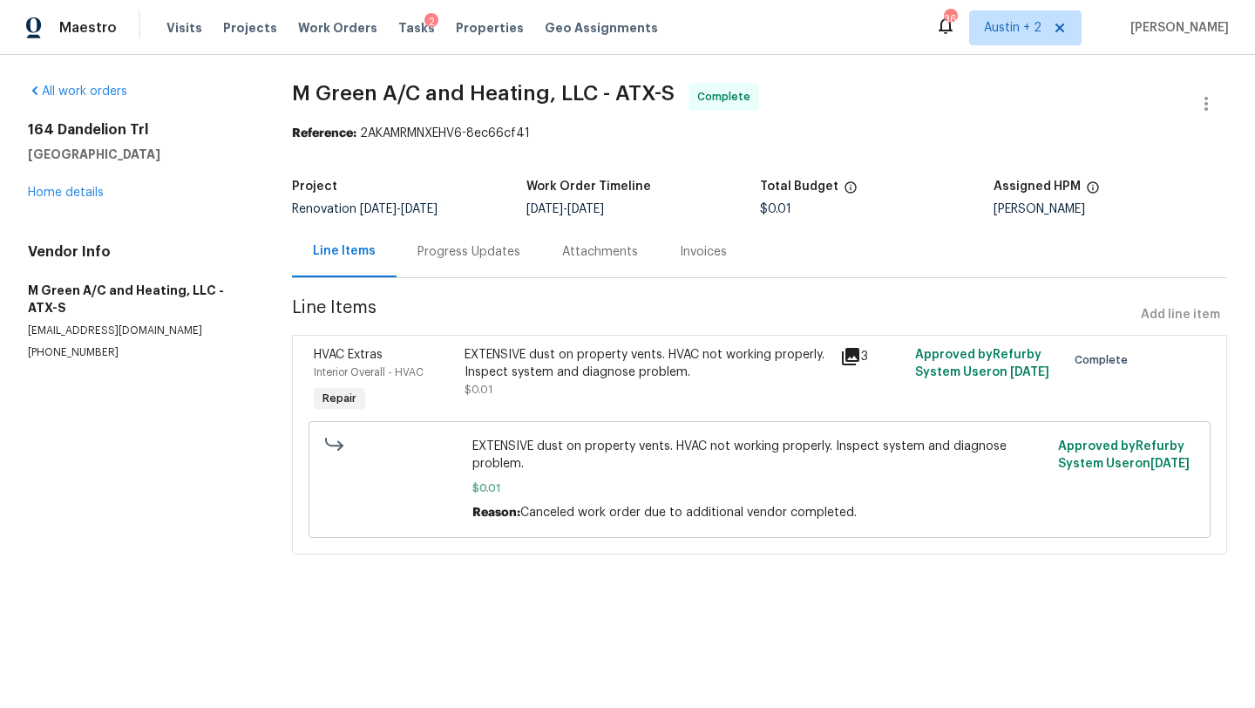
click at [344, 256] on div "Line Items" at bounding box center [344, 250] width 63 height 17
click at [36, 199] on div "164 Dandelion Trl San Marcos, TX 78666 Home details" at bounding box center [139, 161] width 222 height 80
click at [43, 193] on link "Home details" at bounding box center [66, 193] width 76 height 12
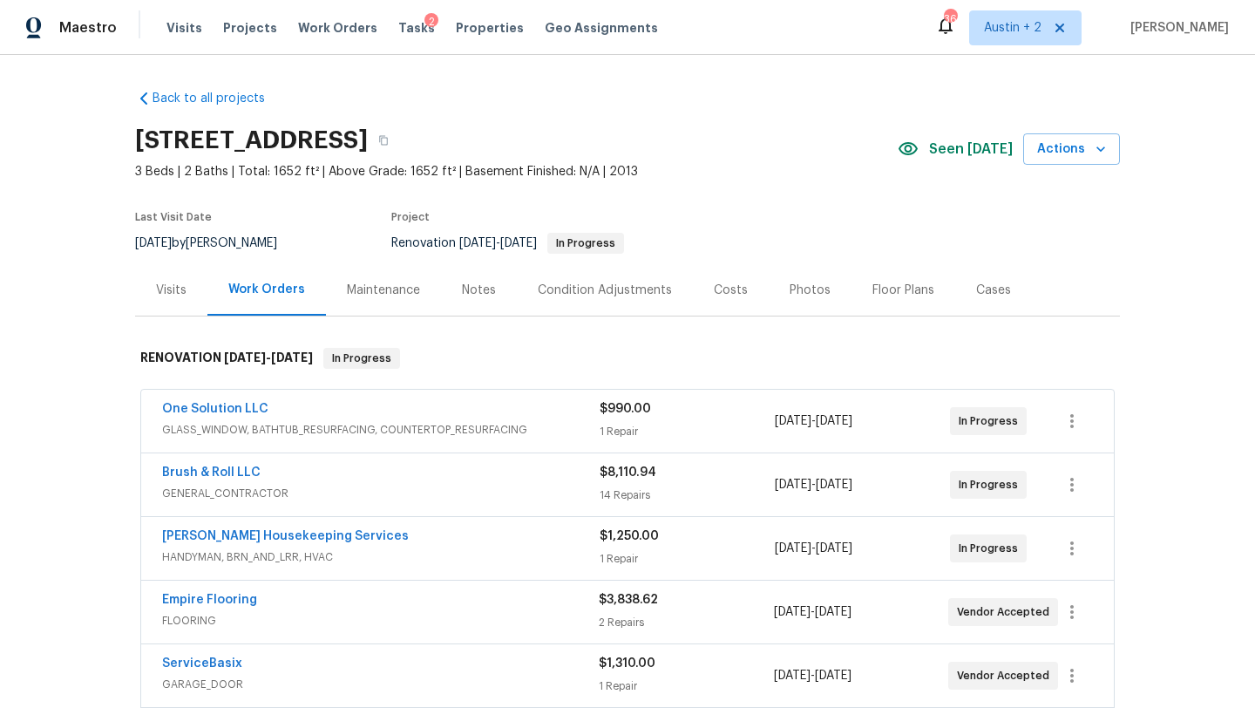
click at [730, 291] on div "Costs" at bounding box center [731, 290] width 34 height 17
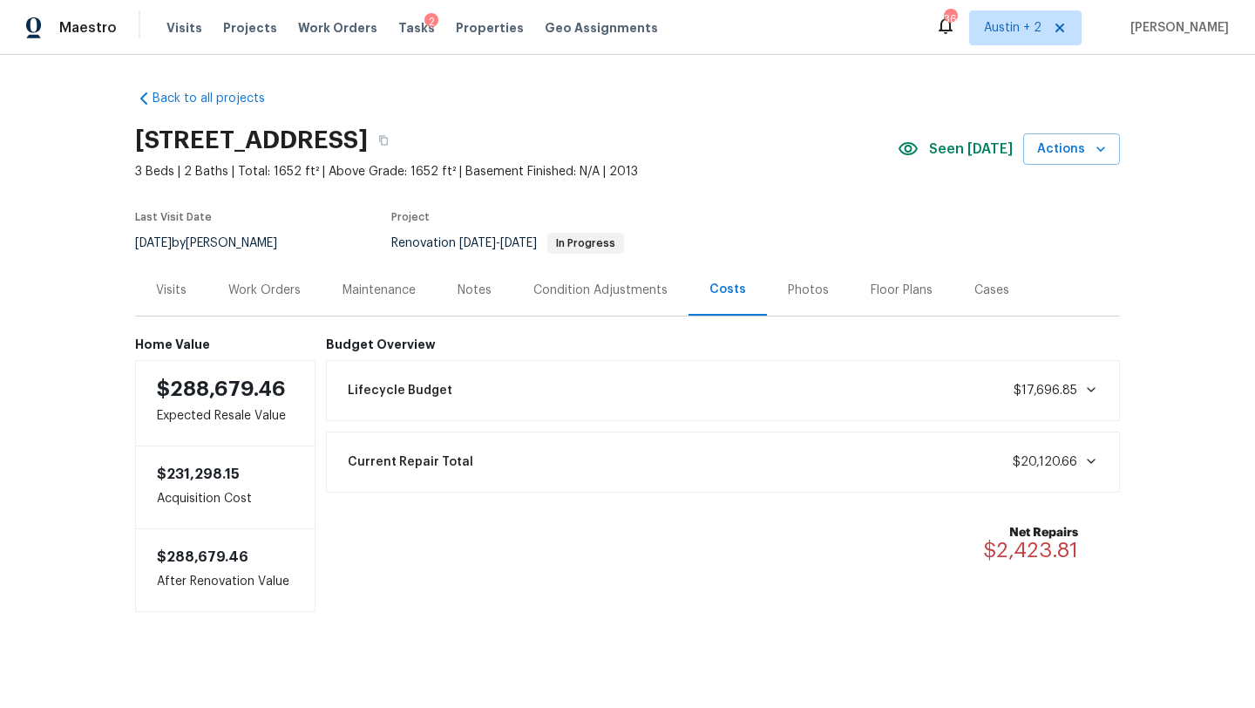
click at [257, 288] on div "Work Orders" at bounding box center [264, 290] width 72 height 17
click at [473, 284] on div "Notes" at bounding box center [475, 290] width 34 height 17
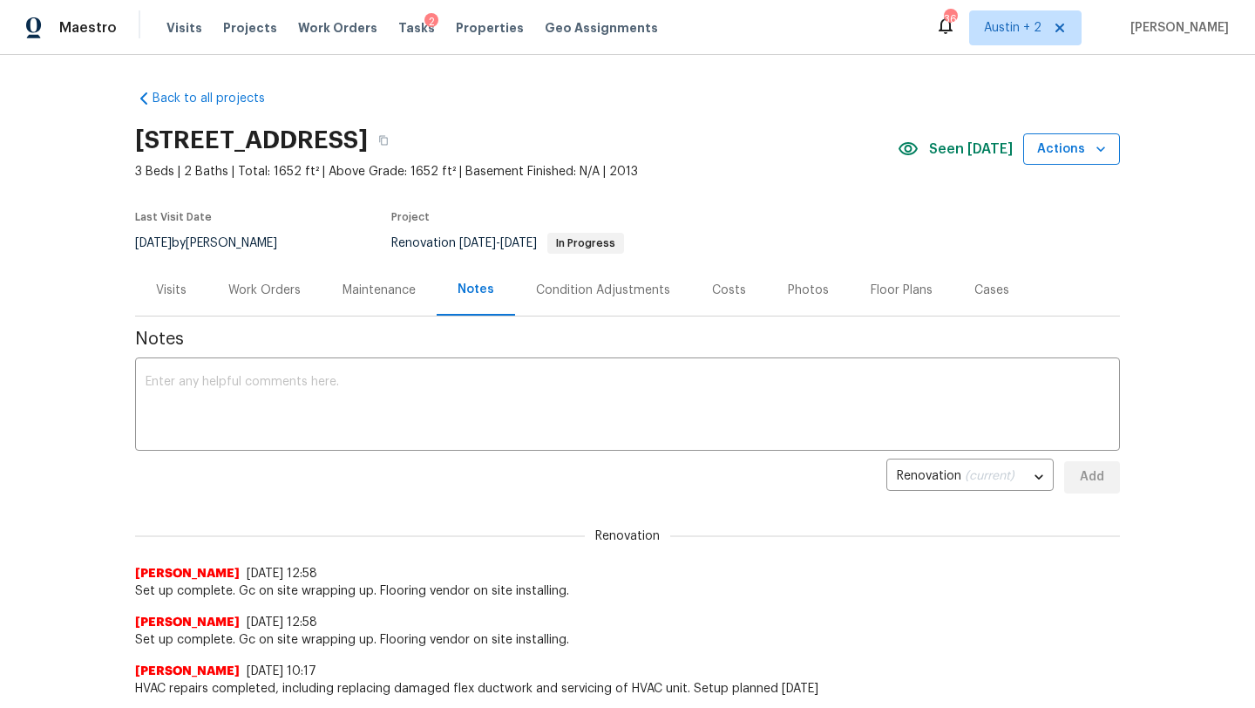
click at [1073, 156] on span "Actions" at bounding box center [1071, 150] width 69 height 22
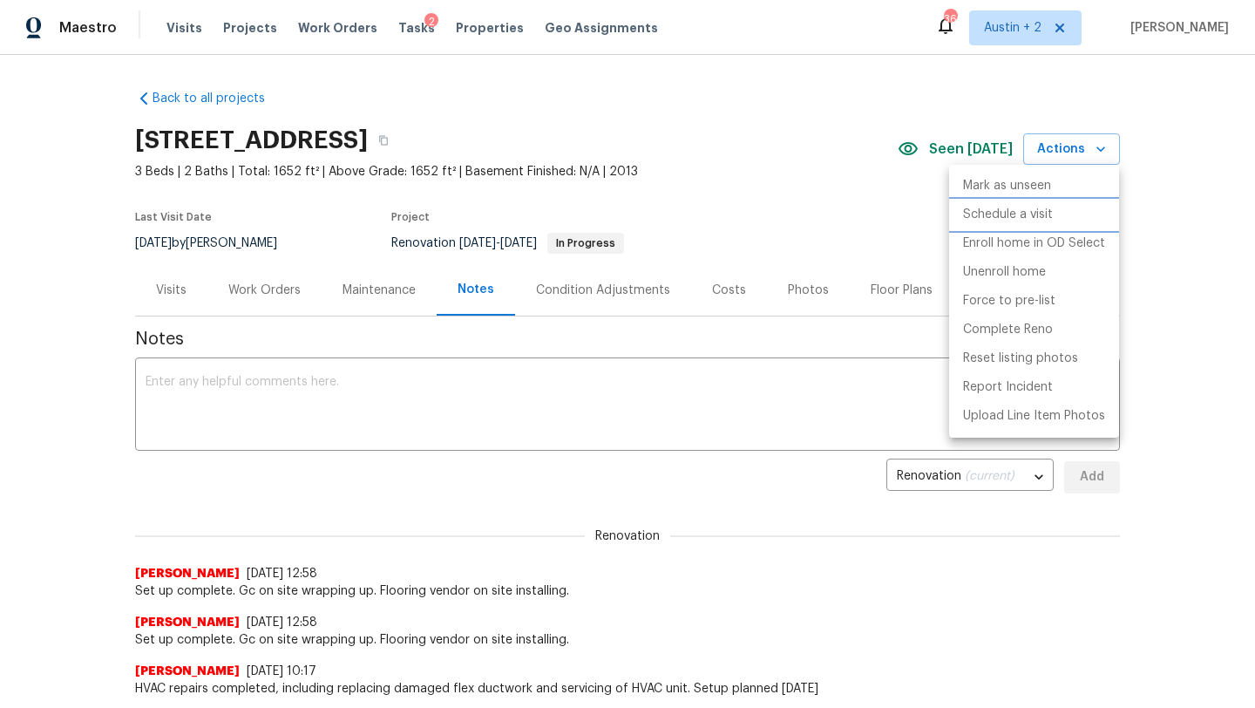
click at [1041, 211] on p "Schedule a visit" at bounding box center [1008, 215] width 90 height 18
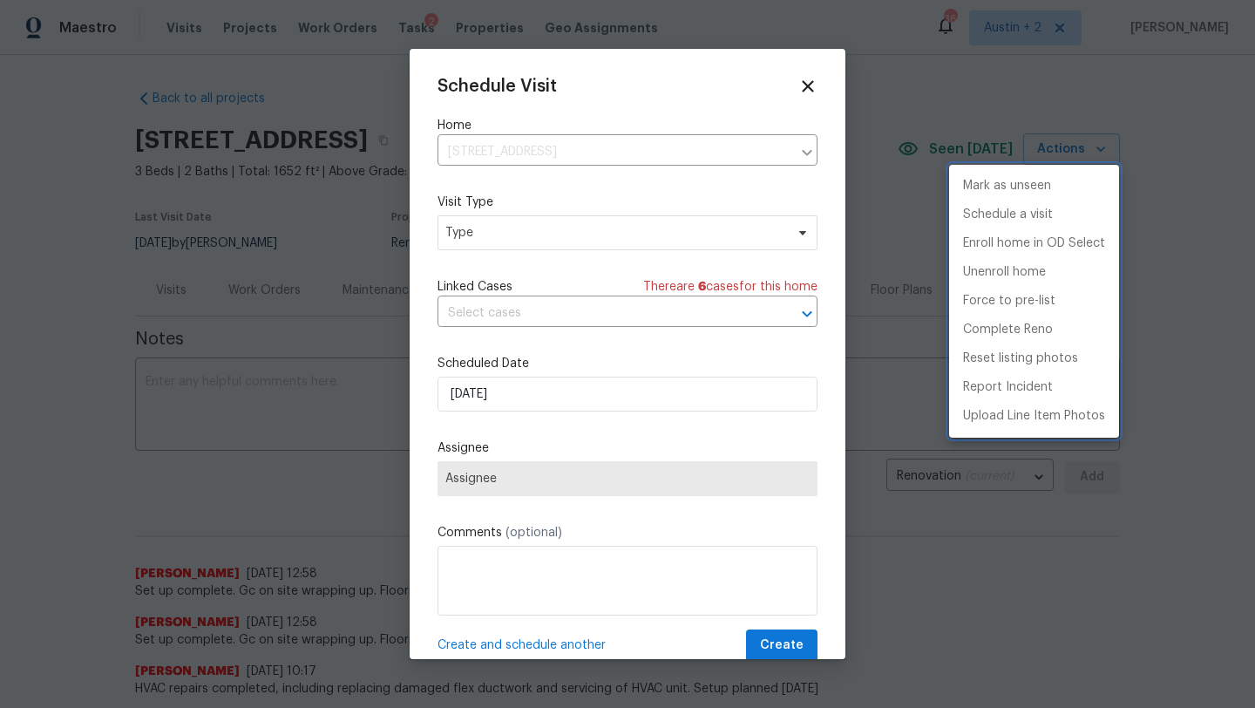
click at [522, 232] on div at bounding box center [627, 354] width 1255 height 708
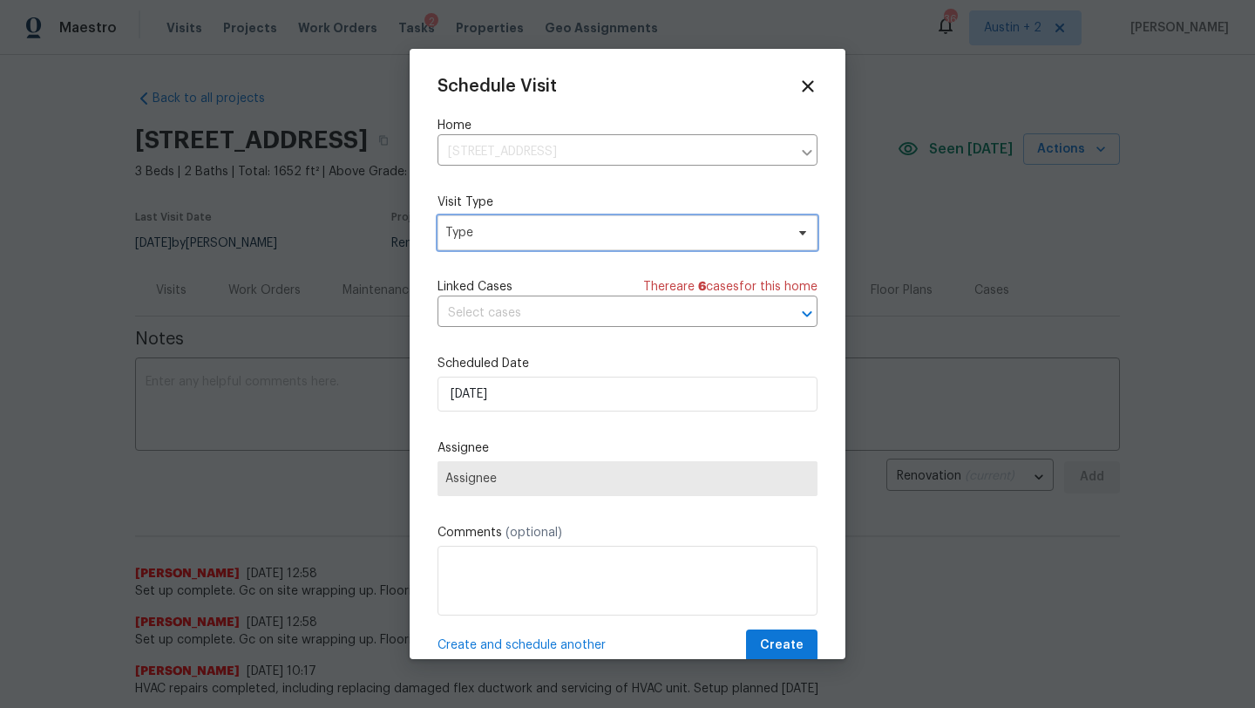
click at [522, 232] on span "Type" at bounding box center [614, 232] width 339 height 17
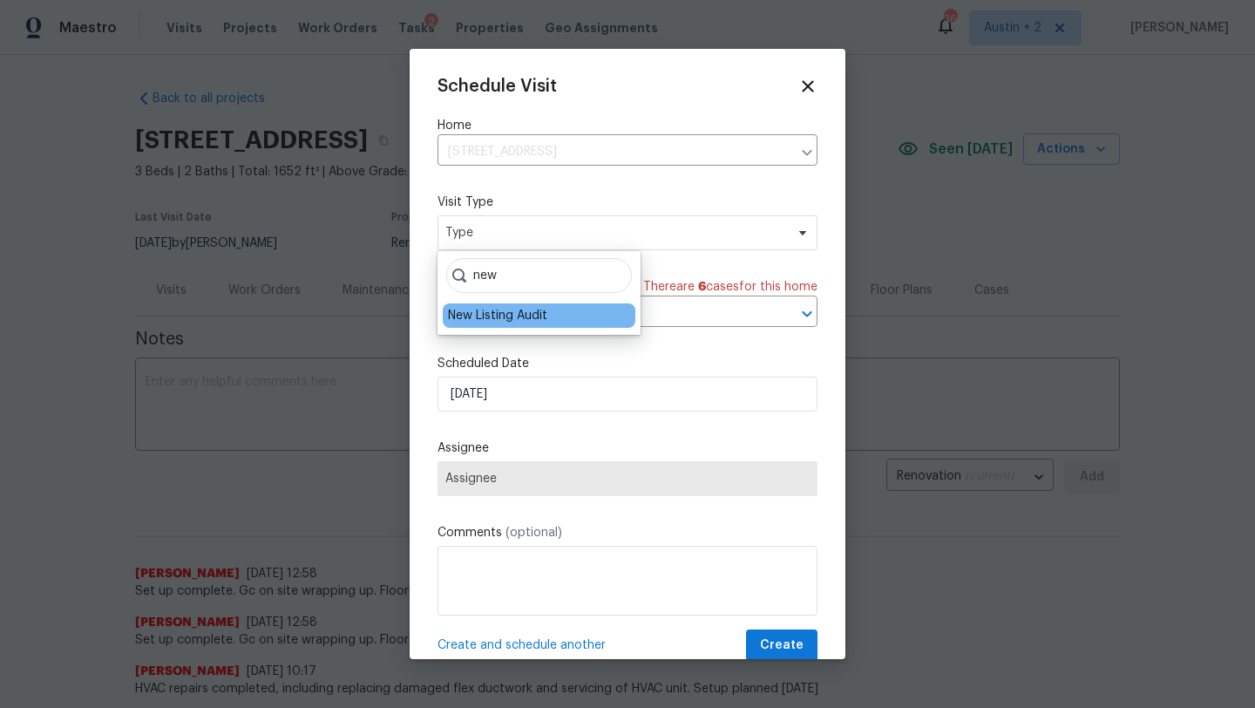
type input "new"
click at [499, 320] on div "New Listing Audit" at bounding box center [497, 315] width 99 height 17
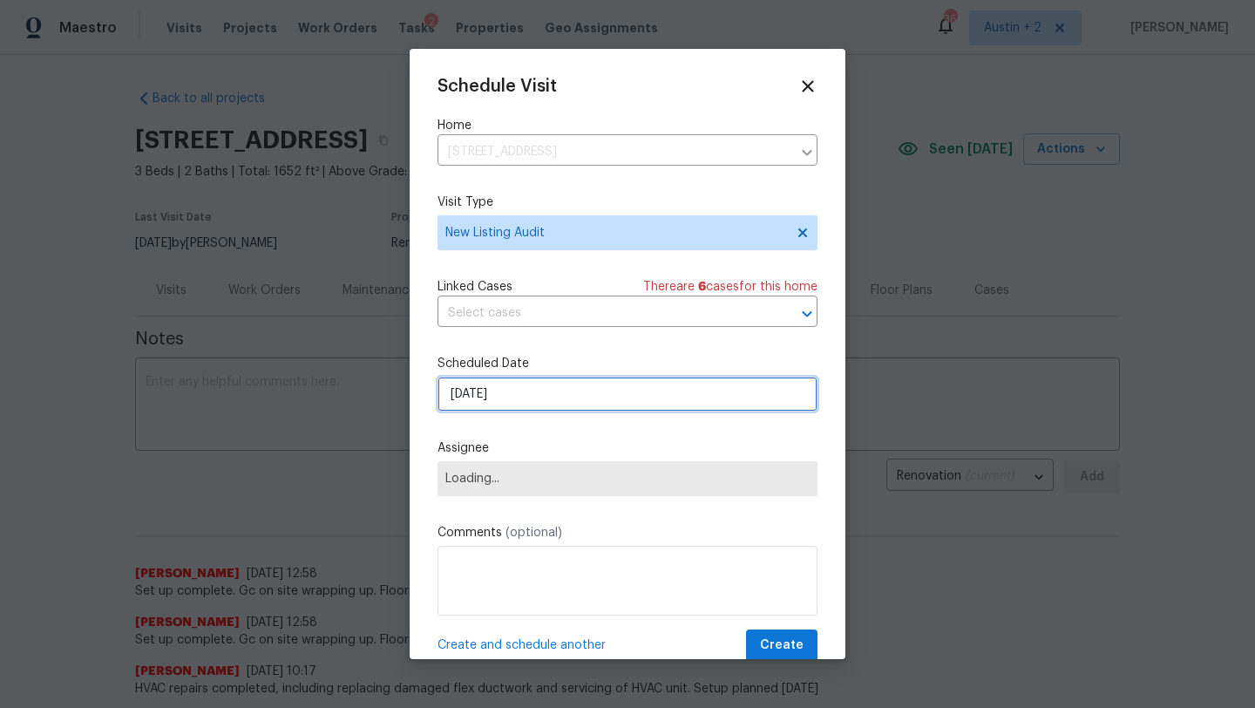
click at [523, 395] on input "[DATE]" at bounding box center [628, 394] width 380 height 35
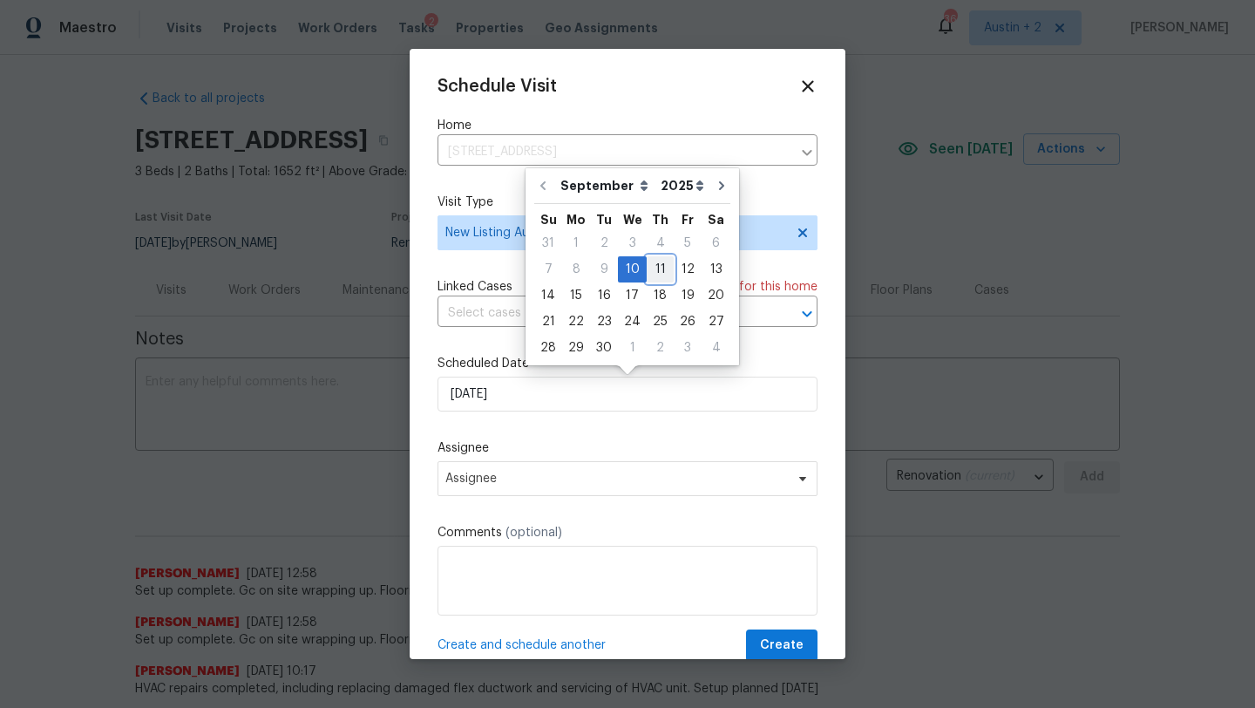
click at [653, 270] on div "11" at bounding box center [660, 269] width 27 height 24
type input "9/11/2025"
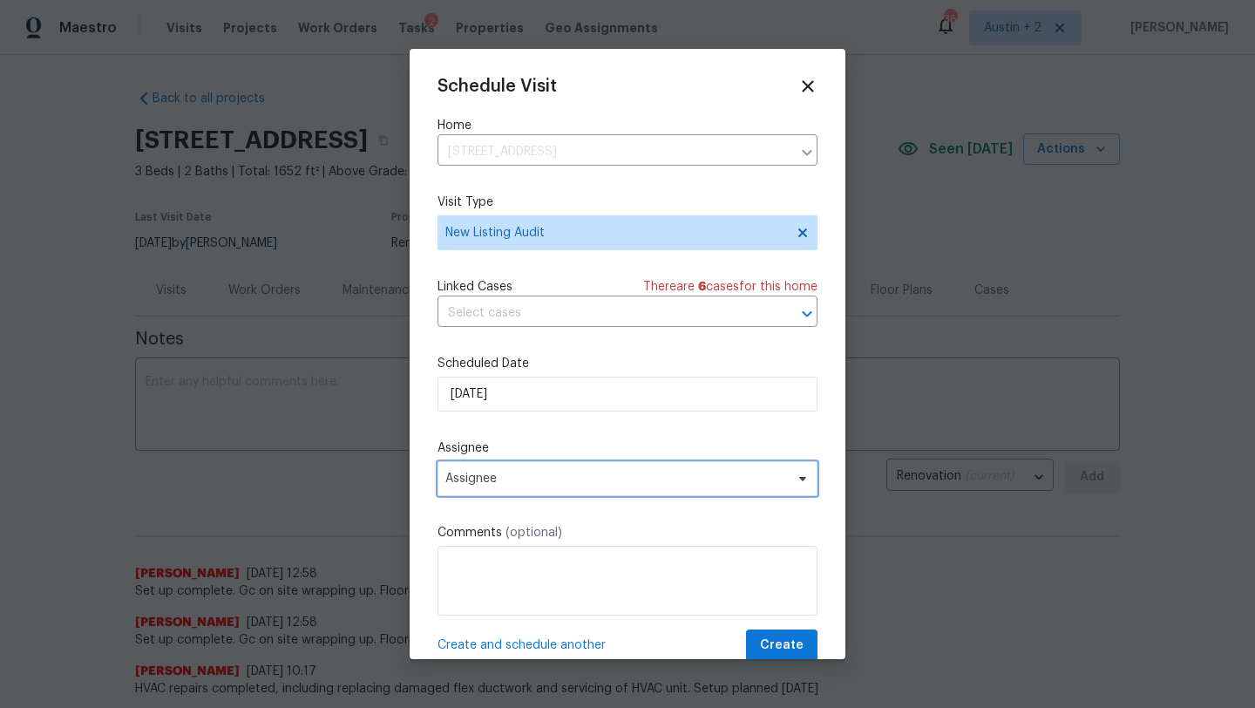
click at [548, 488] on span "Assignee" at bounding box center [628, 478] width 380 height 35
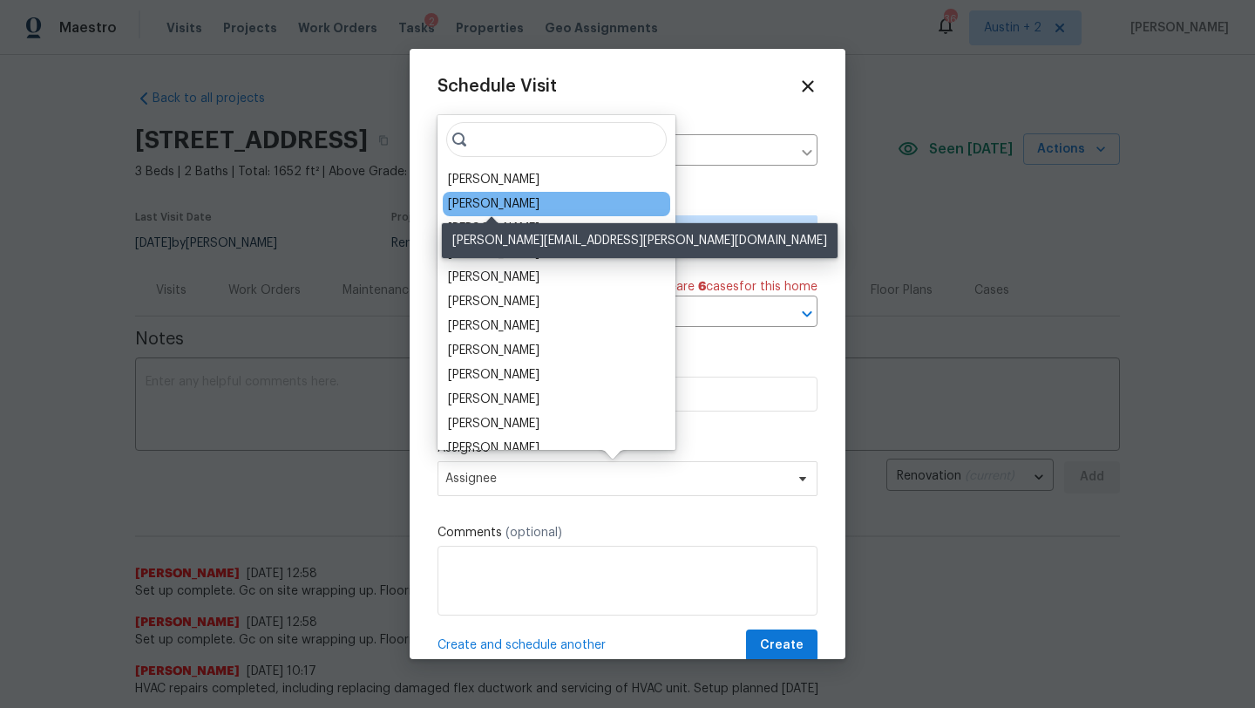
click at [513, 207] on div "[PERSON_NAME]" at bounding box center [494, 203] width 92 height 17
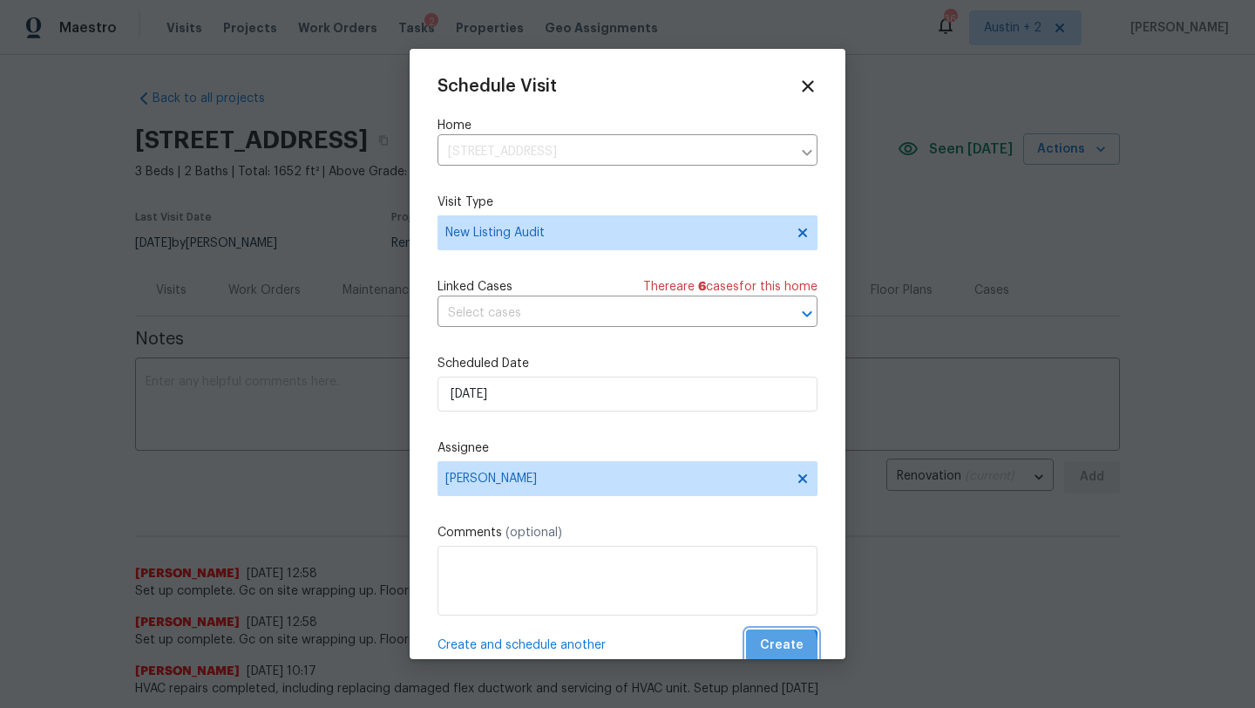
click at [771, 650] on span "Create" at bounding box center [782, 645] width 44 height 22
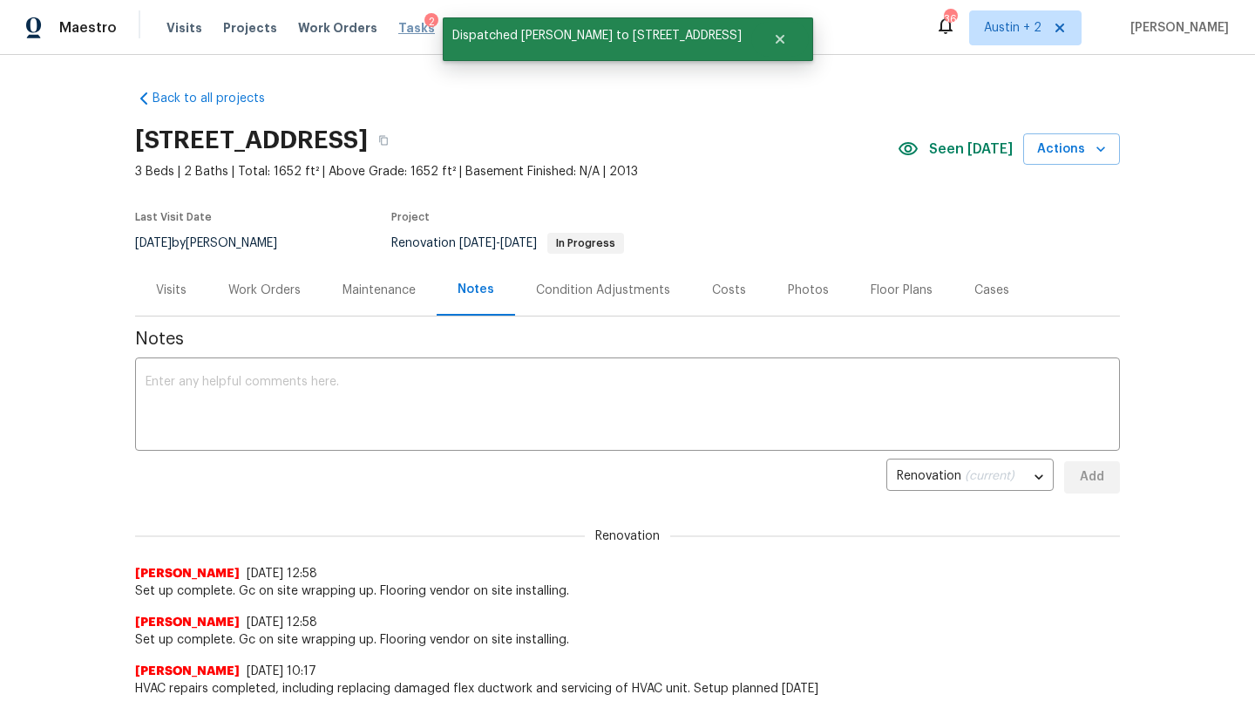
click at [400, 30] on span "Tasks" at bounding box center [416, 28] width 37 height 12
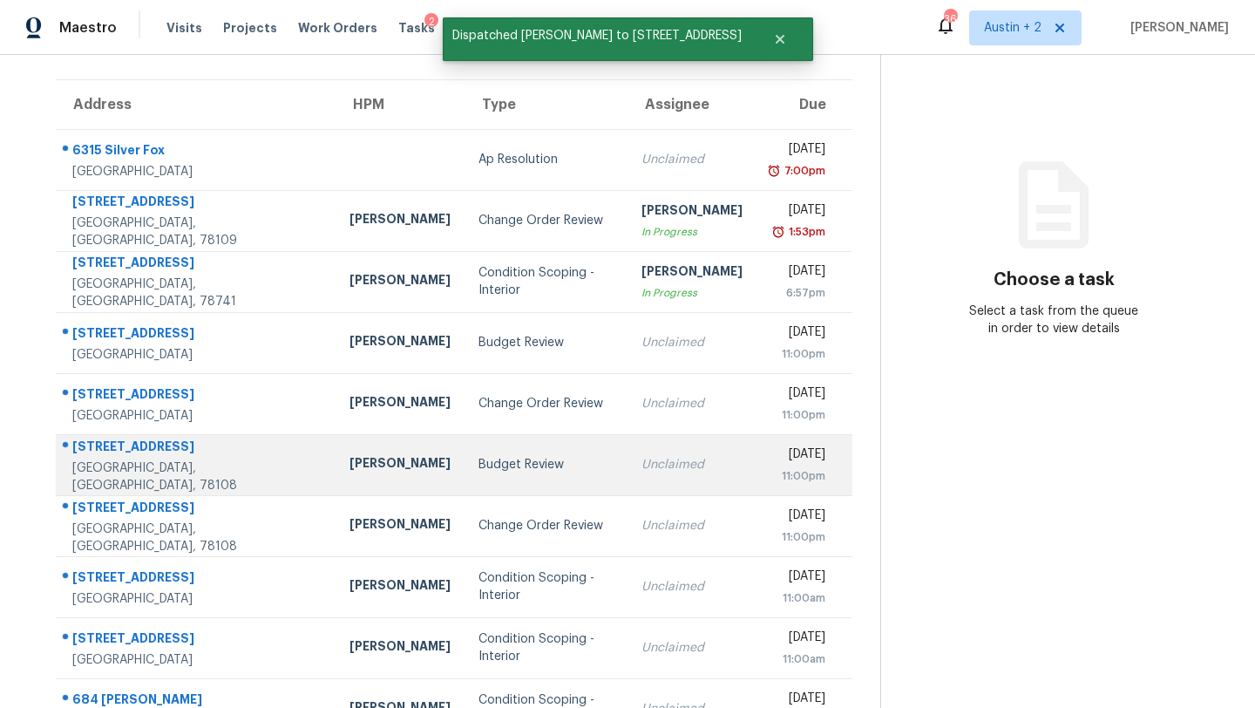
scroll to position [200, 0]
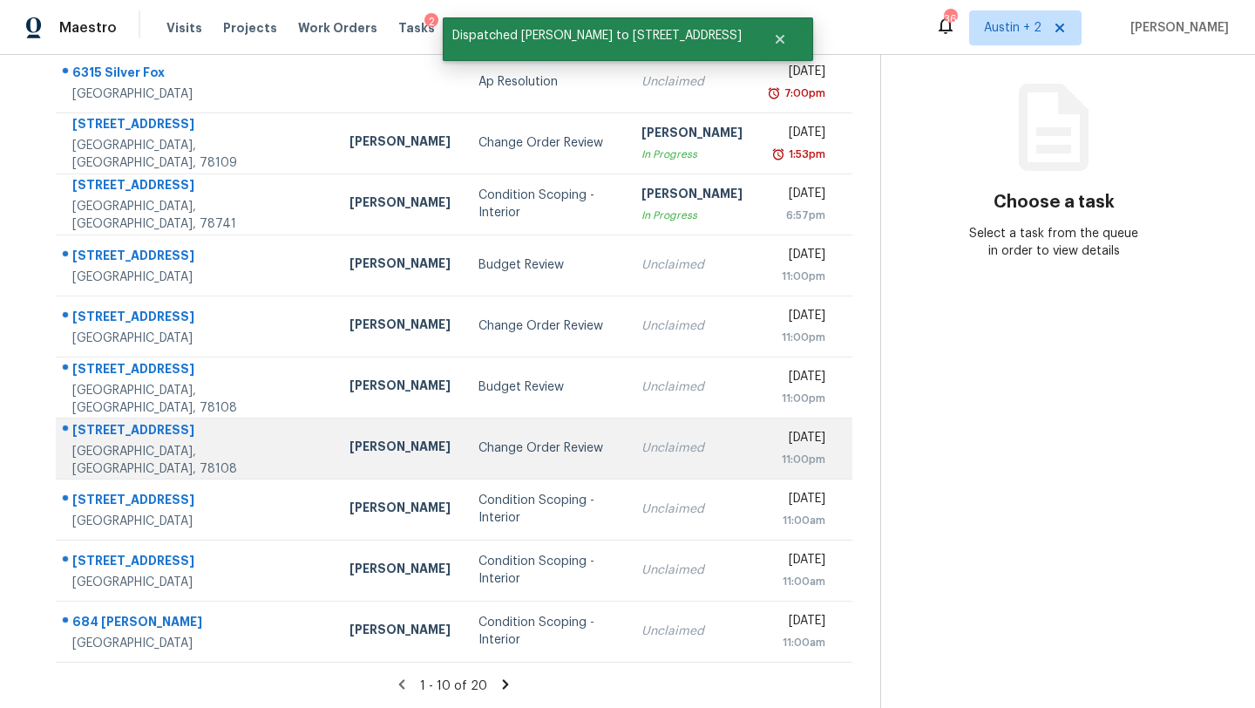
click at [478, 447] on div "Change Order Review" at bounding box center [545, 447] width 135 height 17
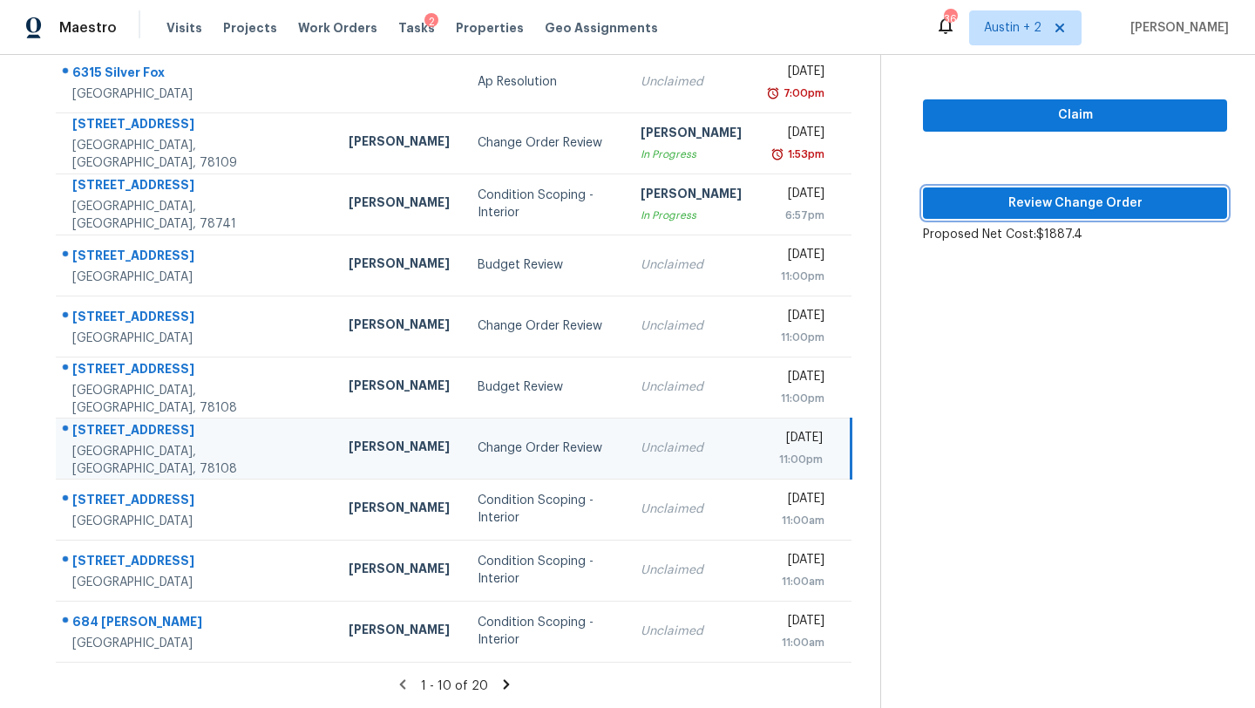
click at [1007, 214] on button "Review Change Order" at bounding box center [1075, 203] width 304 height 32
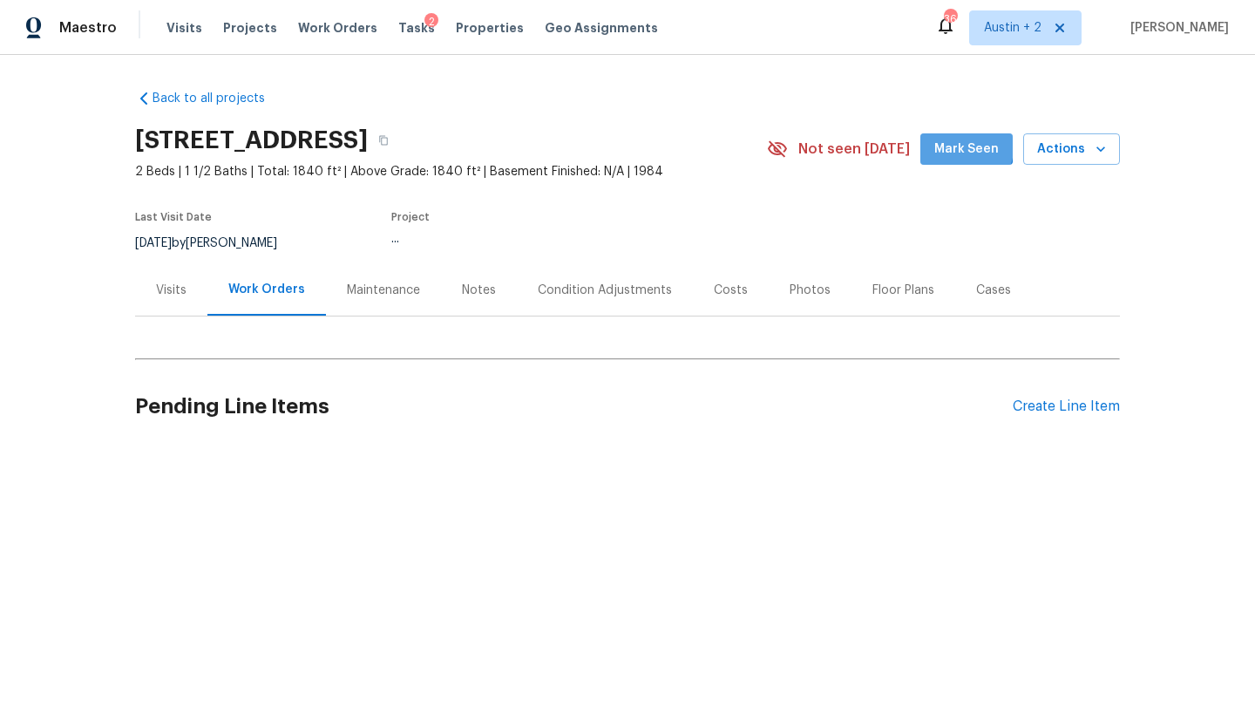
click at [945, 142] on span "Mark Seen" at bounding box center [966, 150] width 64 height 22
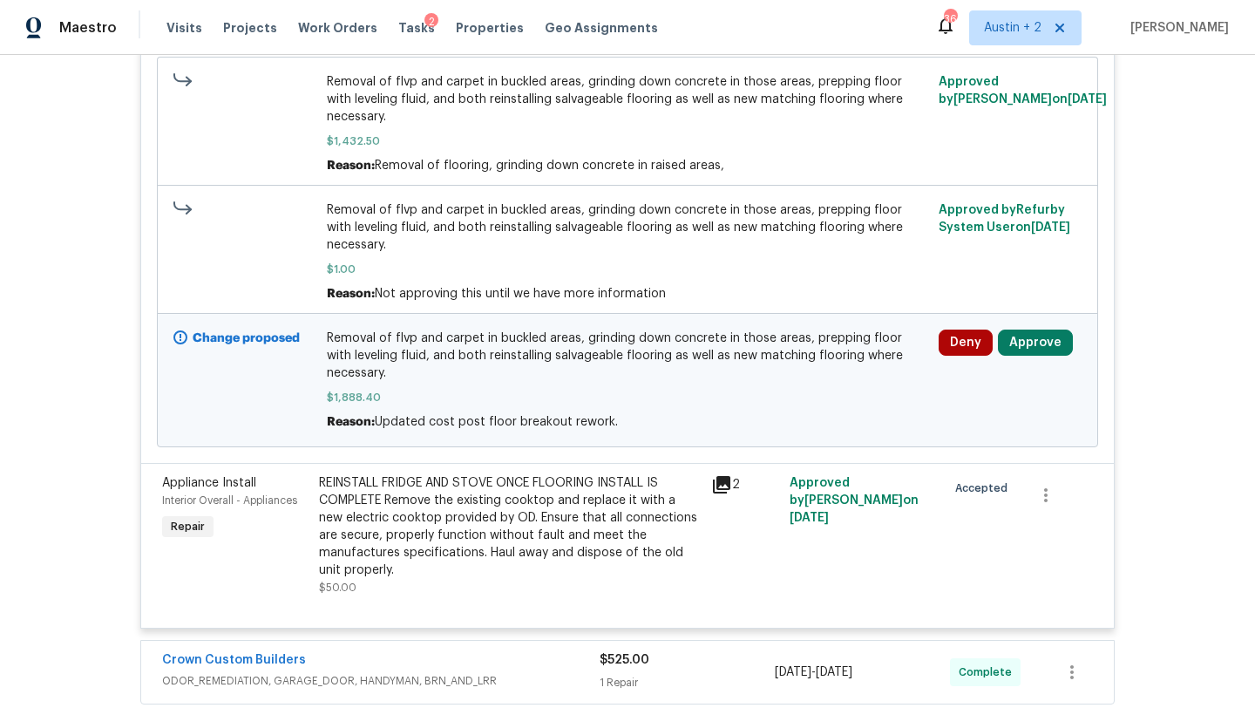
scroll to position [721, 0]
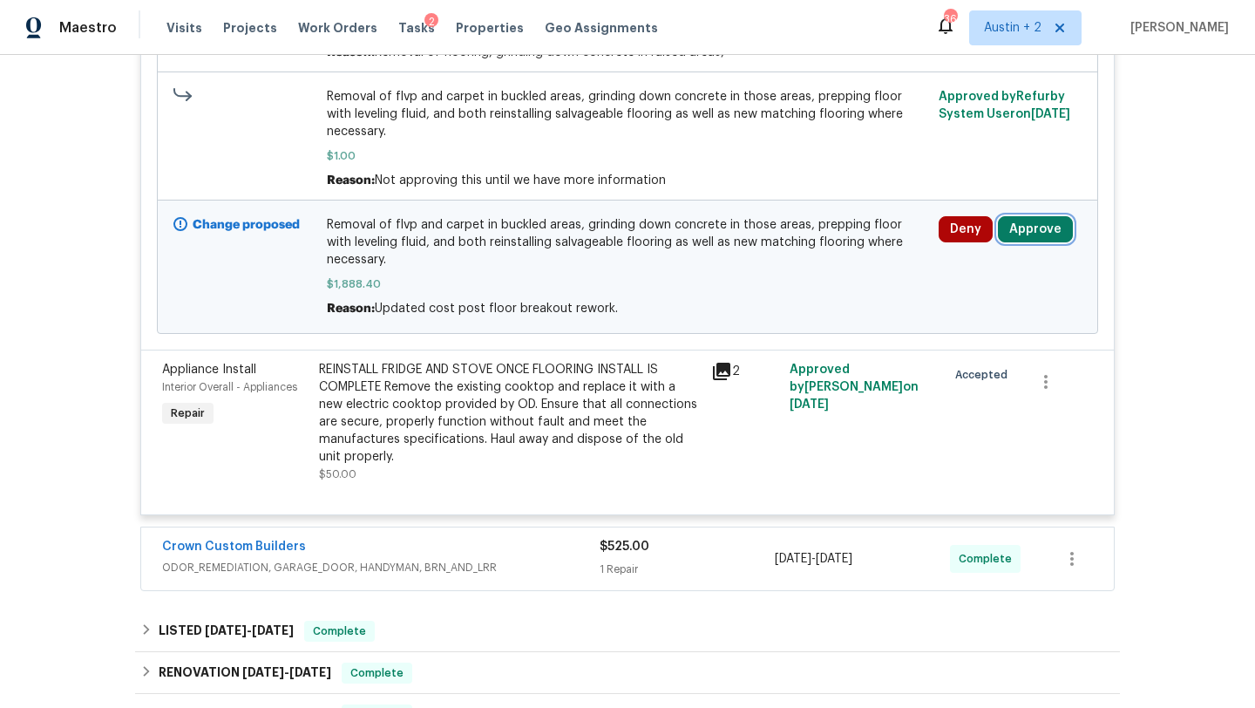
click at [1052, 240] on button "Approve" at bounding box center [1035, 229] width 75 height 26
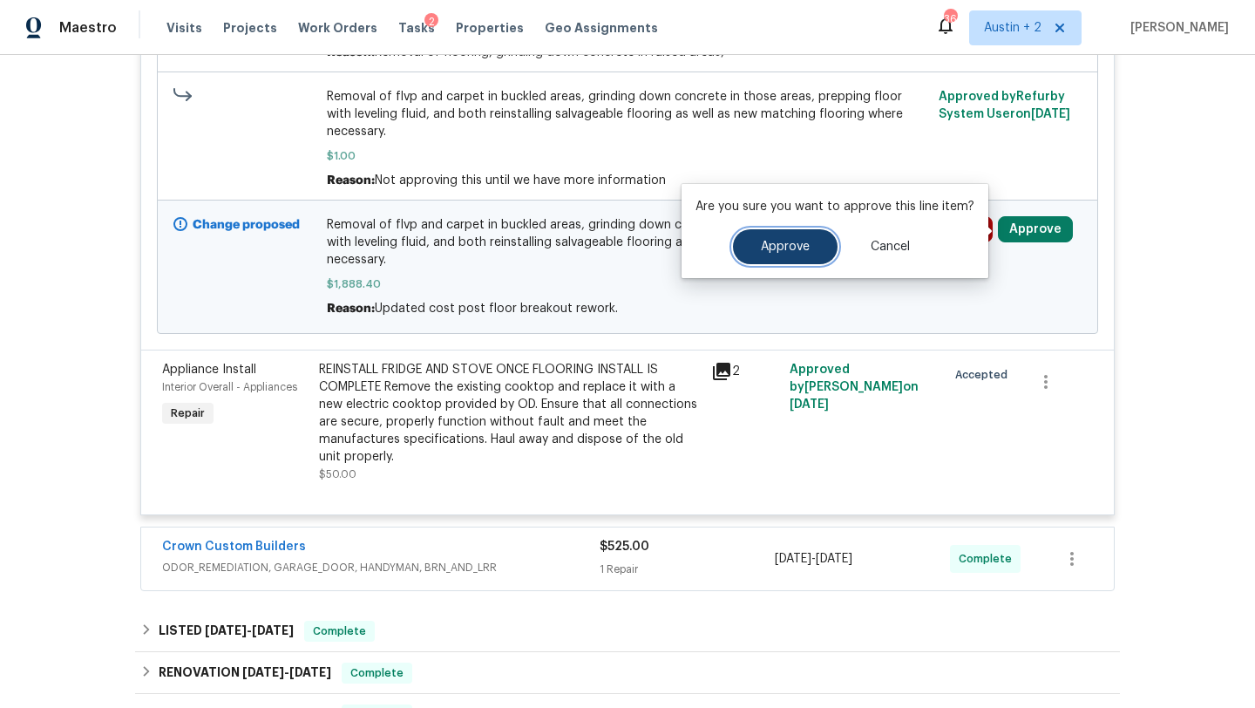
click at [824, 256] on button "Approve" at bounding box center [785, 246] width 105 height 35
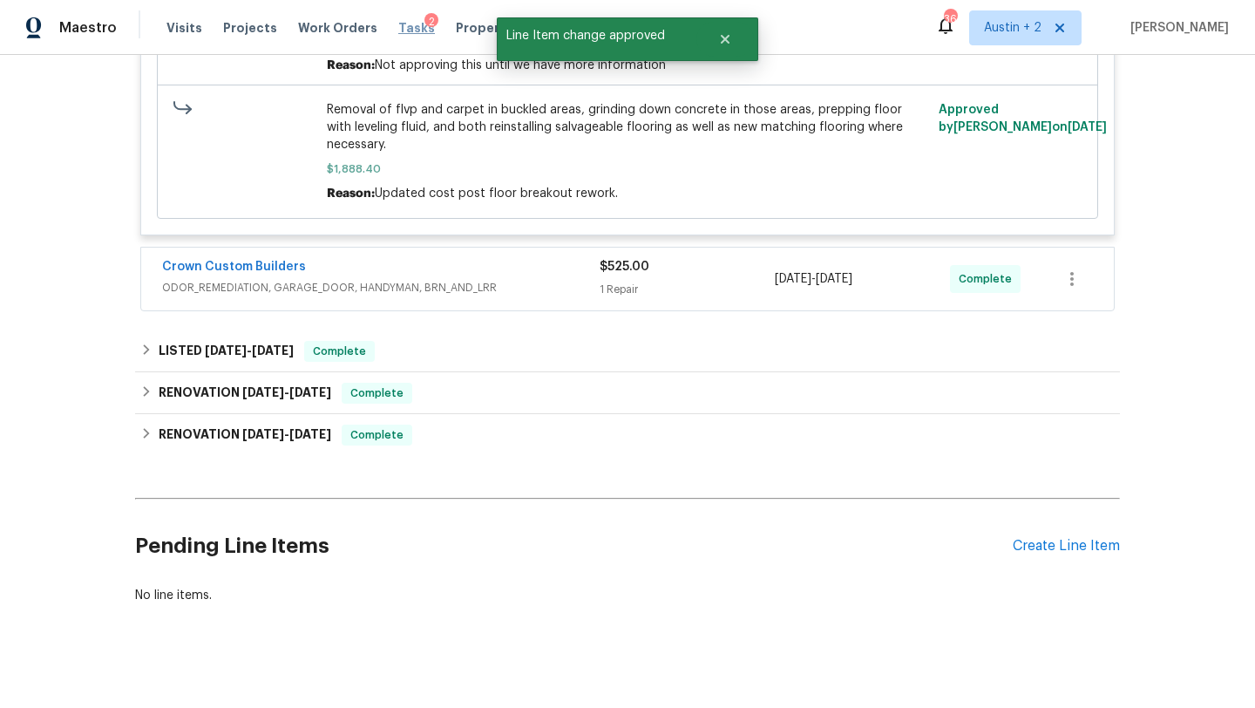
scroll to position [0, 0]
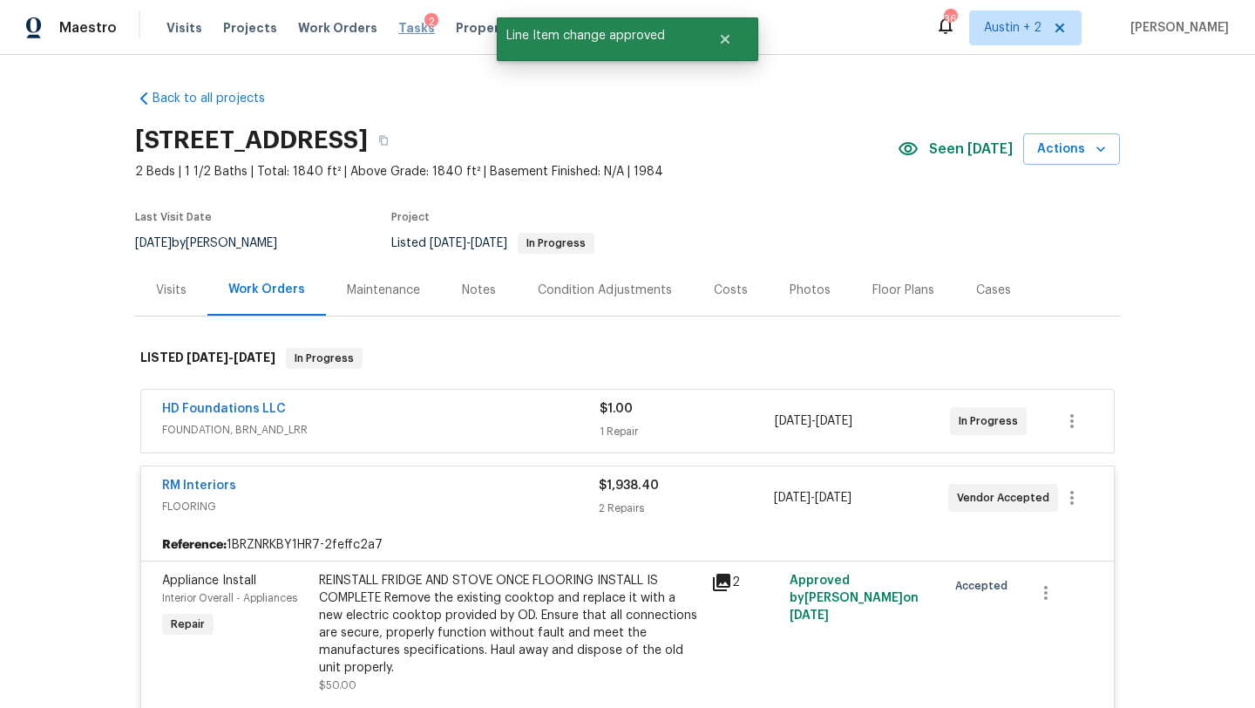
click at [398, 22] on span "Tasks" at bounding box center [416, 28] width 37 height 12
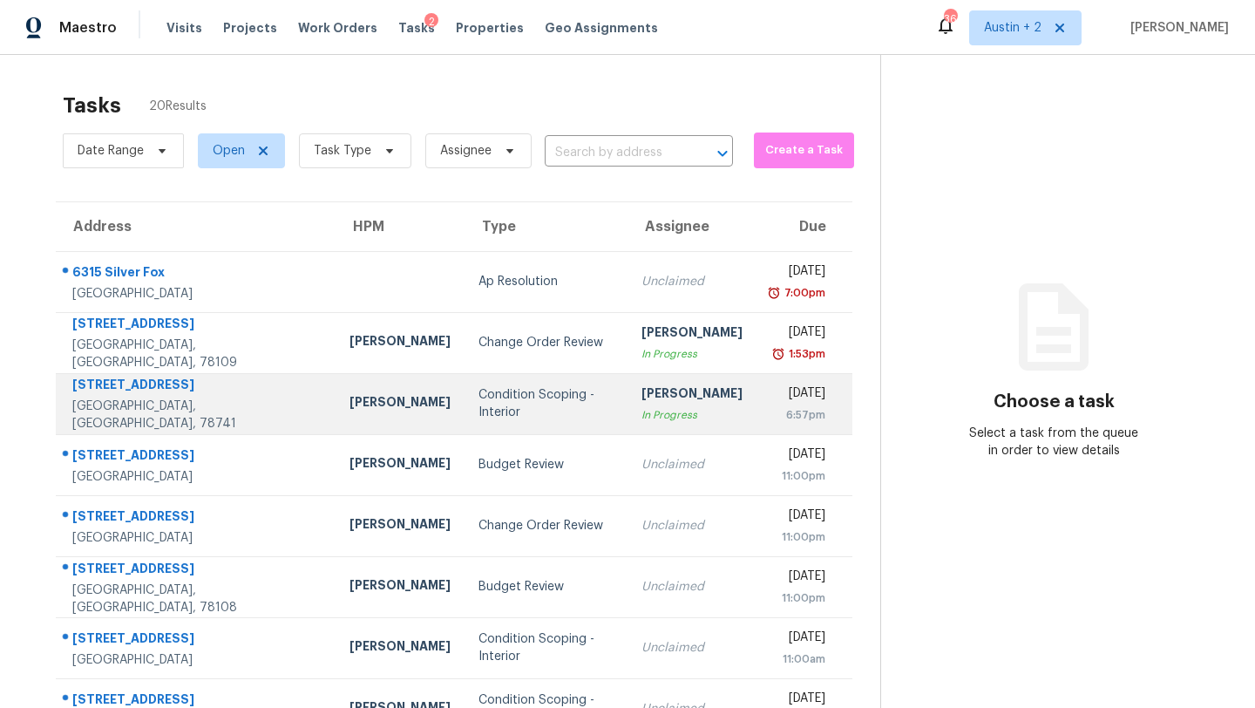
scroll to position [200, 0]
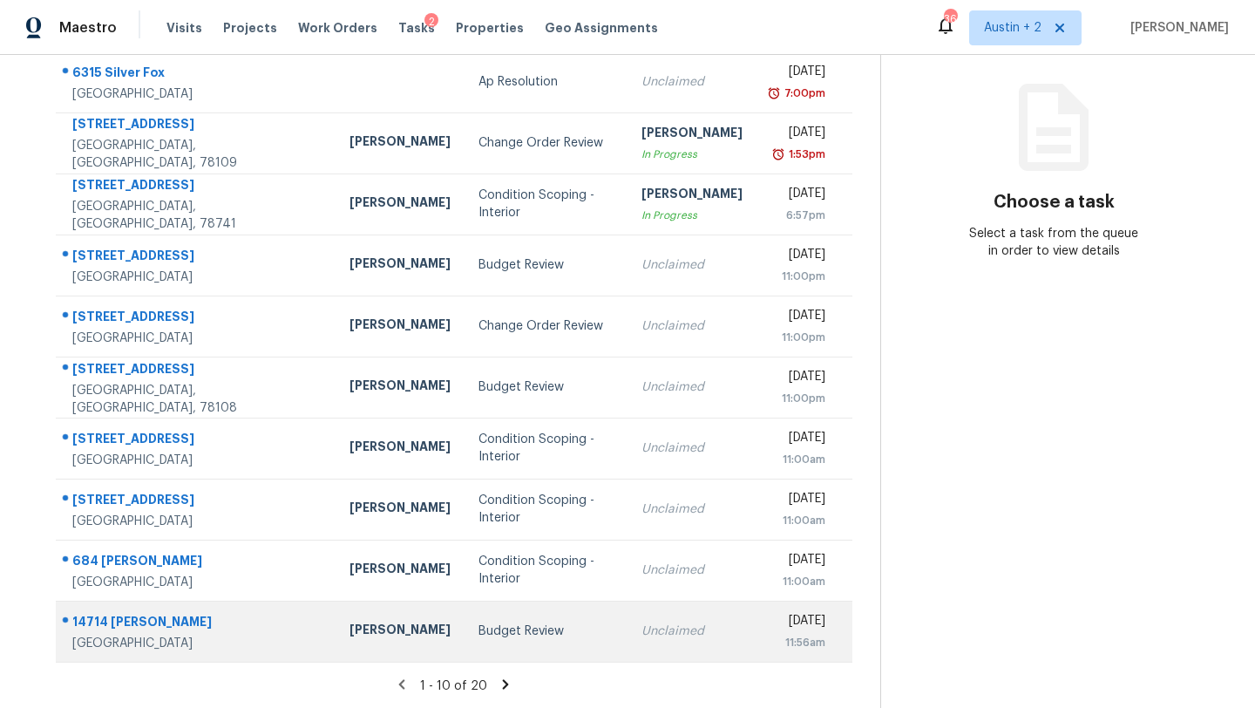
click at [478, 634] on div "Budget Review" at bounding box center [545, 630] width 135 height 17
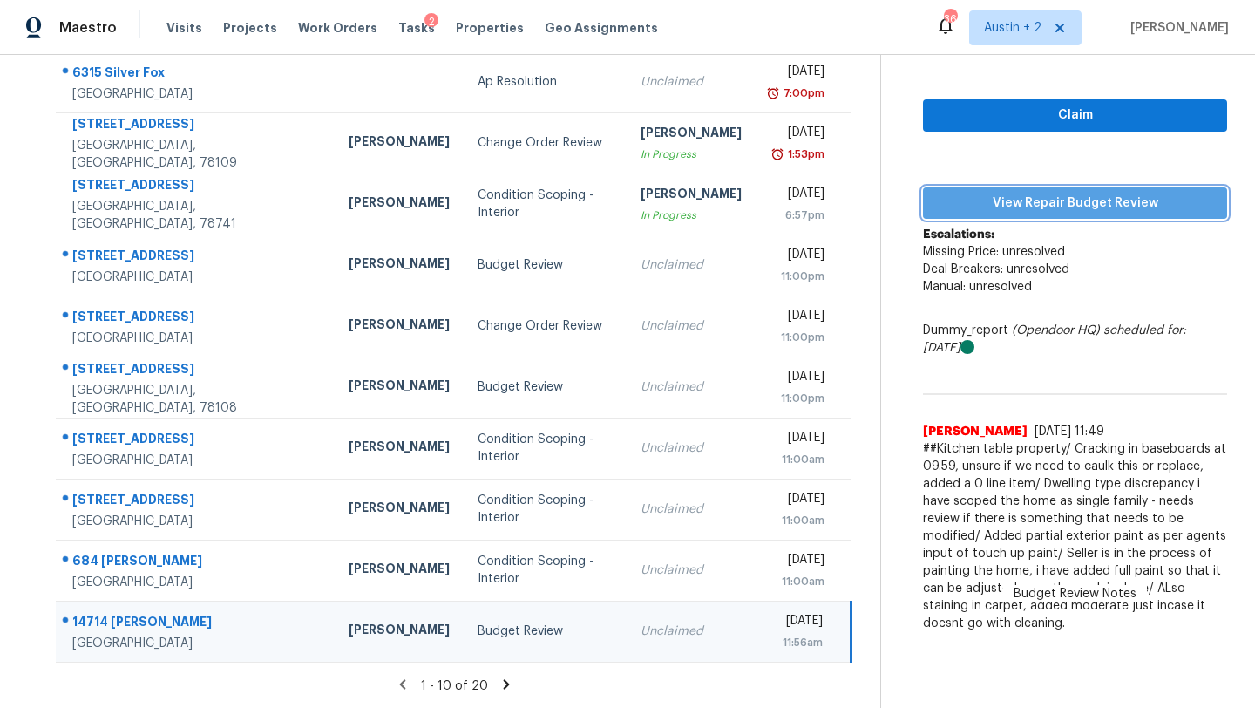
click at [1009, 210] on span "View Repair Budget Review" at bounding box center [1075, 204] width 276 height 22
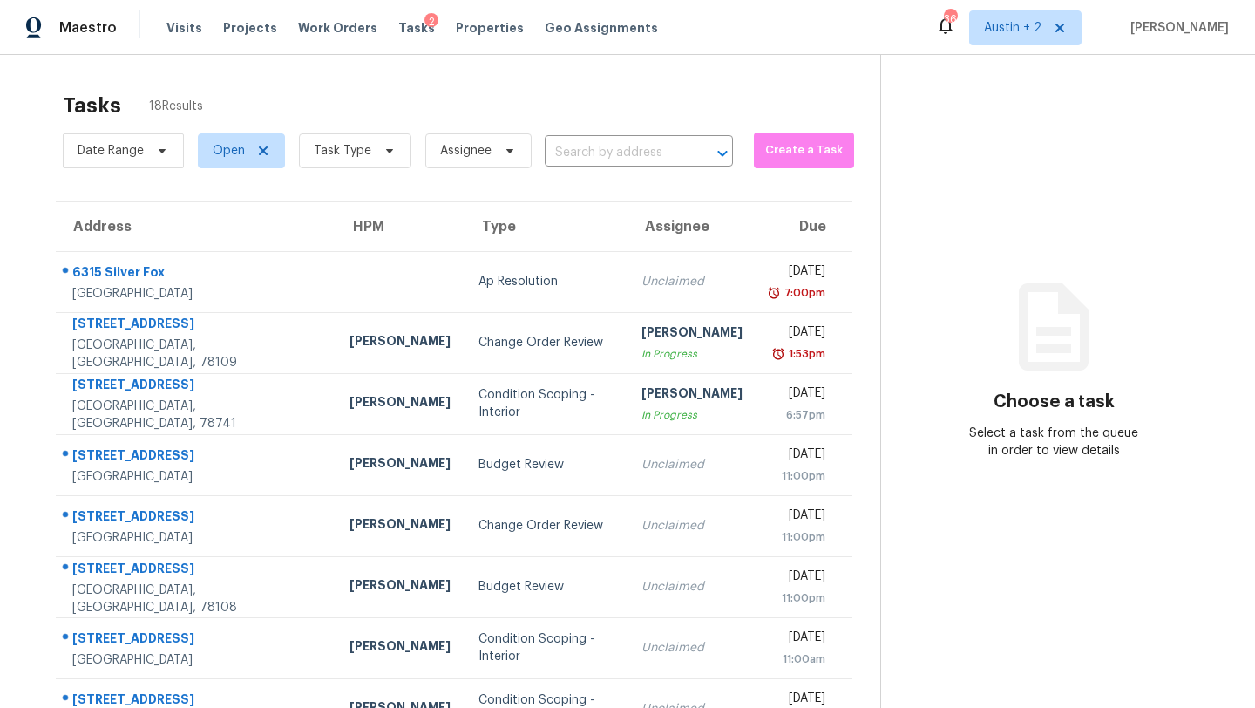
scroll to position [200, 0]
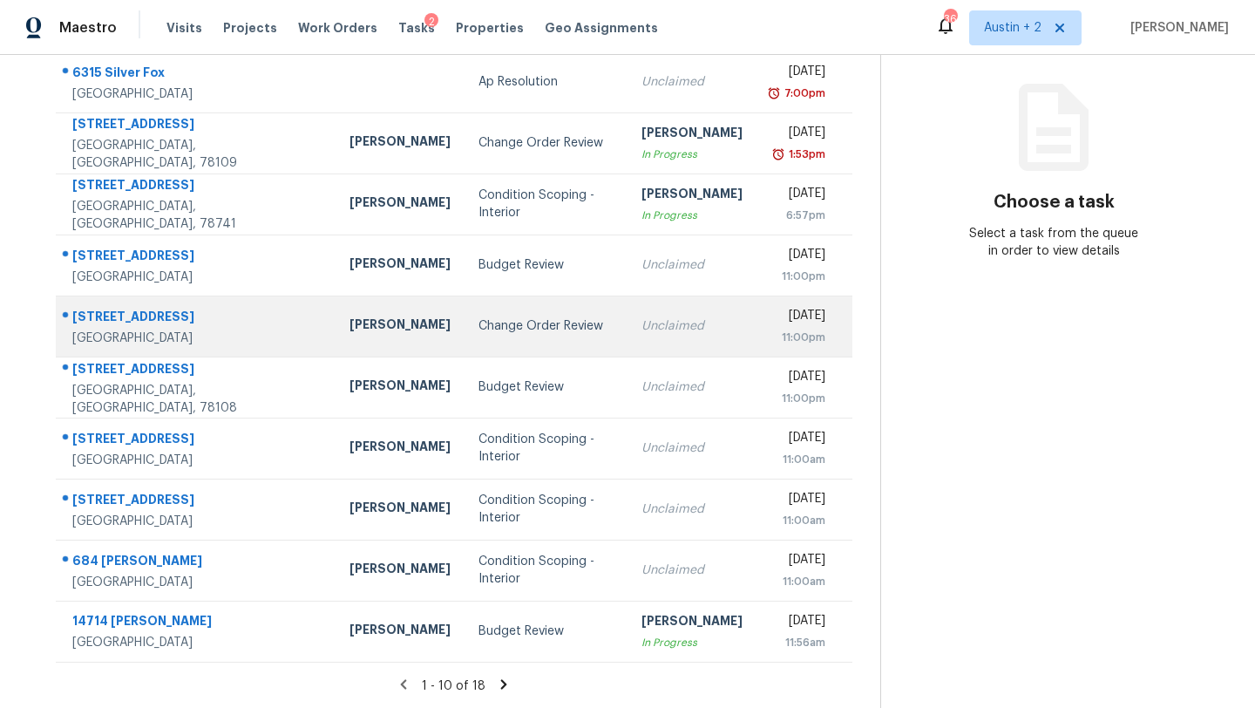
click at [479, 331] on div "Change Order Review" at bounding box center [545, 325] width 135 height 17
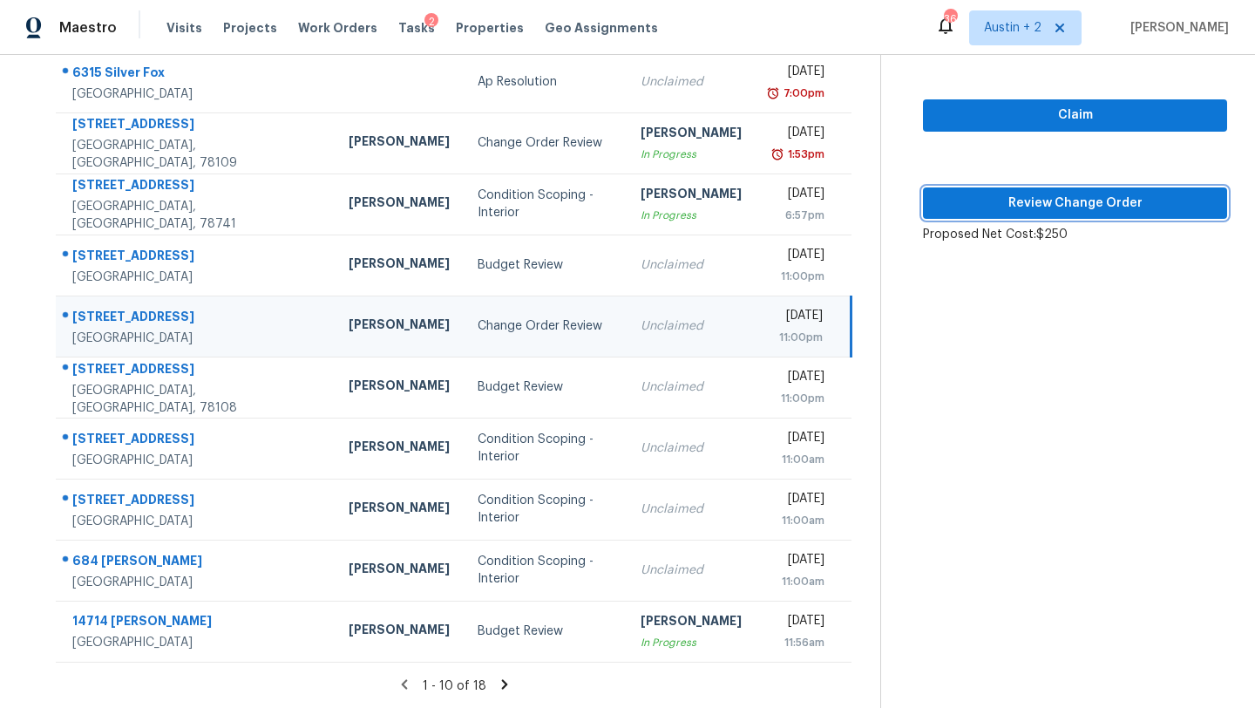
click at [1012, 212] on span "Review Change Order" at bounding box center [1075, 204] width 276 height 22
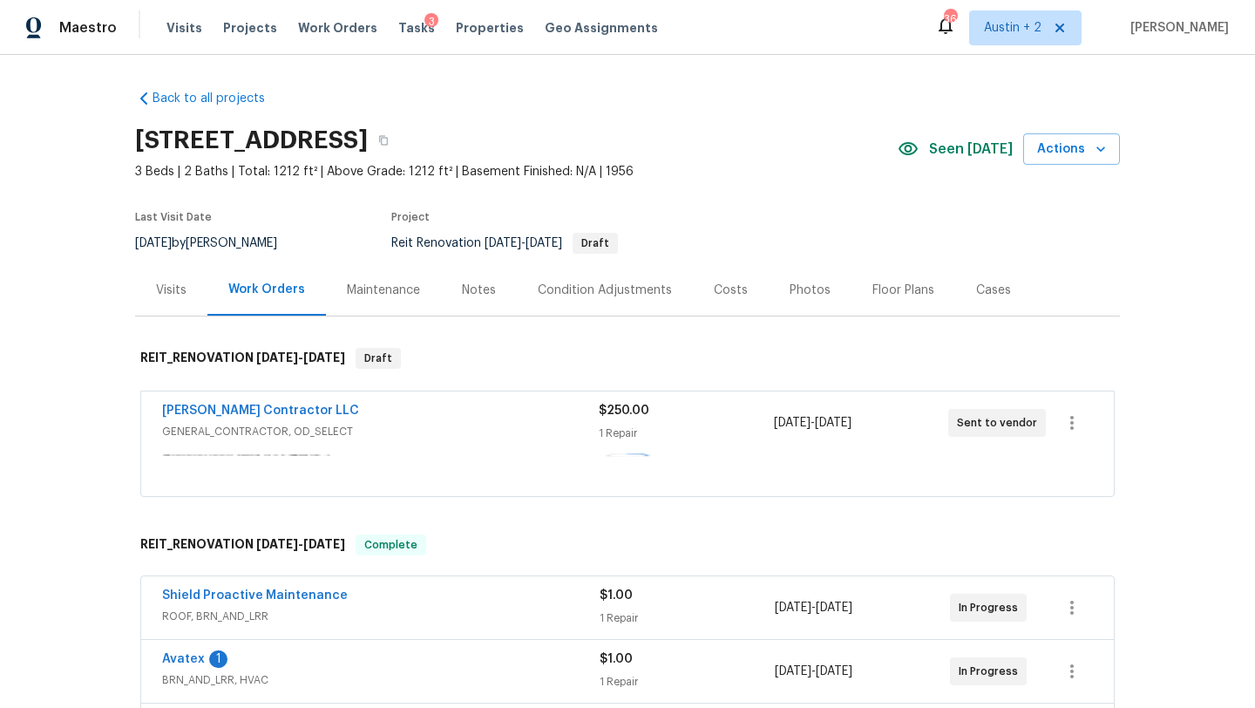
click at [977, 152] on span "Seen [DATE]" at bounding box center [971, 148] width 84 height 17
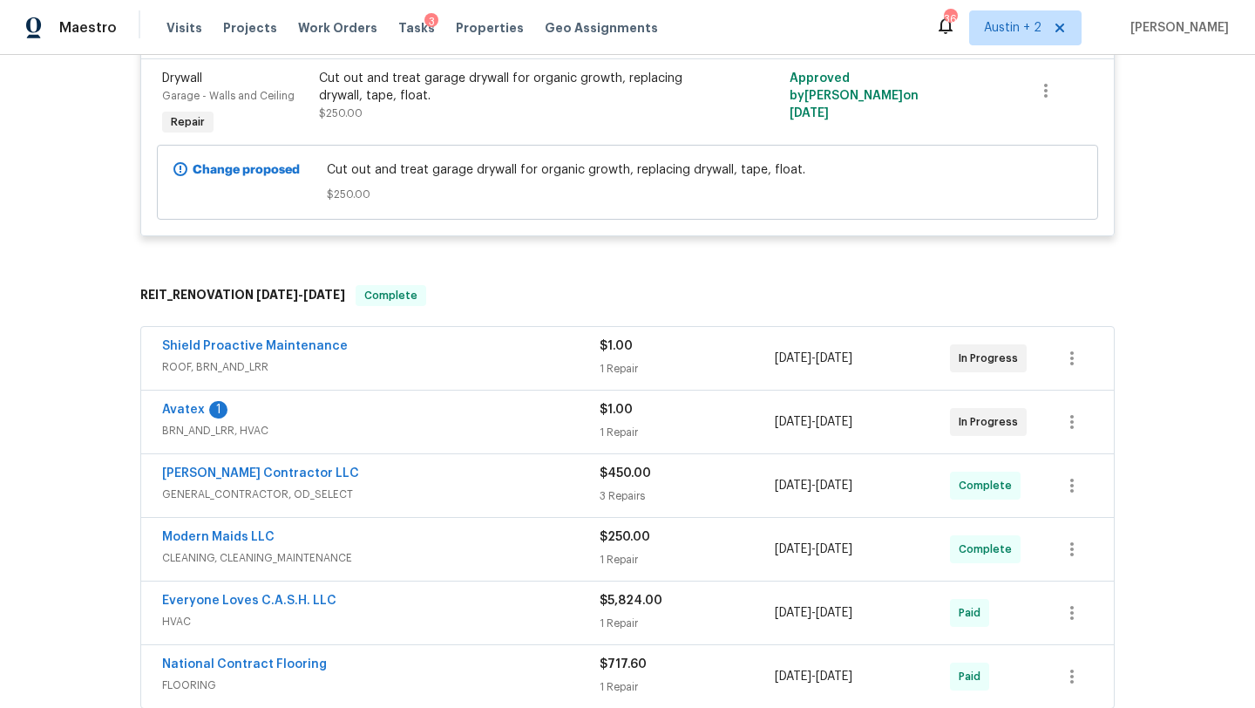
scroll to position [452, 0]
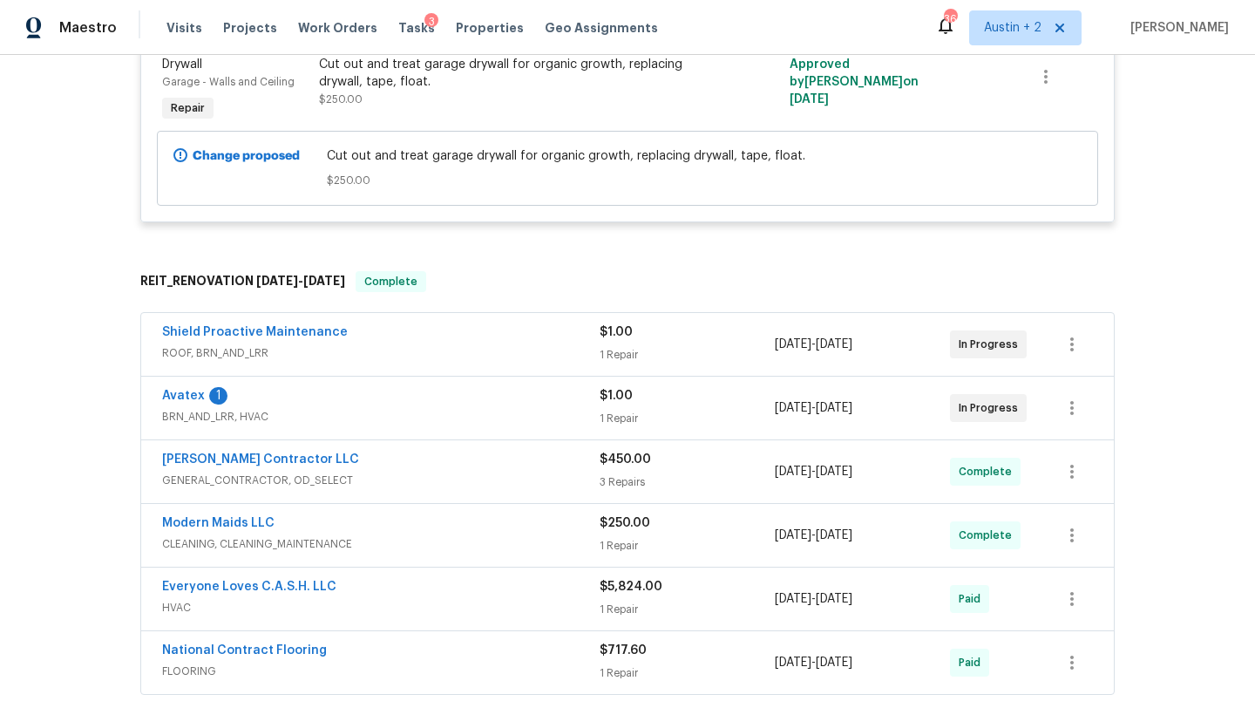
click at [451, 415] on span "BRN_AND_LRR, HVAC" at bounding box center [381, 416] width 438 height 17
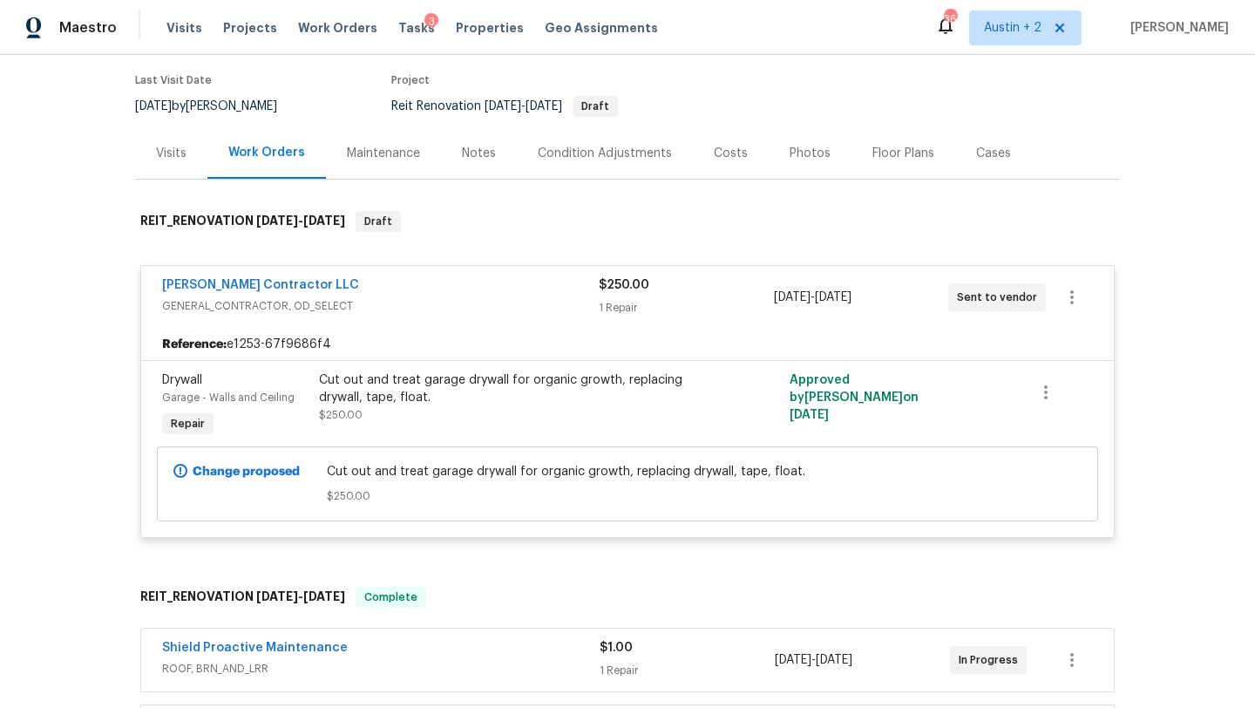
scroll to position [72, 0]
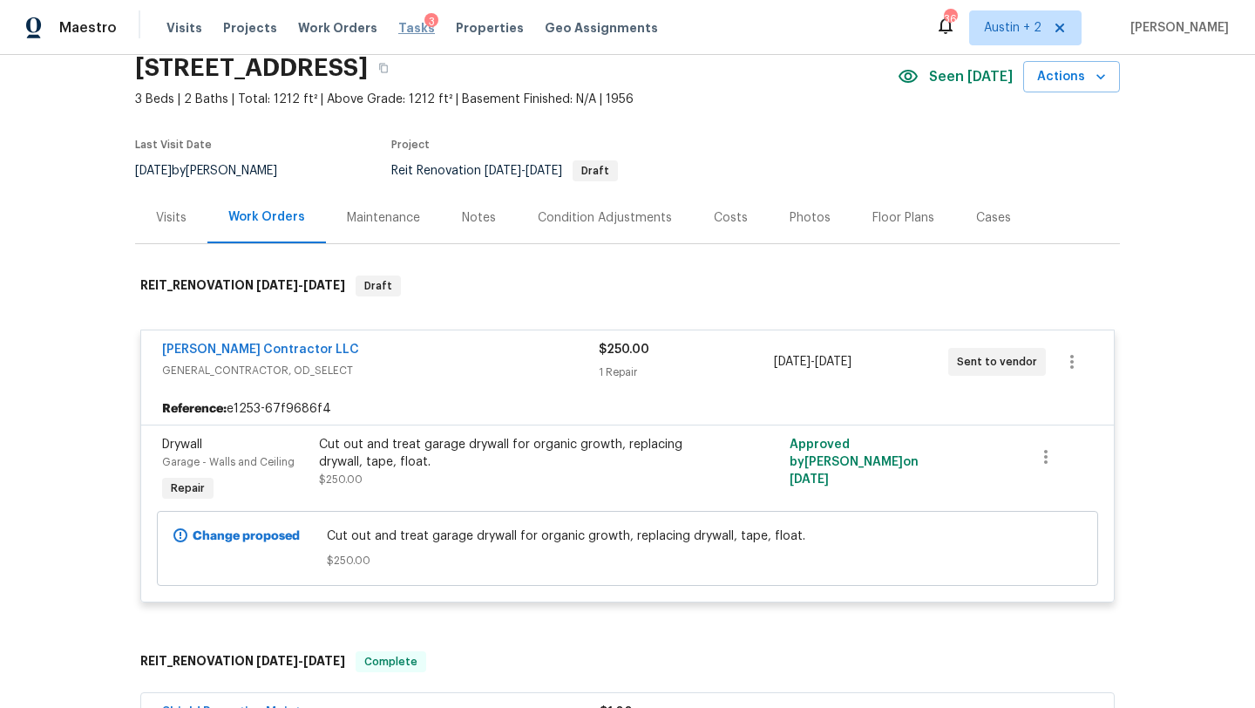
click at [401, 29] on span "Tasks" at bounding box center [416, 28] width 37 height 12
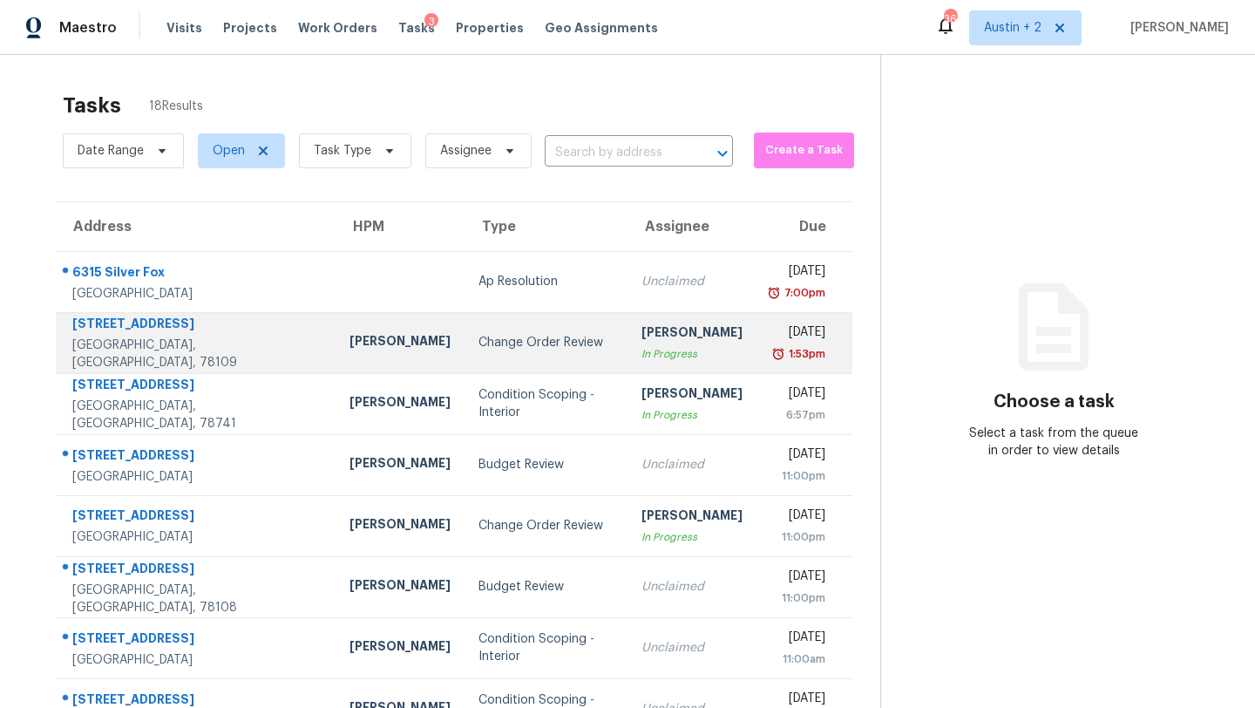
click at [478, 349] on div "Change Order Review" at bounding box center [545, 342] width 135 height 17
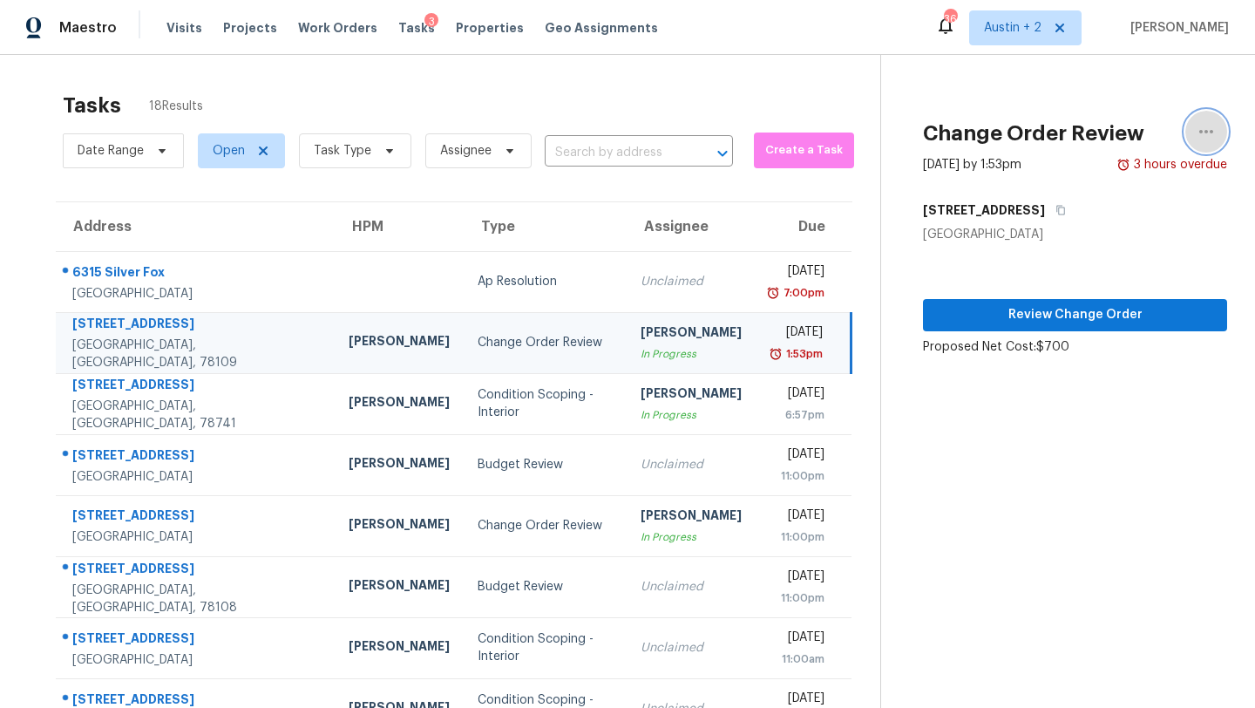
click at [1213, 135] on icon "button" at bounding box center [1206, 131] width 21 height 21
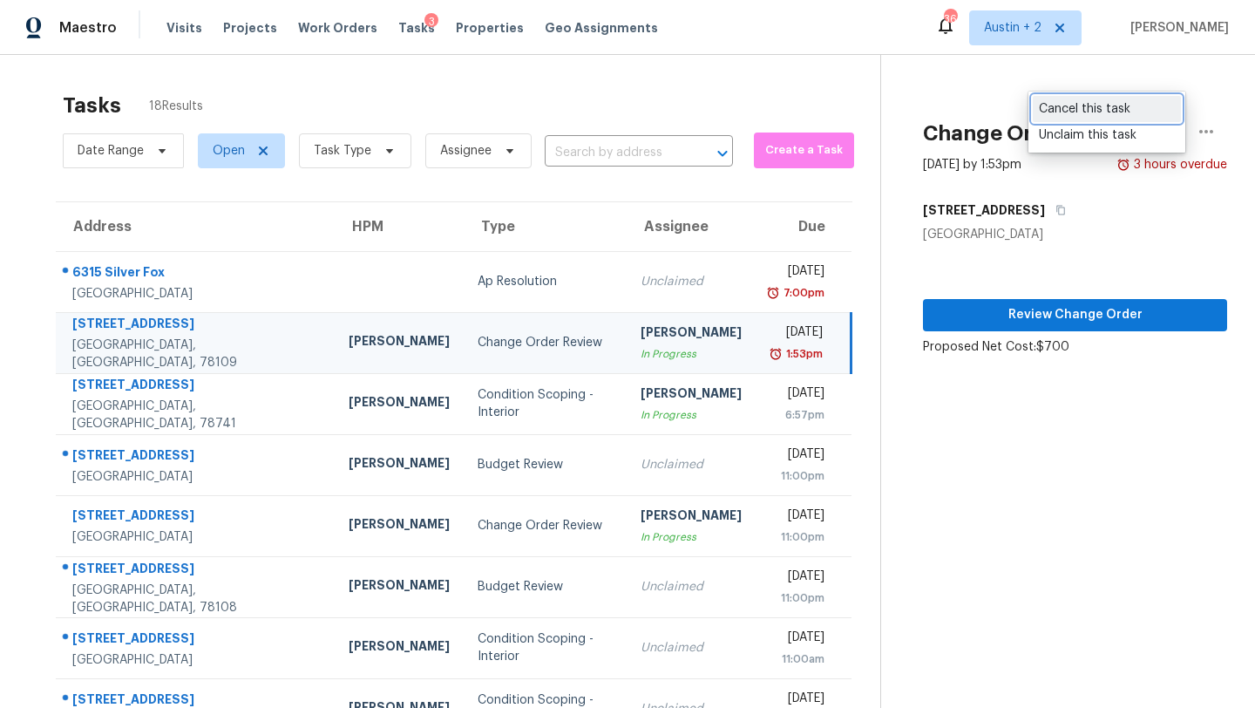
click at [1095, 113] on div "Cancel this task" at bounding box center [1107, 108] width 136 height 17
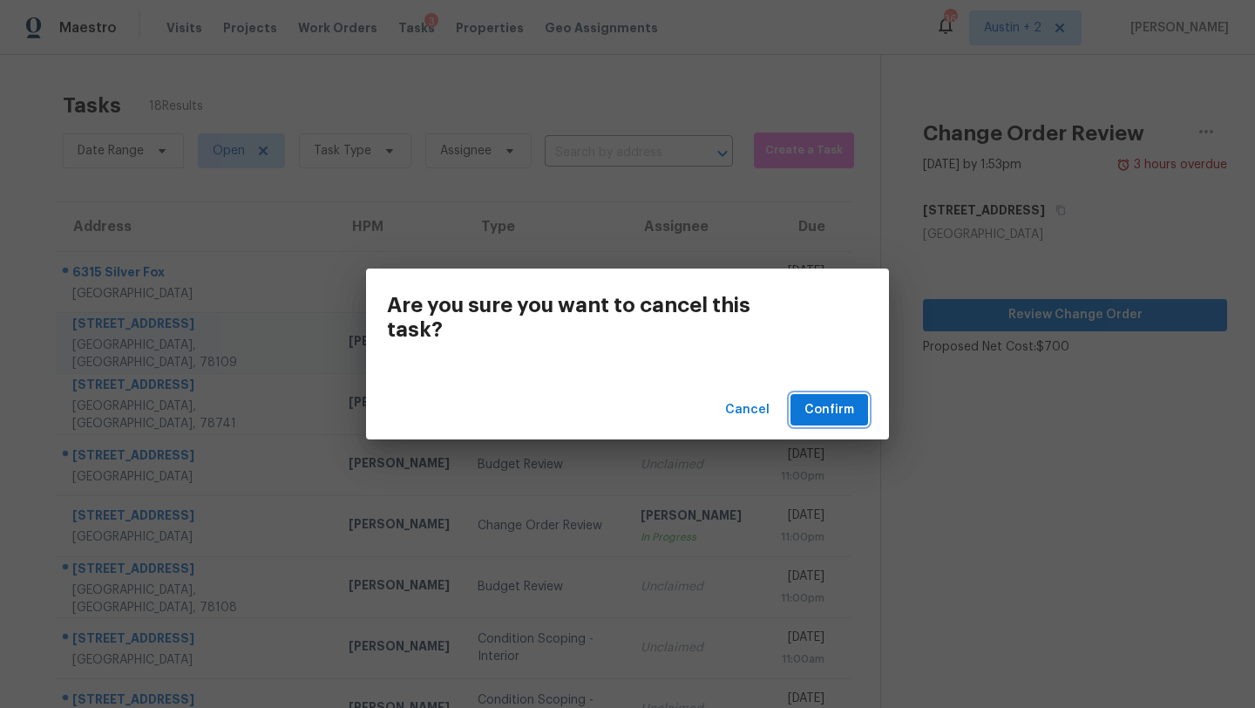
click at [826, 399] on span "Confirm" at bounding box center [829, 410] width 50 height 22
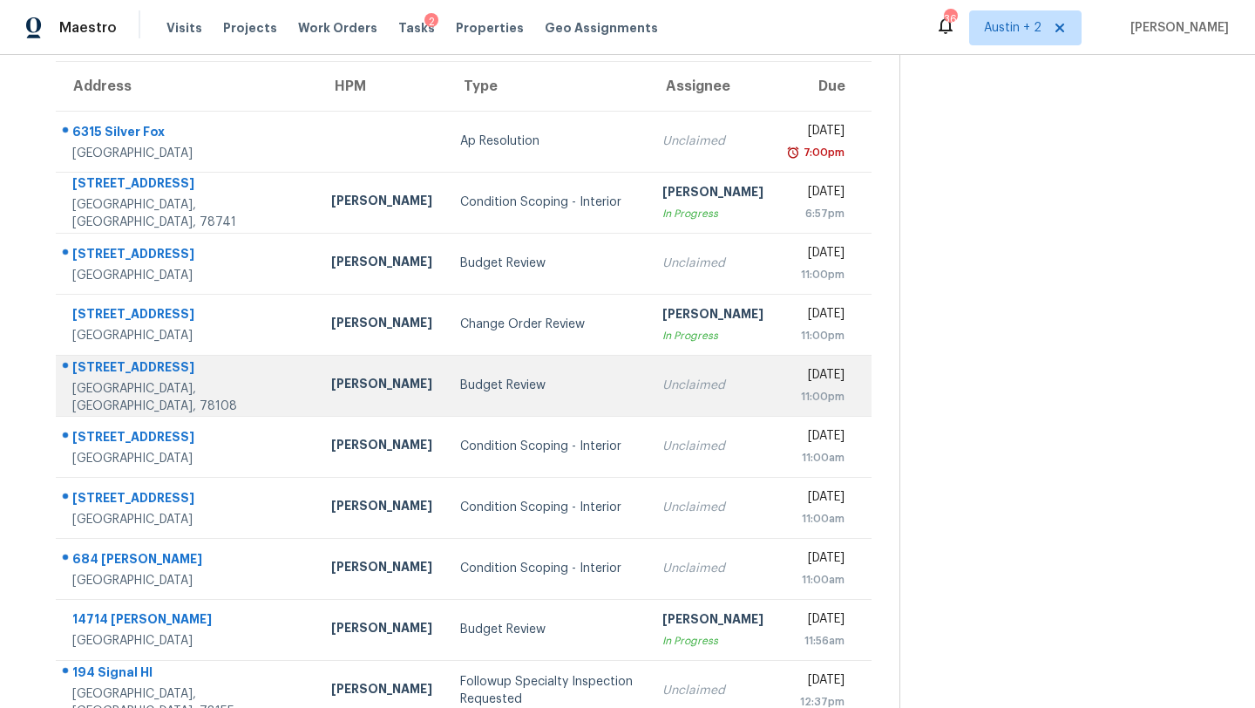
scroll to position [144, 0]
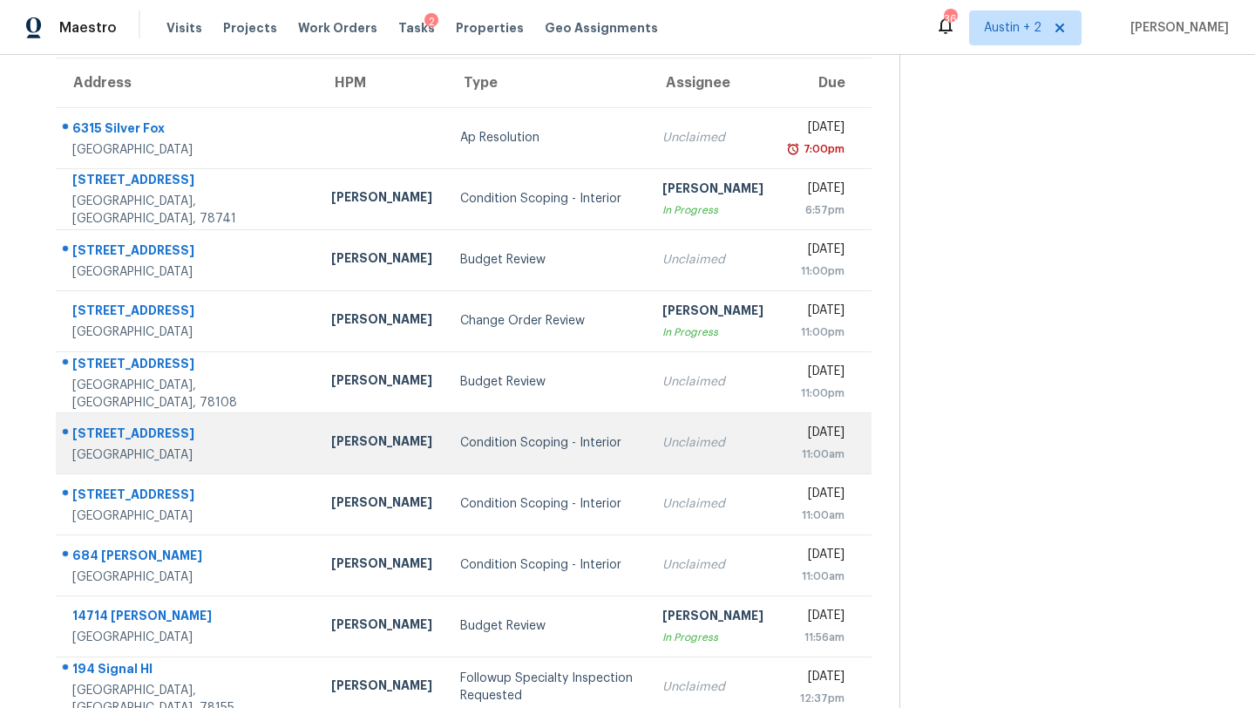
click at [460, 439] on div "Condition Scoping - Interior" at bounding box center [547, 442] width 174 height 17
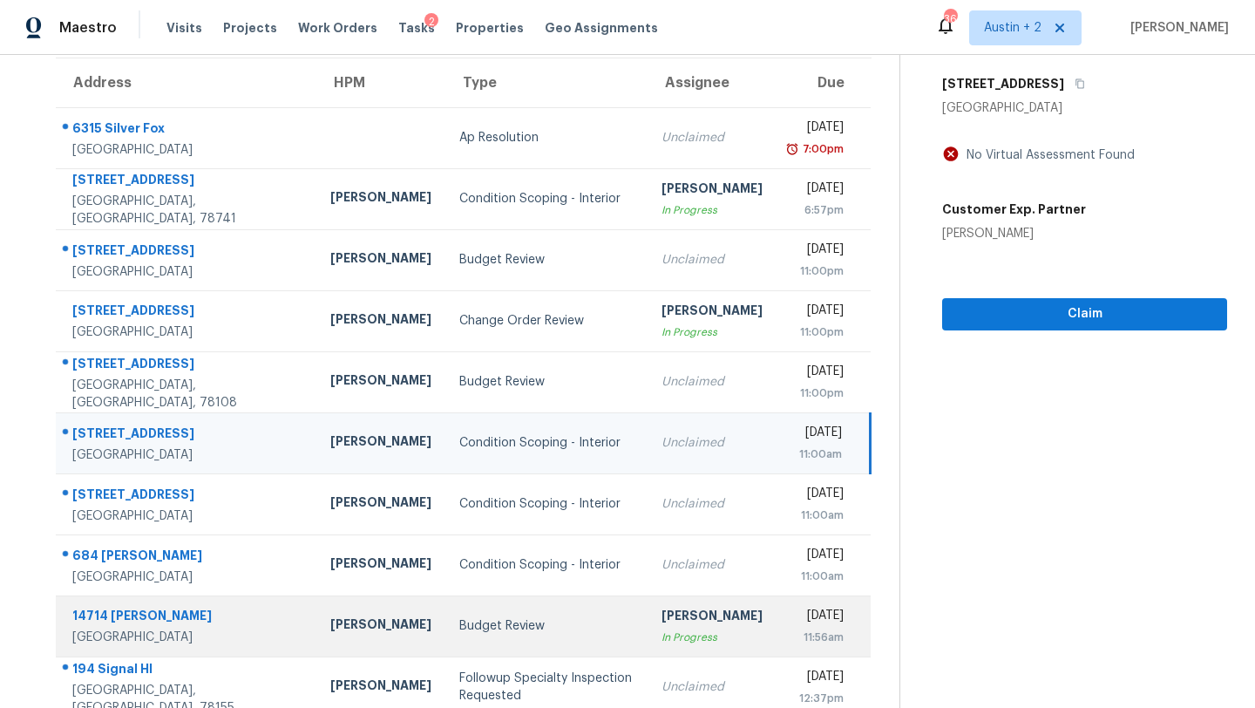
scroll to position [200, 0]
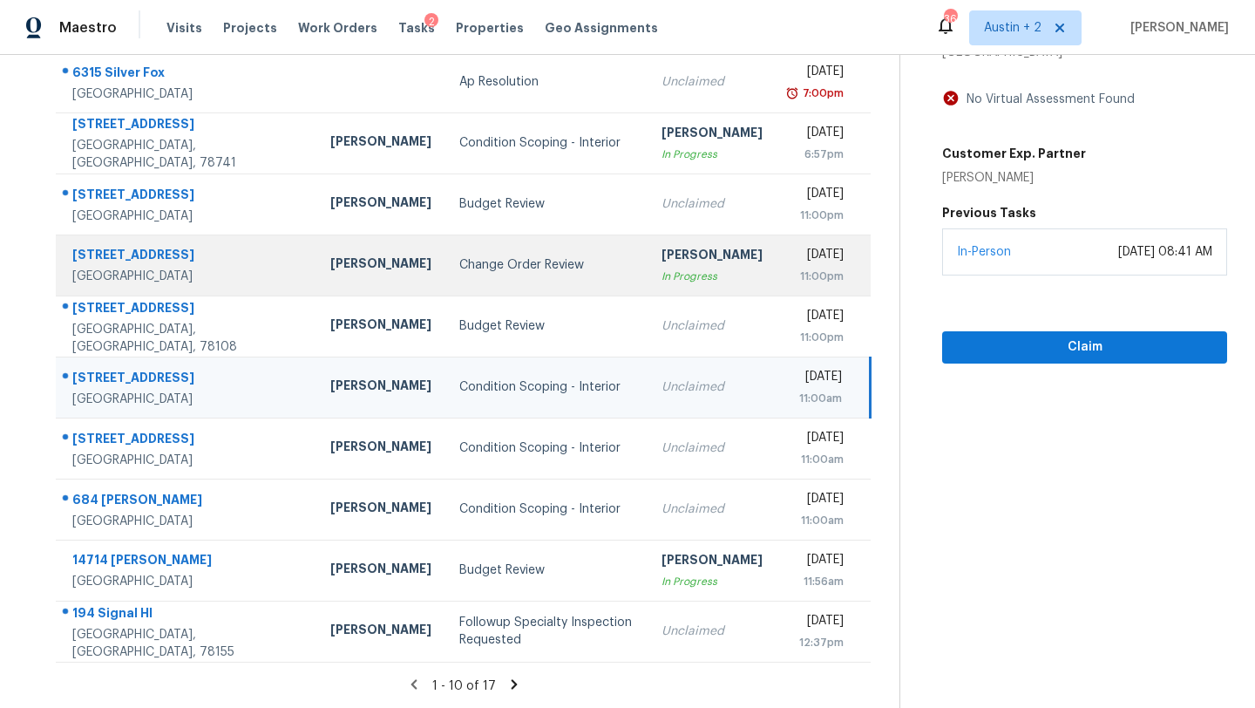
click at [459, 267] on div "Change Order Review" at bounding box center [545, 264] width 173 height 17
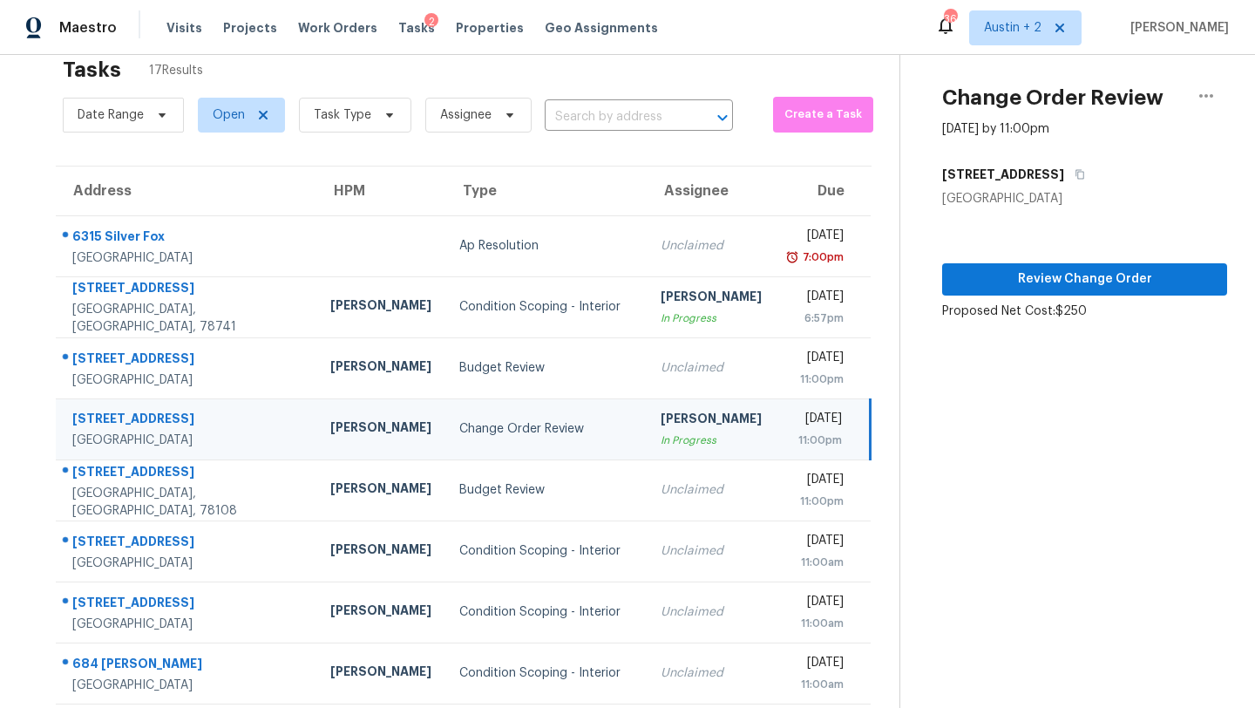
scroll to position [0, 0]
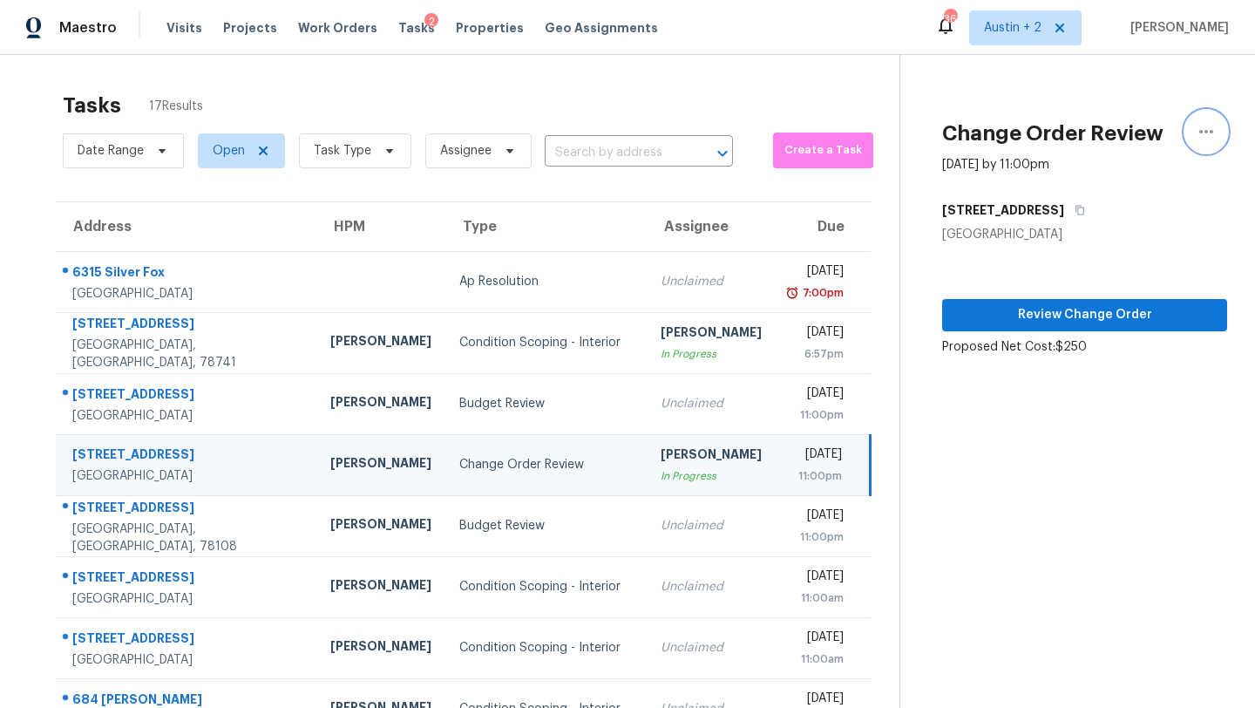
click at [1204, 127] on icon "button" at bounding box center [1206, 131] width 21 height 21
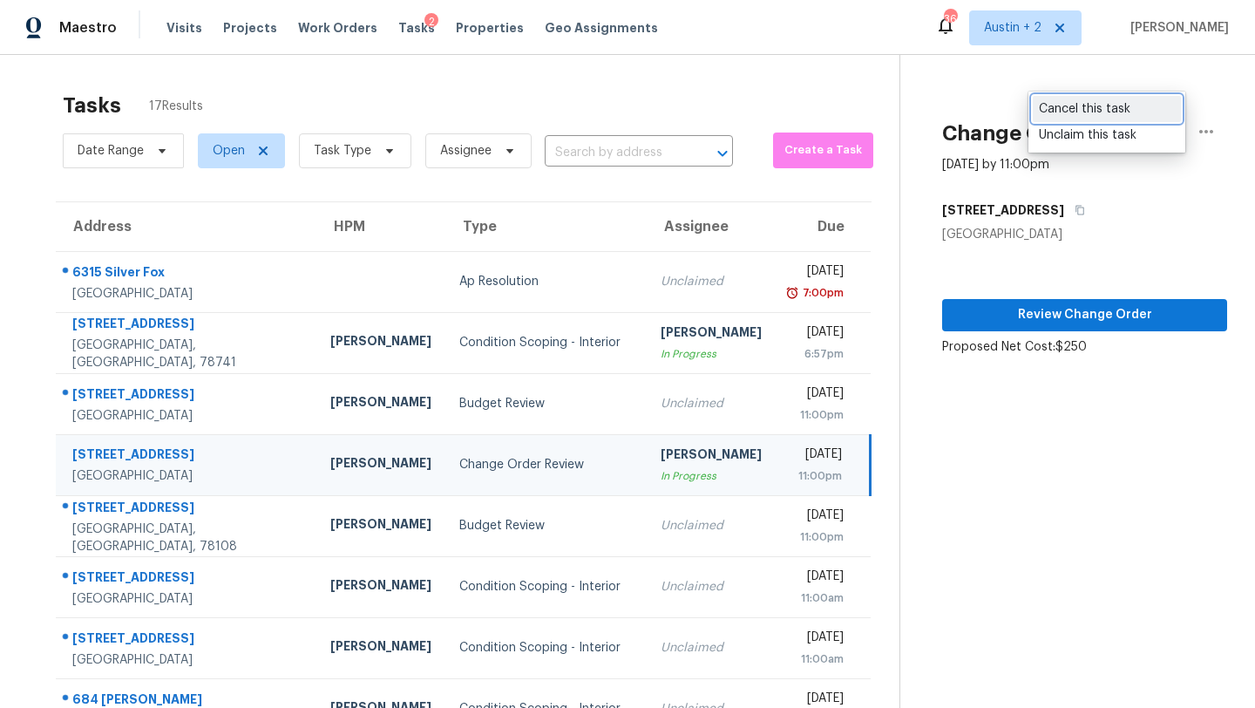
click at [1089, 102] on div "Cancel this task" at bounding box center [1107, 108] width 136 height 17
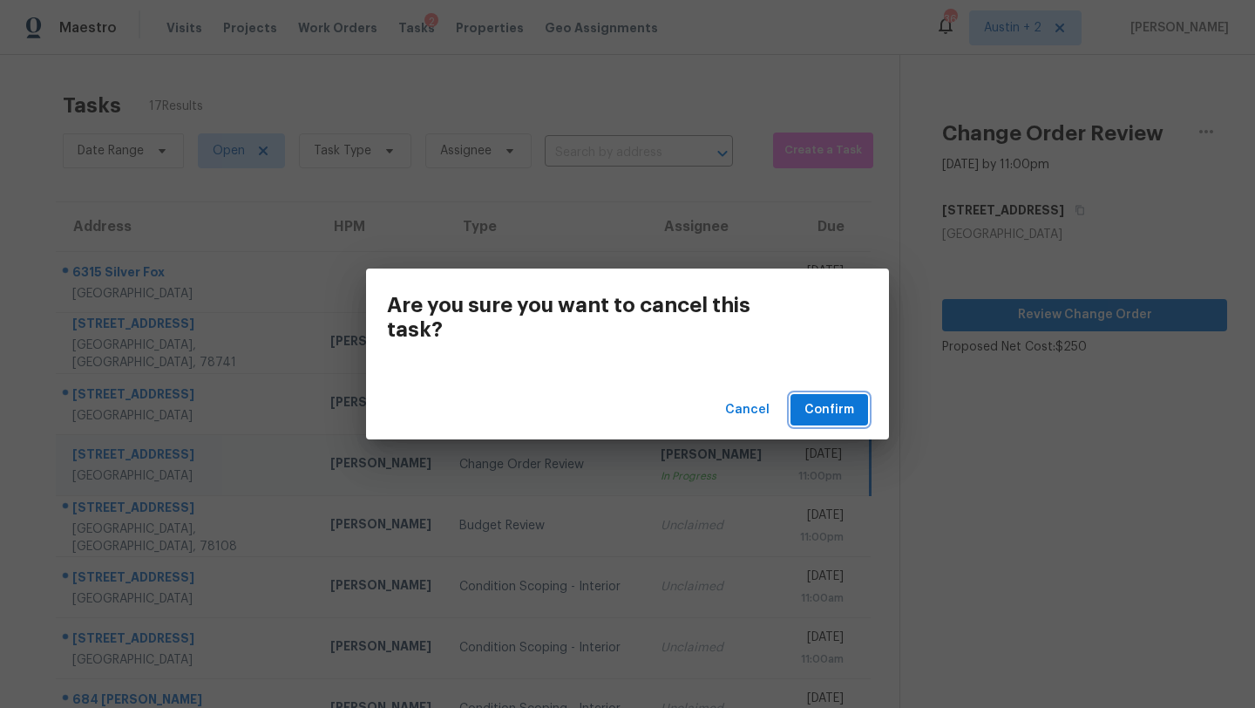
click at [844, 417] on span "Confirm" at bounding box center [829, 410] width 50 height 22
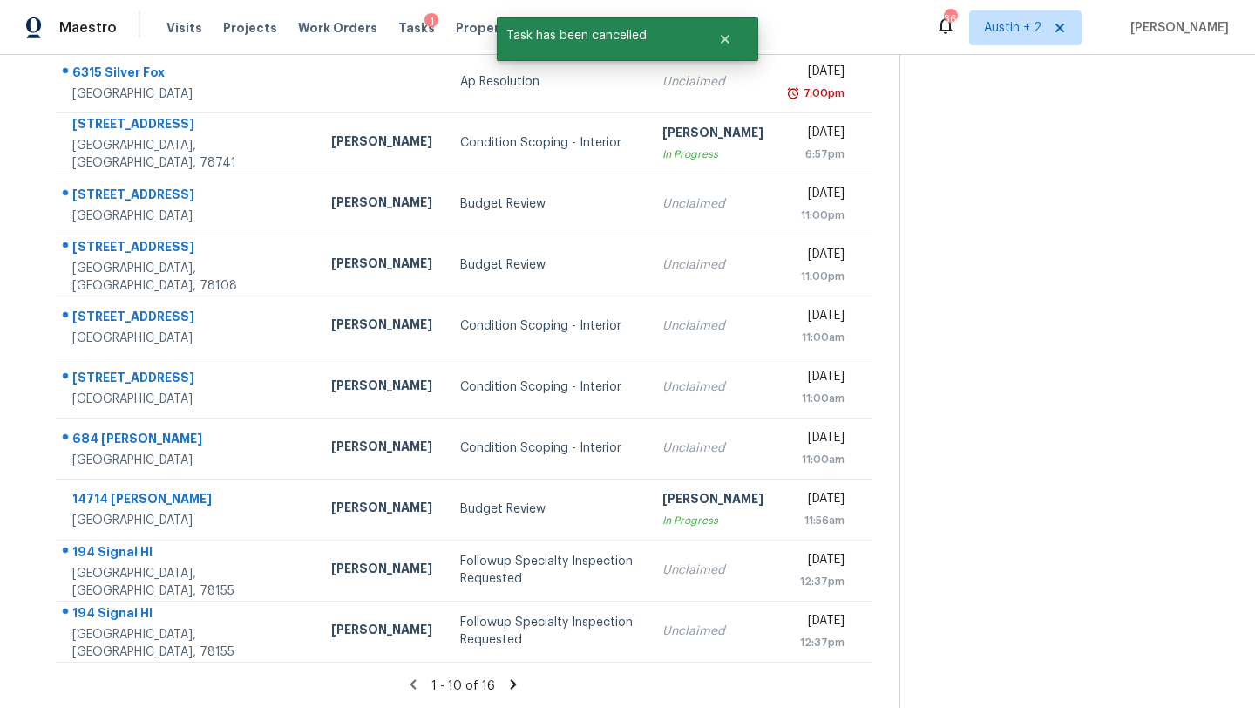
click at [505, 689] on icon at bounding box center [513, 684] width 16 height 16
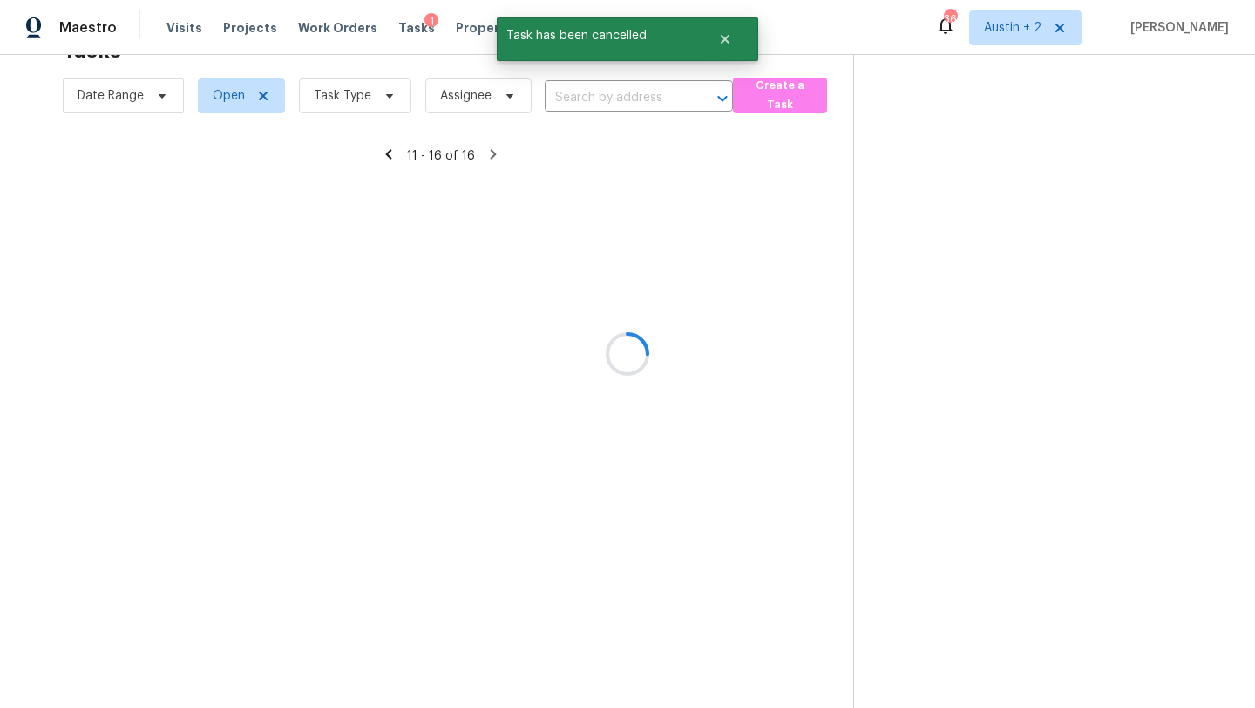
scroll to position [55, 0]
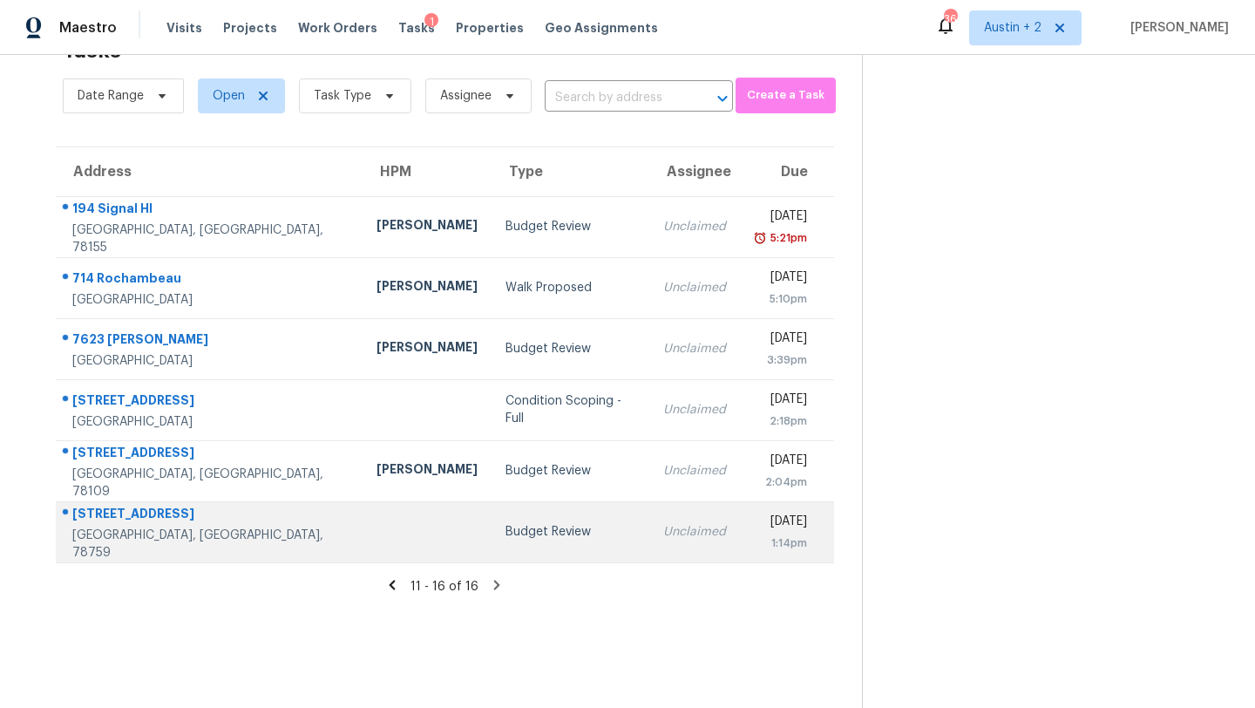
click at [505, 527] on div "Budget Review" at bounding box center [570, 531] width 130 height 17
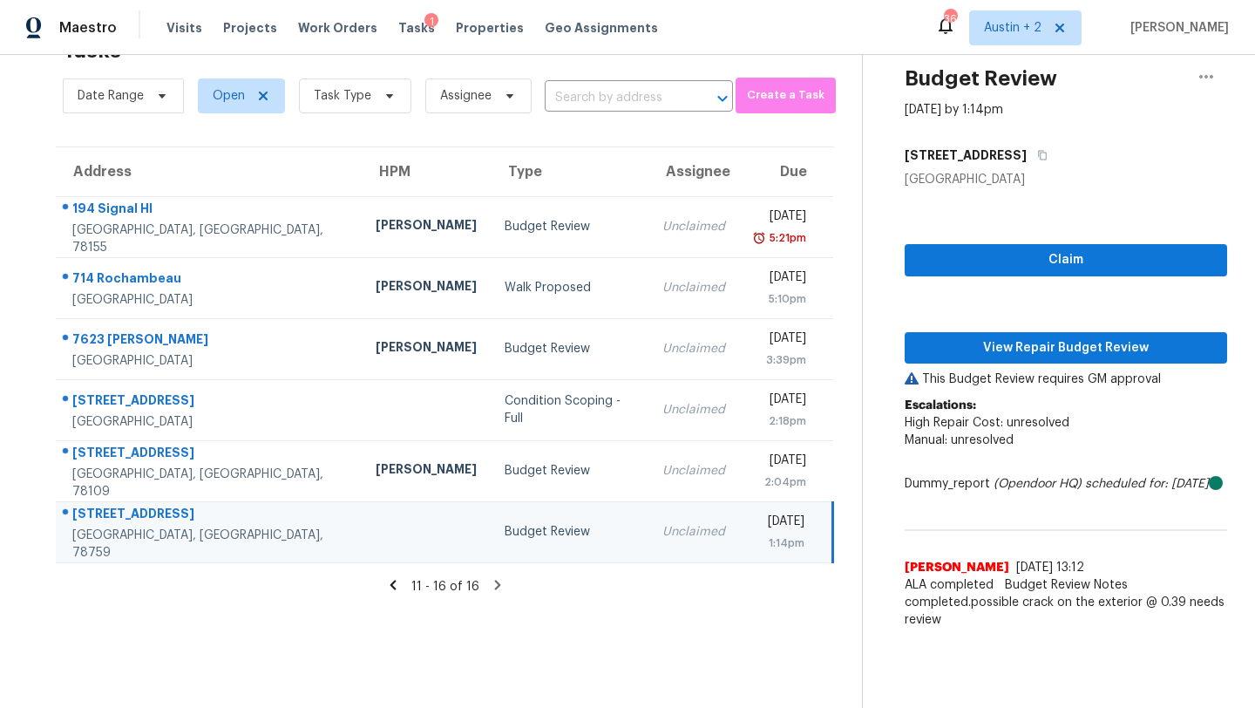
click at [392, 581] on icon at bounding box center [393, 585] width 16 height 16
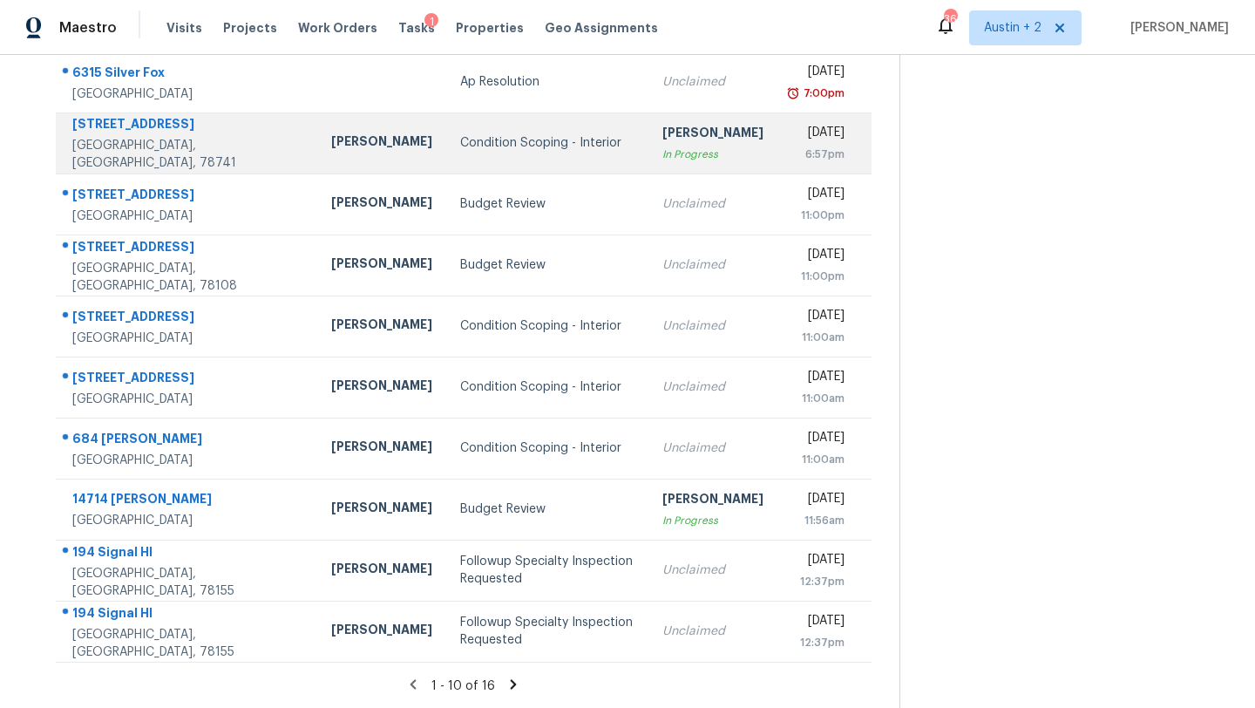
scroll to position [0, 0]
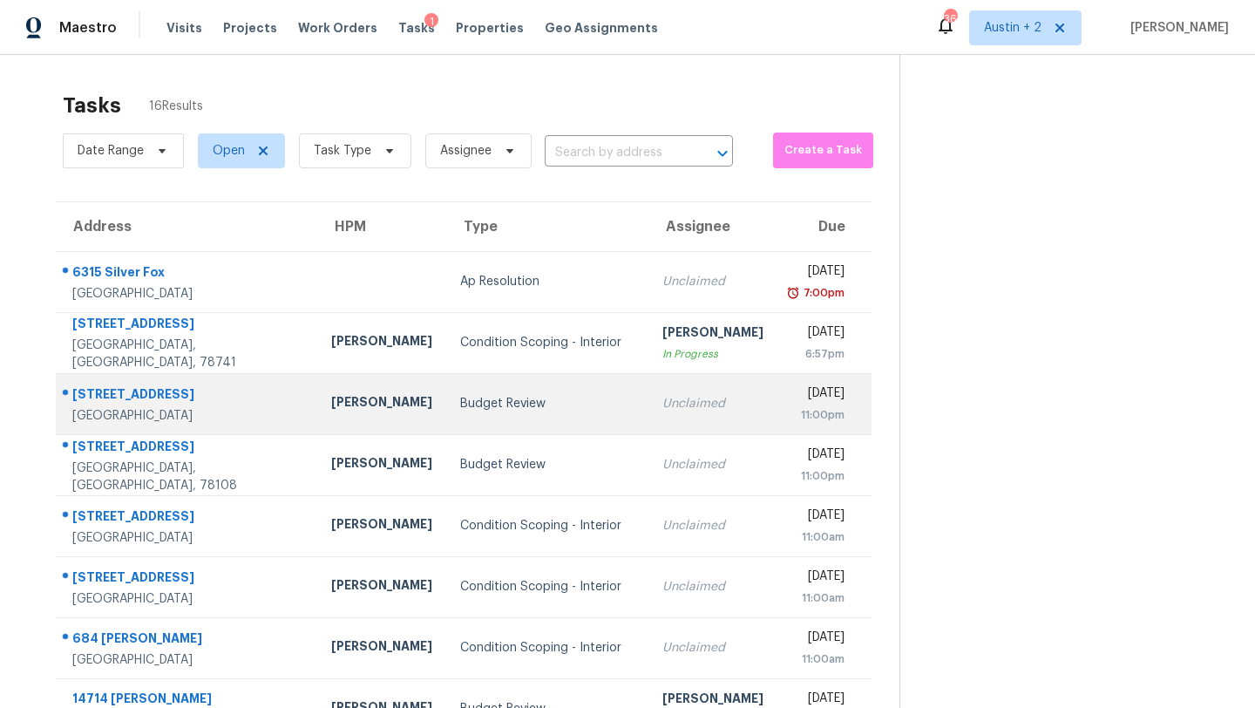
click at [446, 420] on td "Budget Review" at bounding box center [547, 403] width 202 height 61
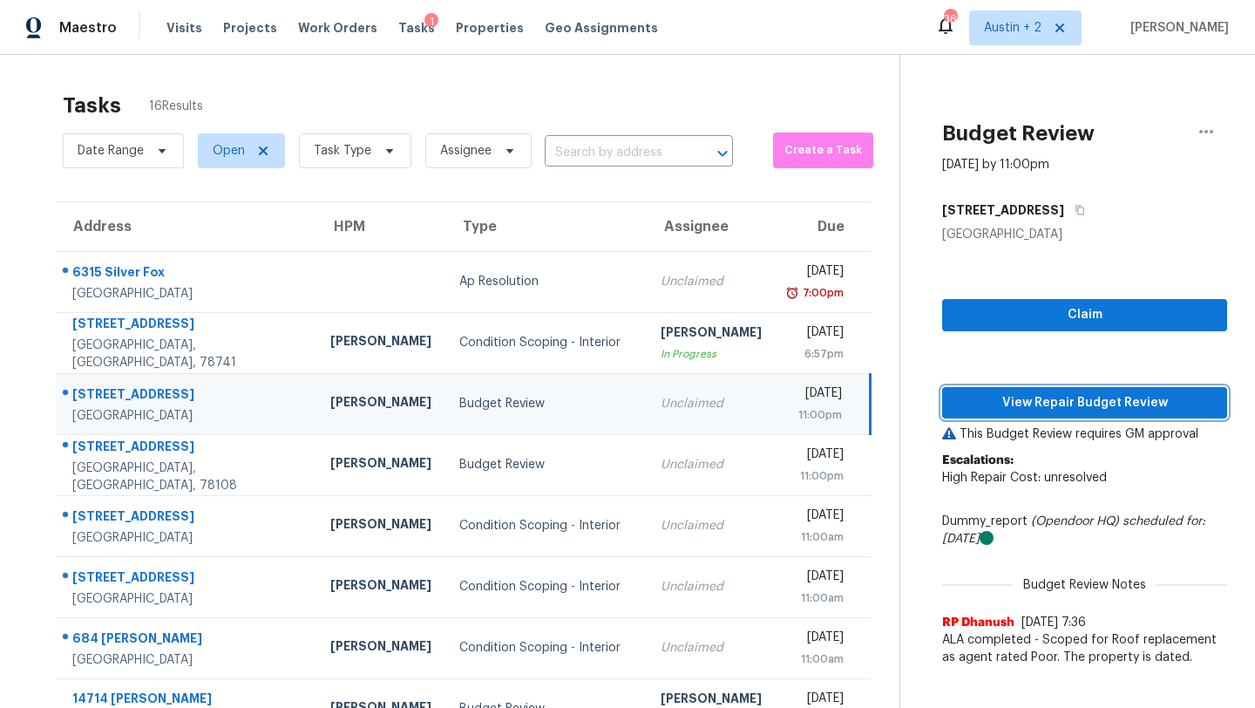
click at [1040, 407] on span "View Repair Budget Review" at bounding box center [1084, 403] width 257 height 22
